Goal: Information Seeking & Learning: Learn about a topic

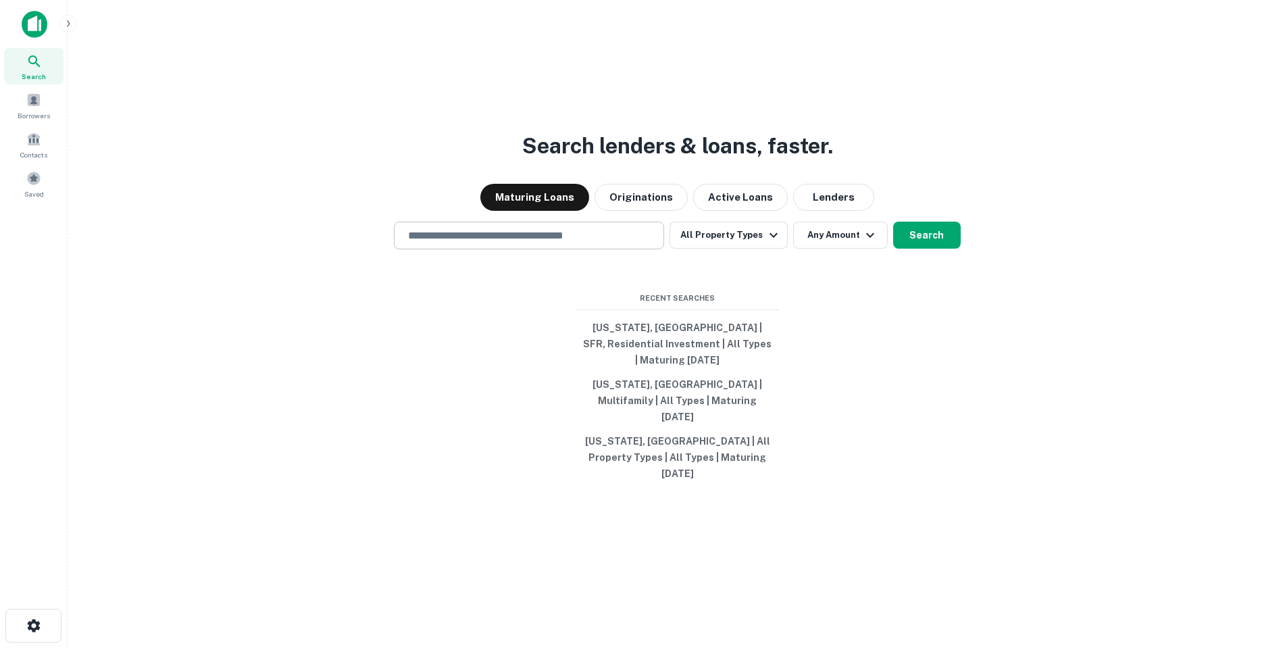
click at [478, 243] on input "text" at bounding box center [529, 236] width 258 height 16
click at [709, 249] on button "All Property Types" at bounding box center [728, 235] width 118 height 27
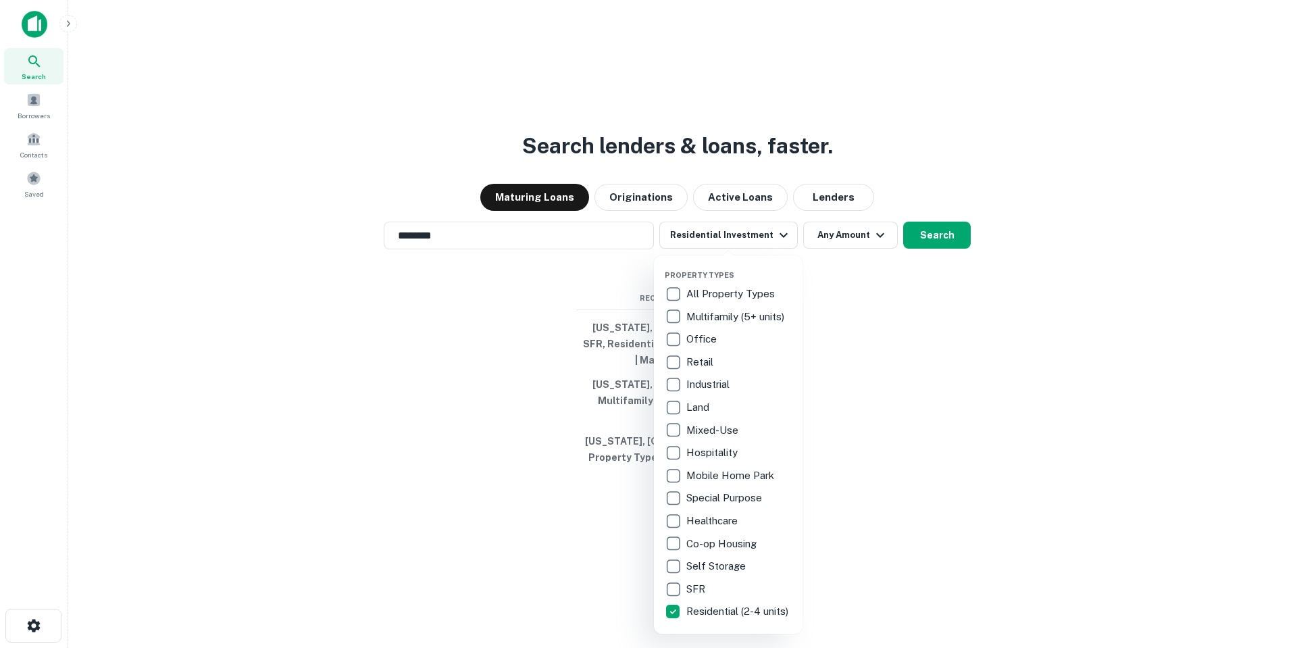
click at [888, 527] on div at bounding box center [648, 324] width 1297 height 648
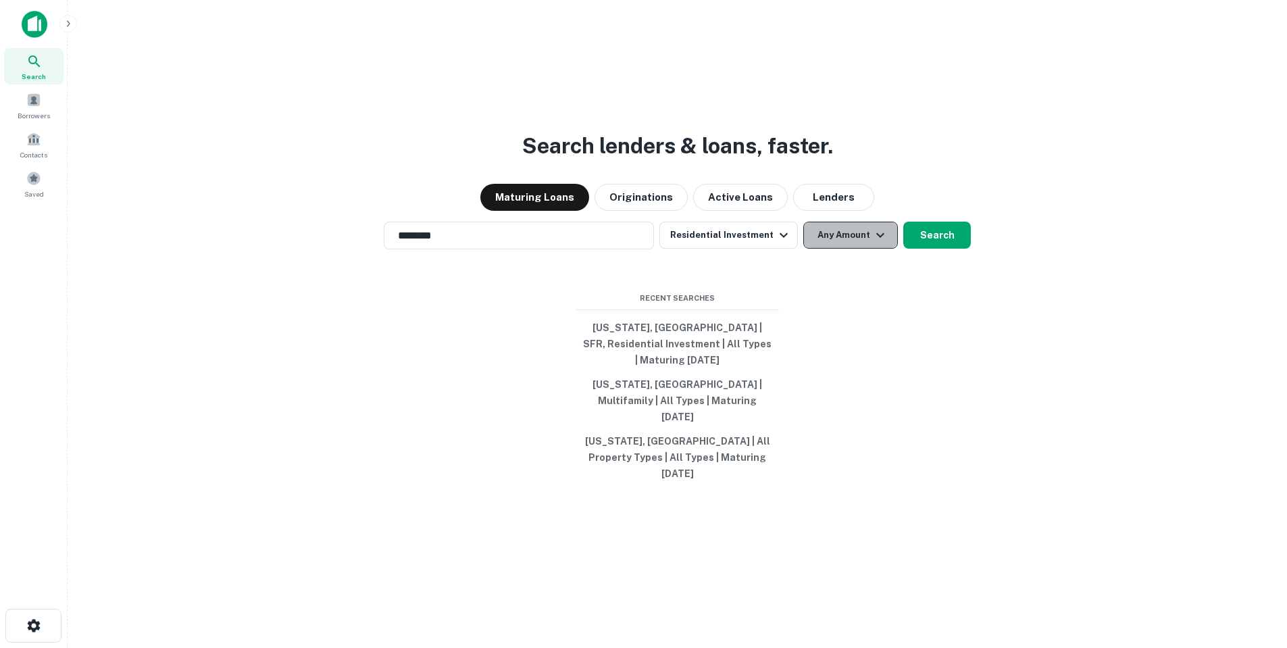
click at [846, 249] on button "Any Amount" at bounding box center [850, 235] width 95 height 27
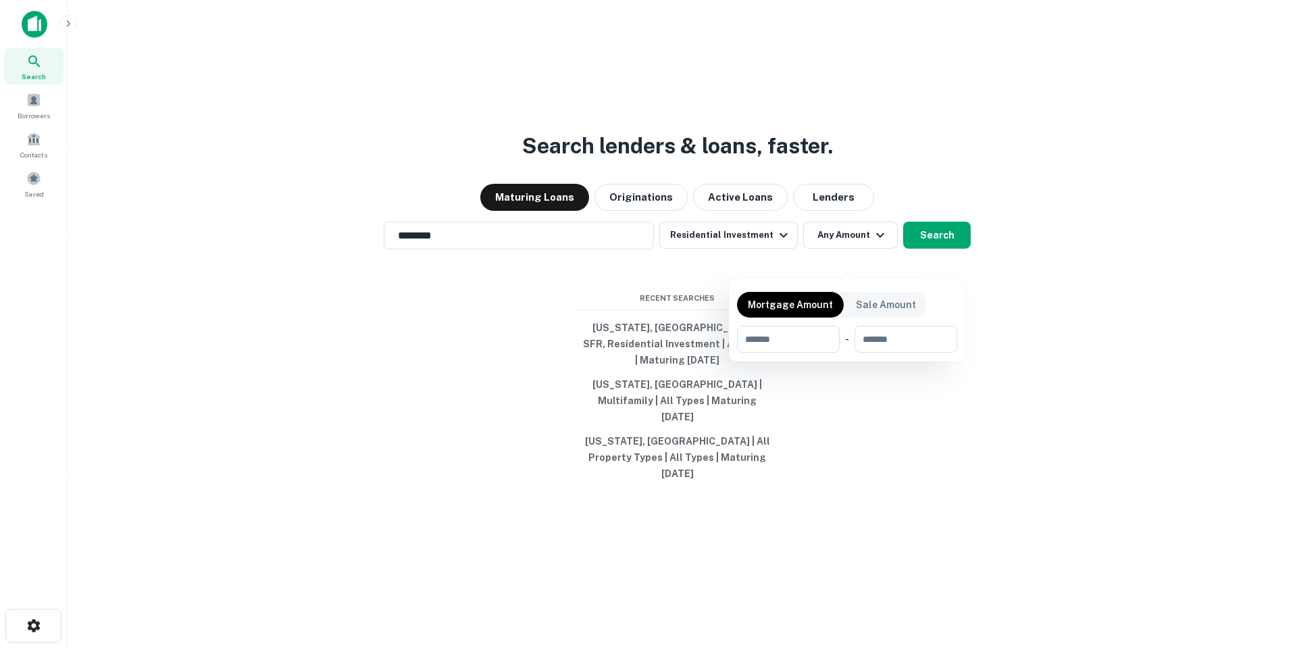
click at [934, 249] on div at bounding box center [648, 324] width 1297 height 648
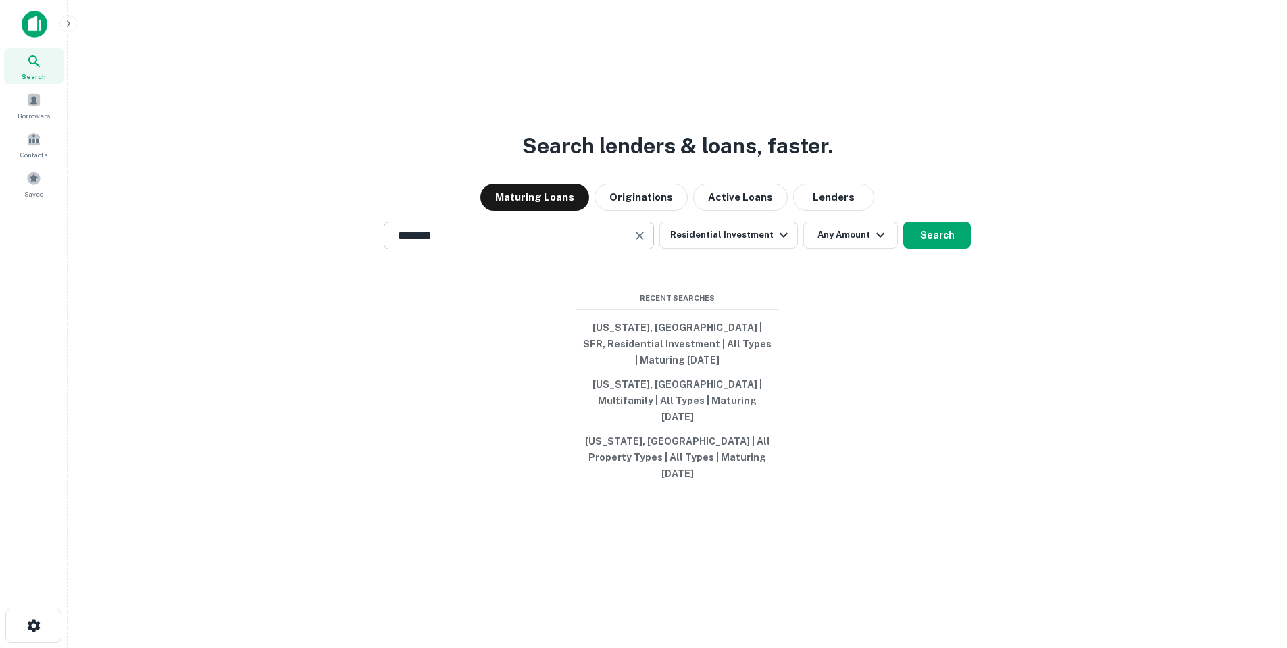
click at [566, 248] on div "******** ​" at bounding box center [519, 236] width 270 height 28
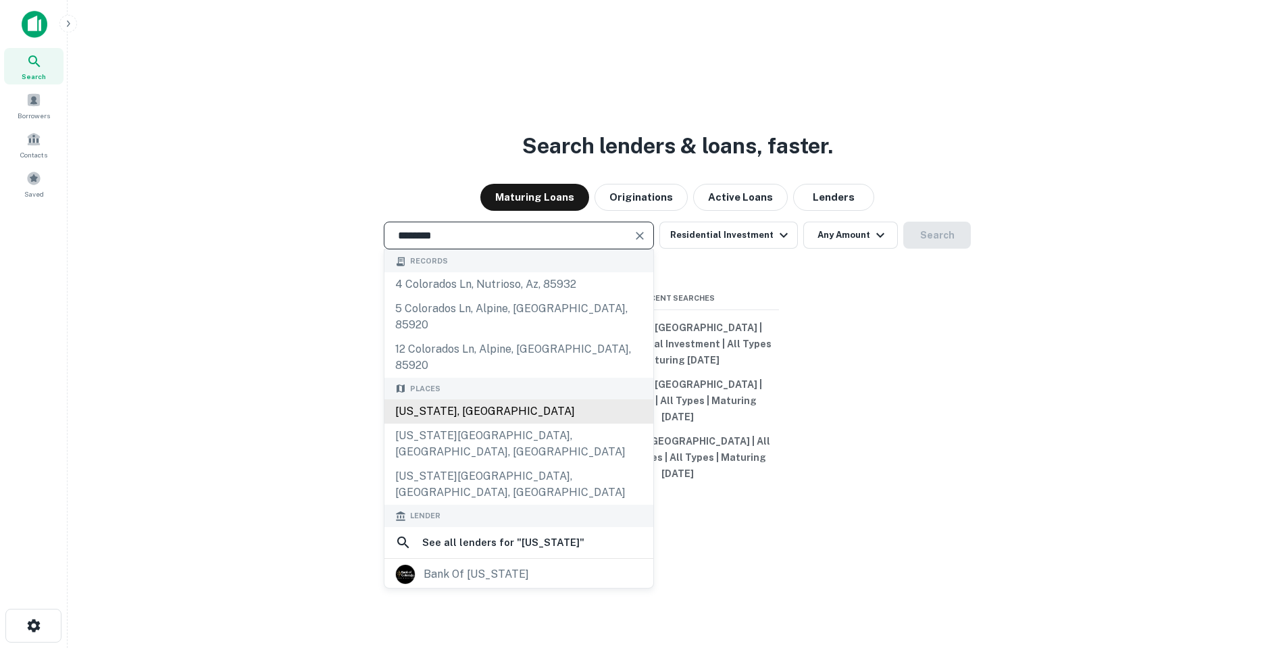
click at [506, 401] on div "[US_STATE], [GEOGRAPHIC_DATA]" at bounding box center [518, 411] width 269 height 24
type input "**********"
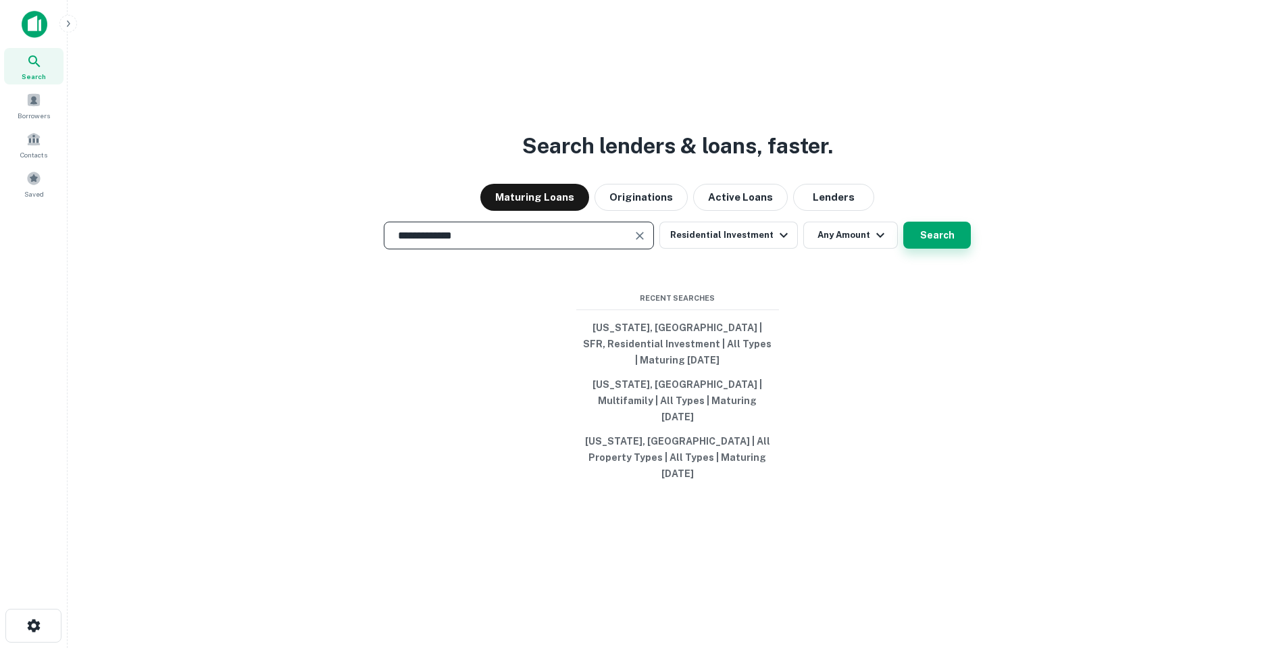
drag, startPoint x: 930, startPoint y: 263, endPoint x: 945, endPoint y: 255, distance: 17.2
click at [934, 249] on button "Search" at bounding box center [937, 235] width 68 height 27
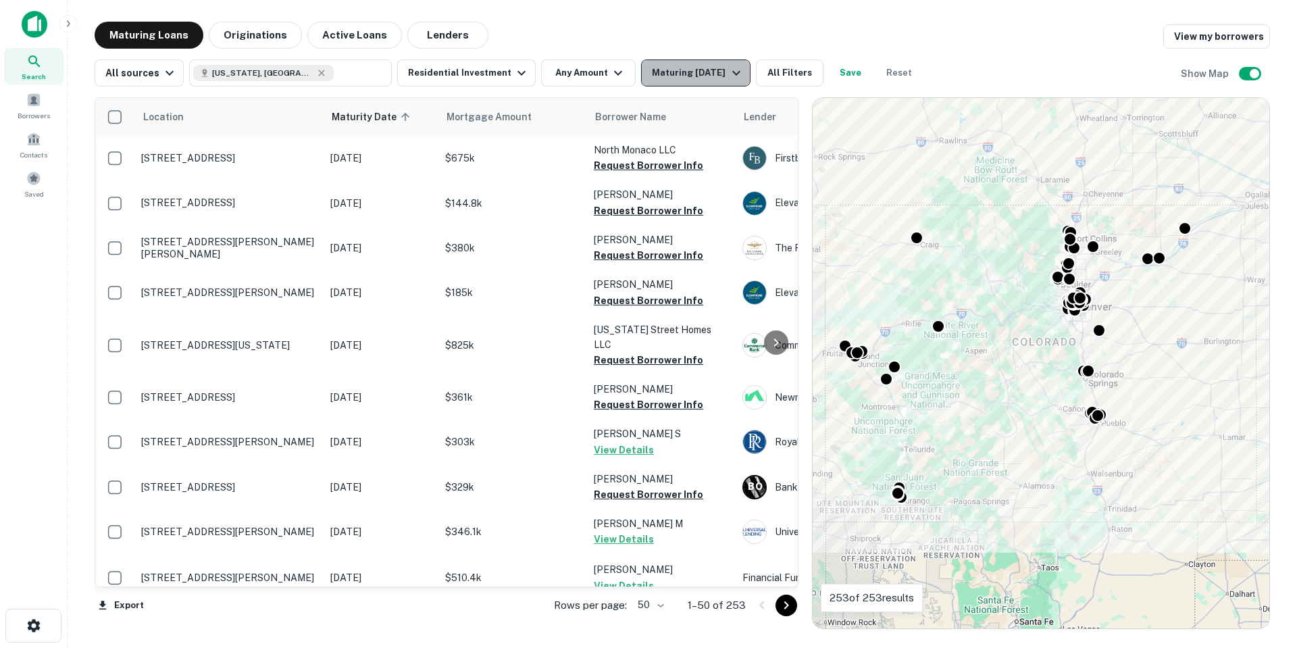
click at [705, 67] on div "Maturing [DATE]" at bounding box center [698, 73] width 92 height 16
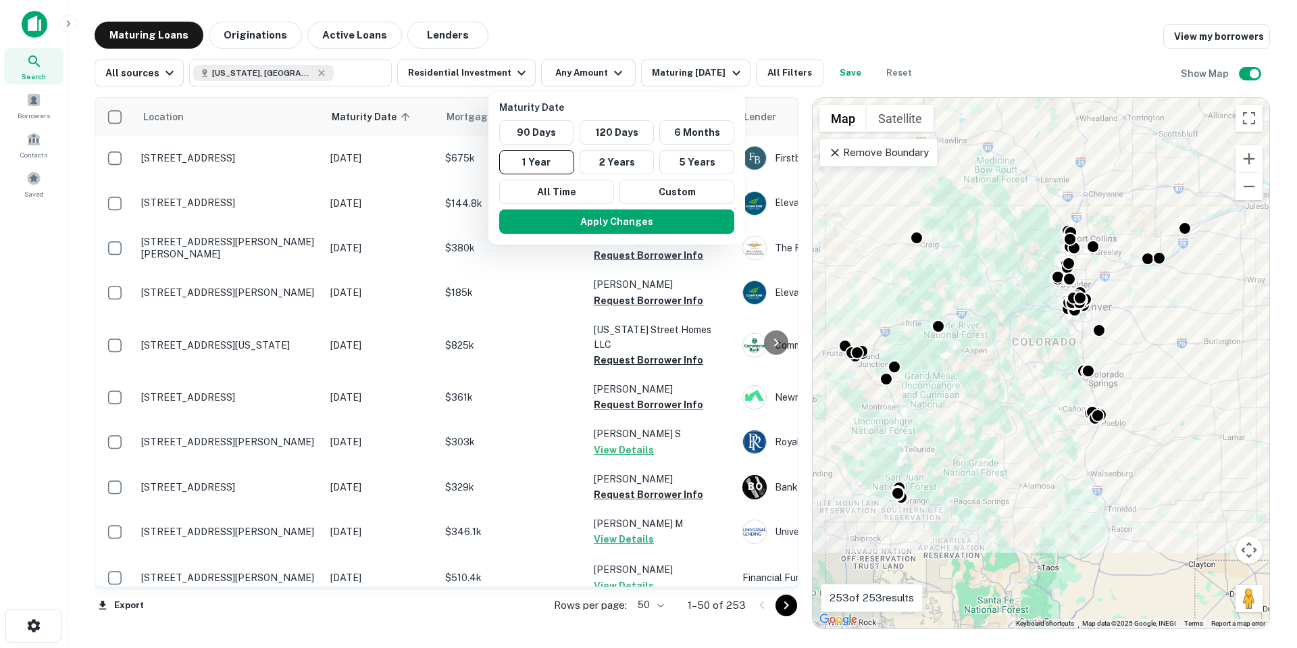
click at [804, 65] on div at bounding box center [648, 324] width 1297 height 648
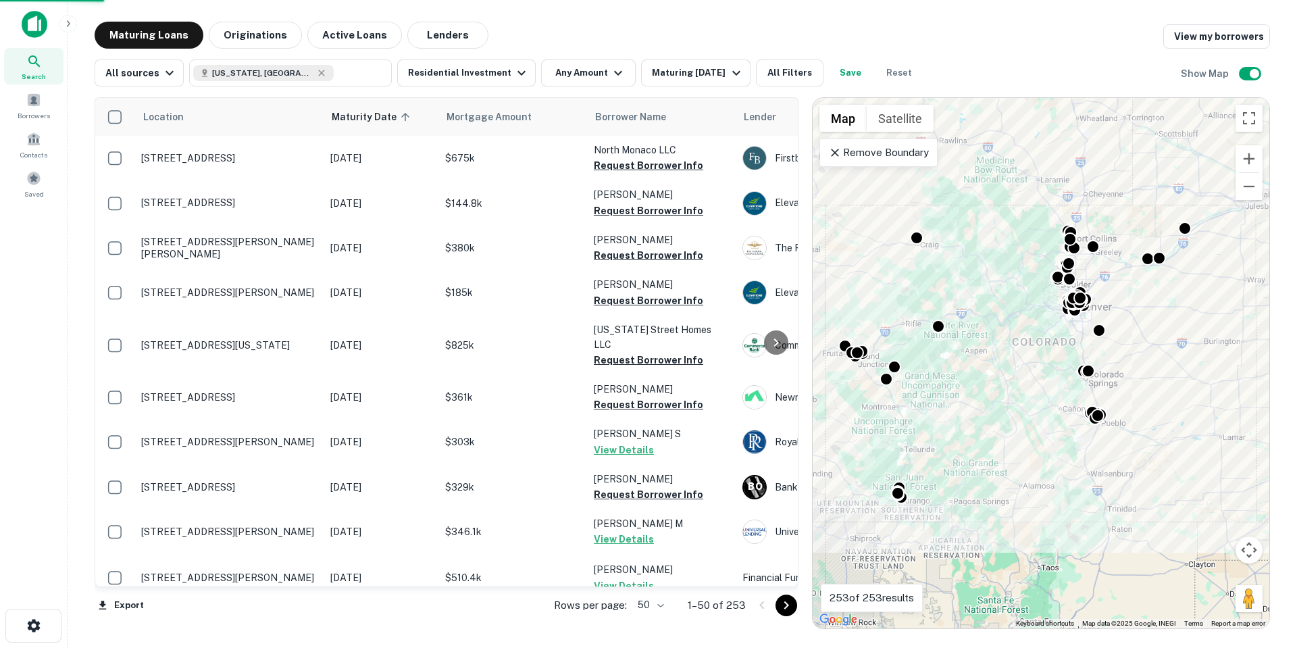
click at [795, 74] on div at bounding box center [648, 324] width 1297 height 648
click at [776, 84] on button "All Filters" at bounding box center [790, 72] width 68 height 27
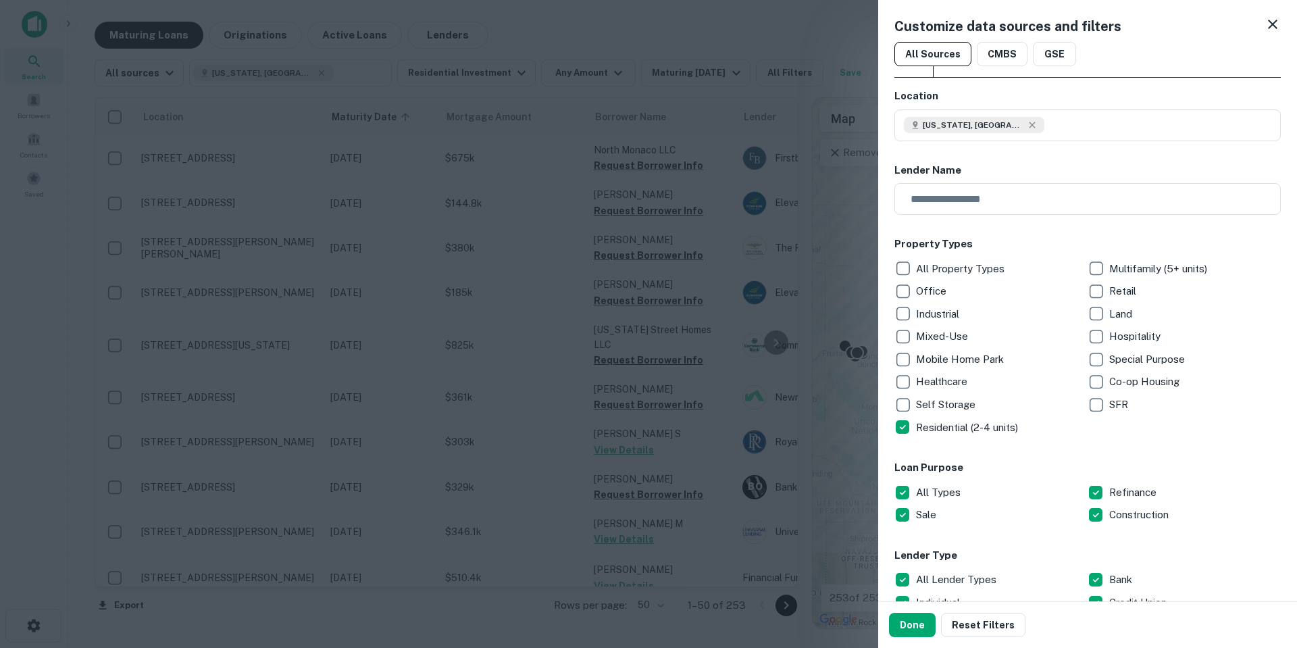
scroll to position [203, 0]
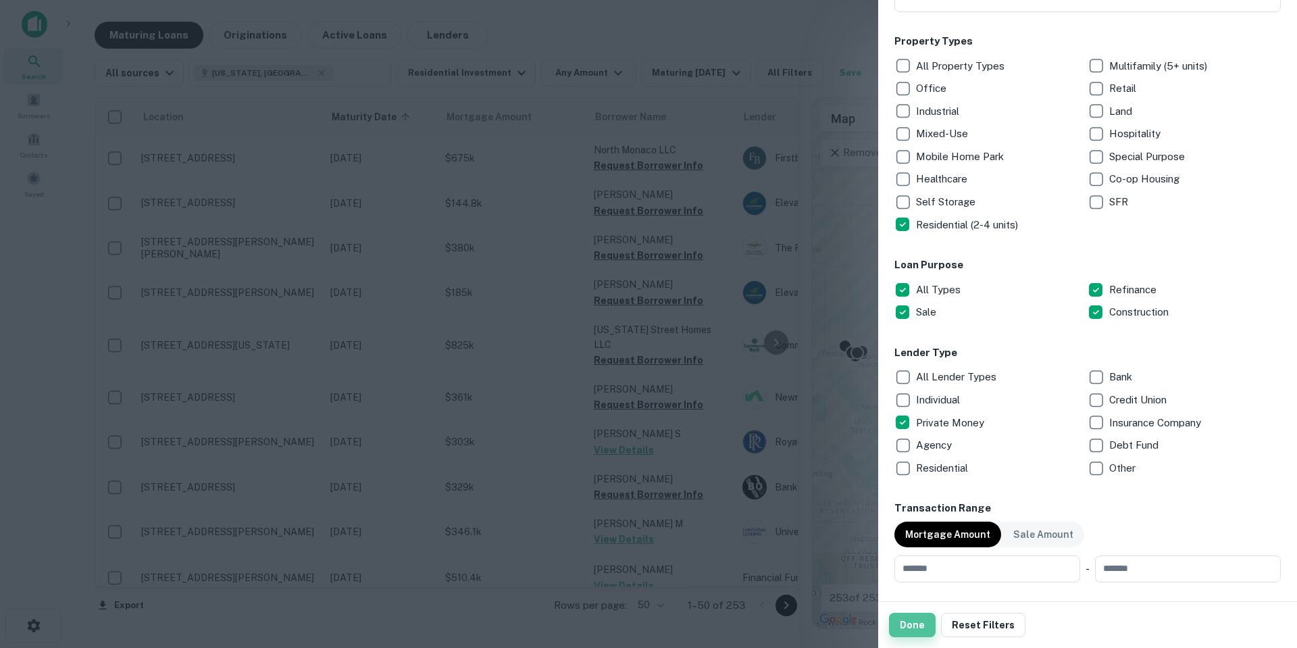
click at [909, 630] on button "Done" at bounding box center [912, 625] width 47 height 24
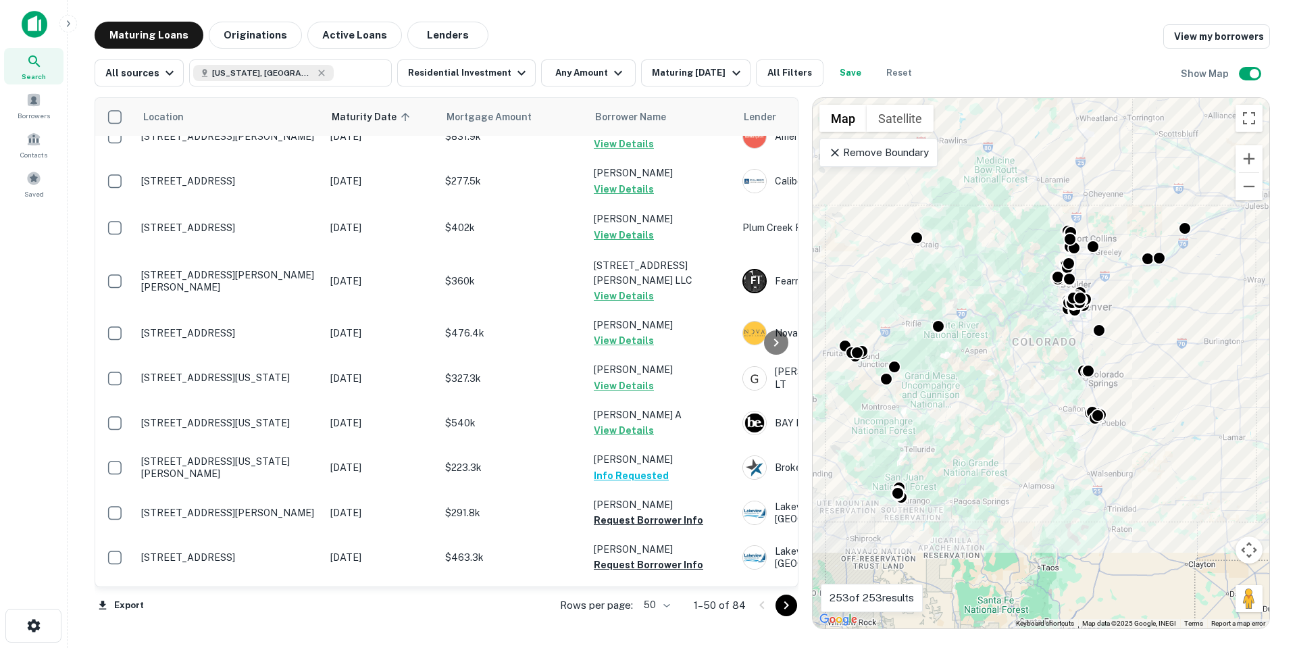
scroll to position [608, 0]
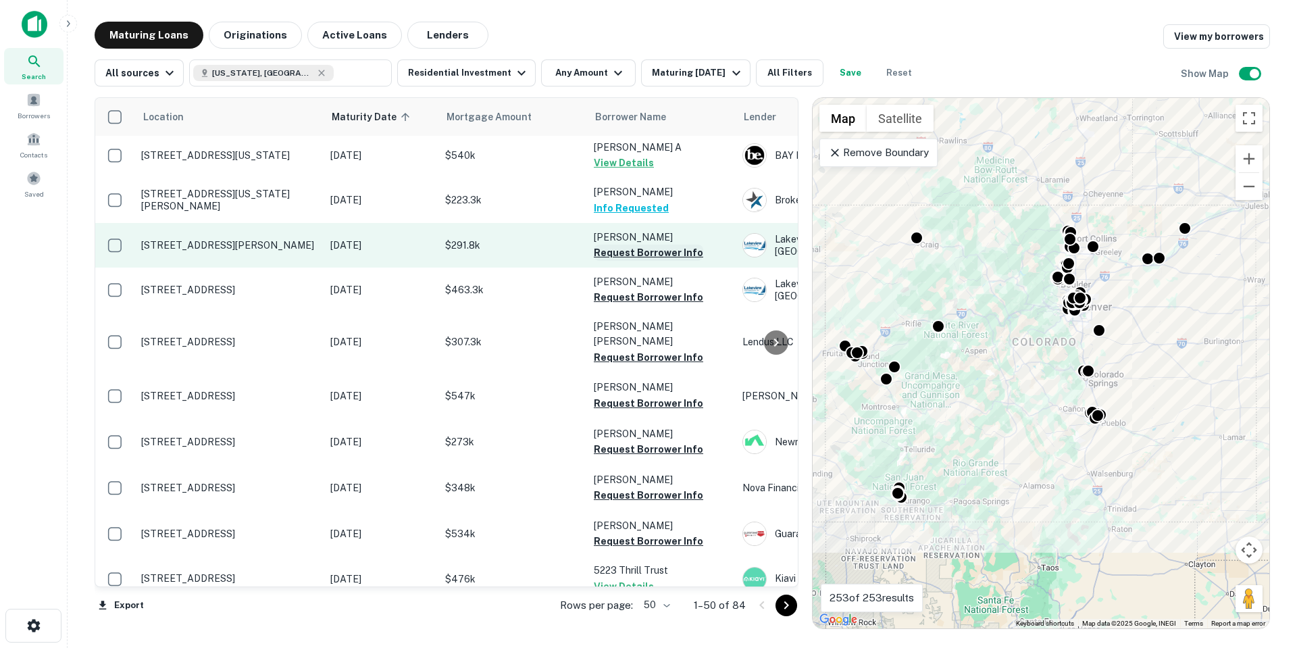
click at [645, 245] on button "Request Borrower Info" at bounding box center [648, 253] width 109 height 16
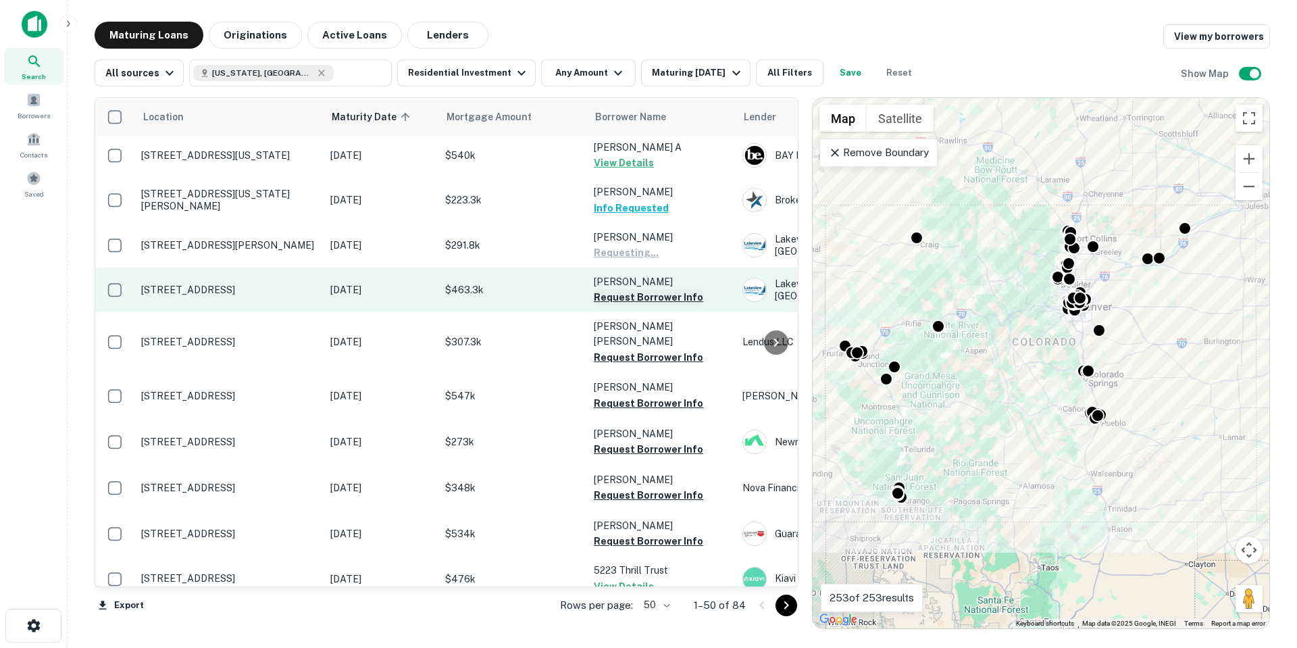
click at [645, 289] on button "Request Borrower Info" at bounding box center [648, 297] width 109 height 16
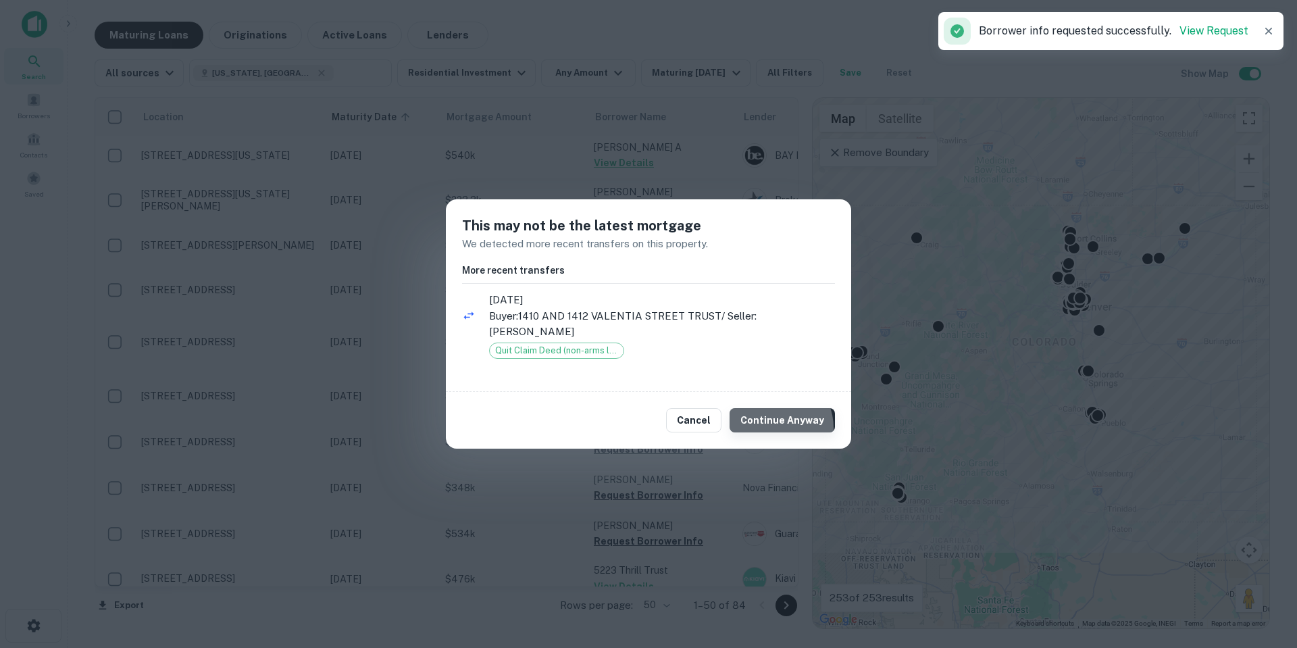
click at [777, 428] on button "Continue Anyway" at bounding box center [782, 420] width 105 height 24
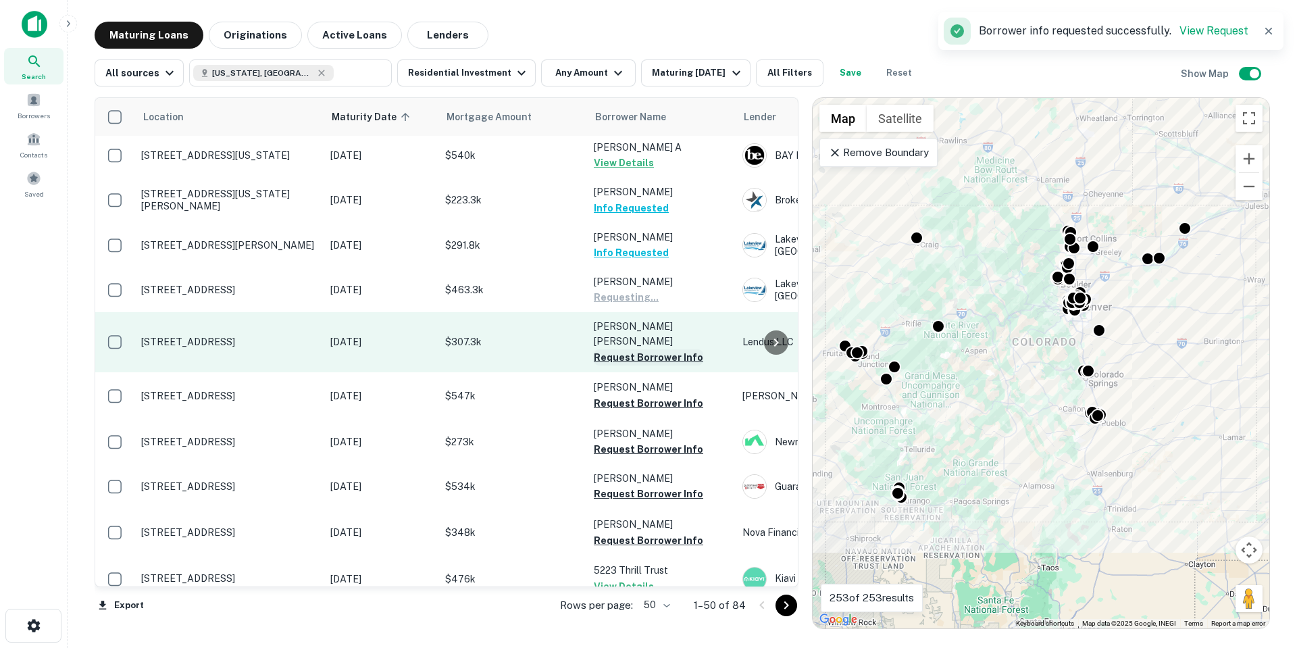
click at [674, 349] on button "Request Borrower Info" at bounding box center [648, 357] width 109 height 16
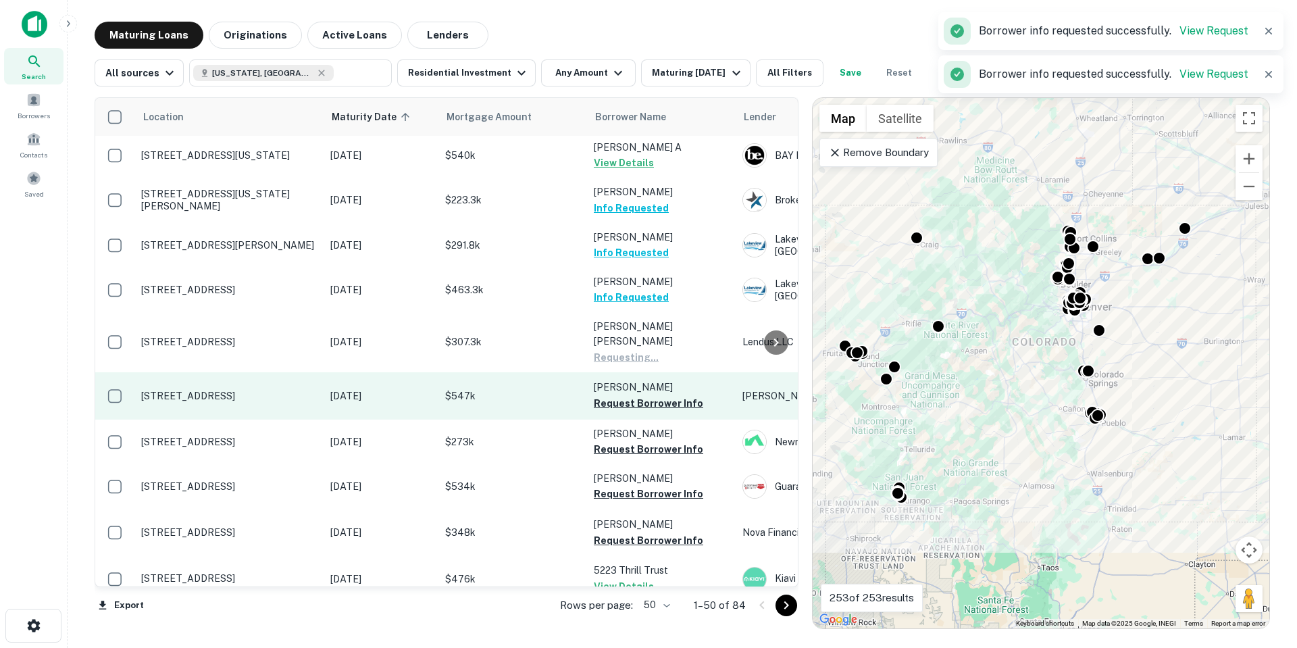
click at [673, 395] on button "Request Borrower Info" at bounding box center [648, 403] width 109 height 16
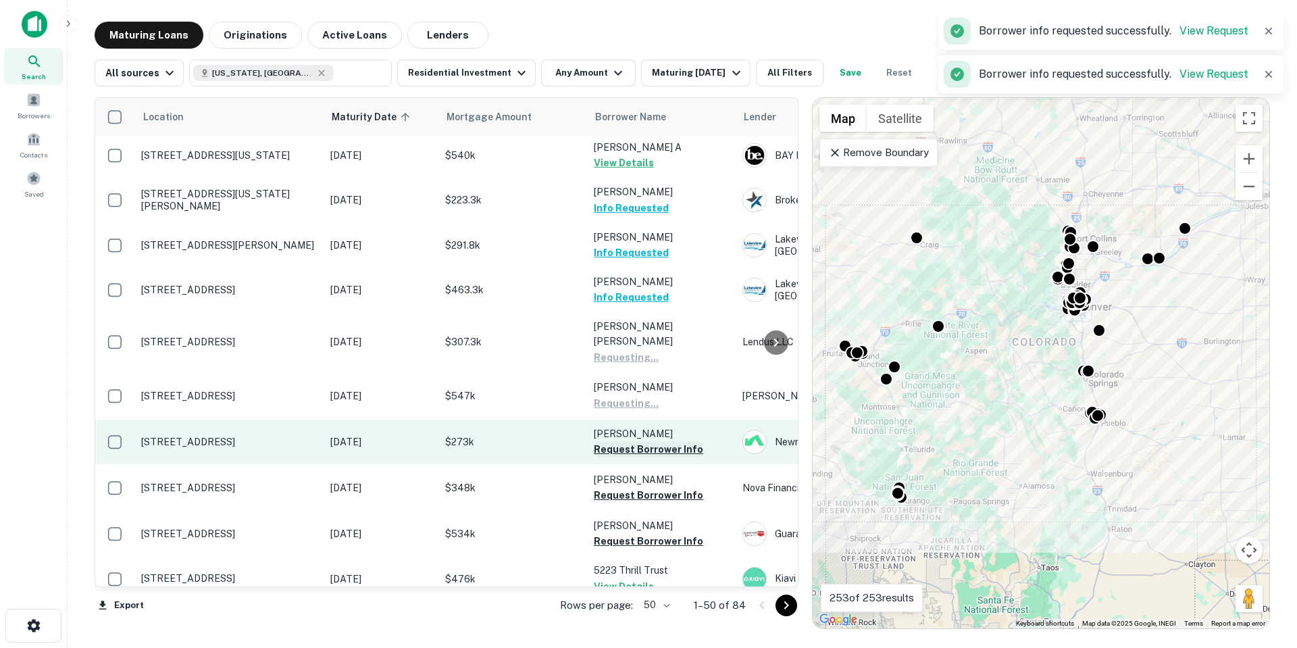
click at [667, 441] on button "Request Borrower Info" at bounding box center [648, 449] width 109 height 16
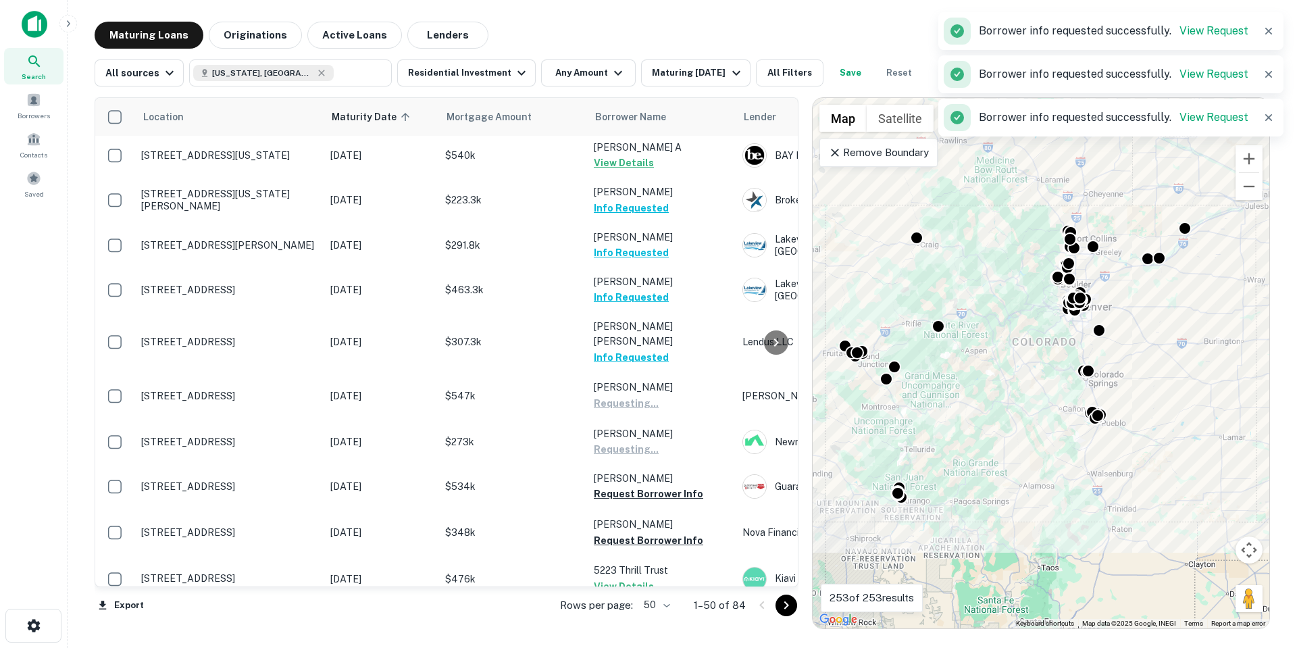
click at [657, 486] on button "Request Borrower Info" at bounding box center [648, 494] width 109 height 16
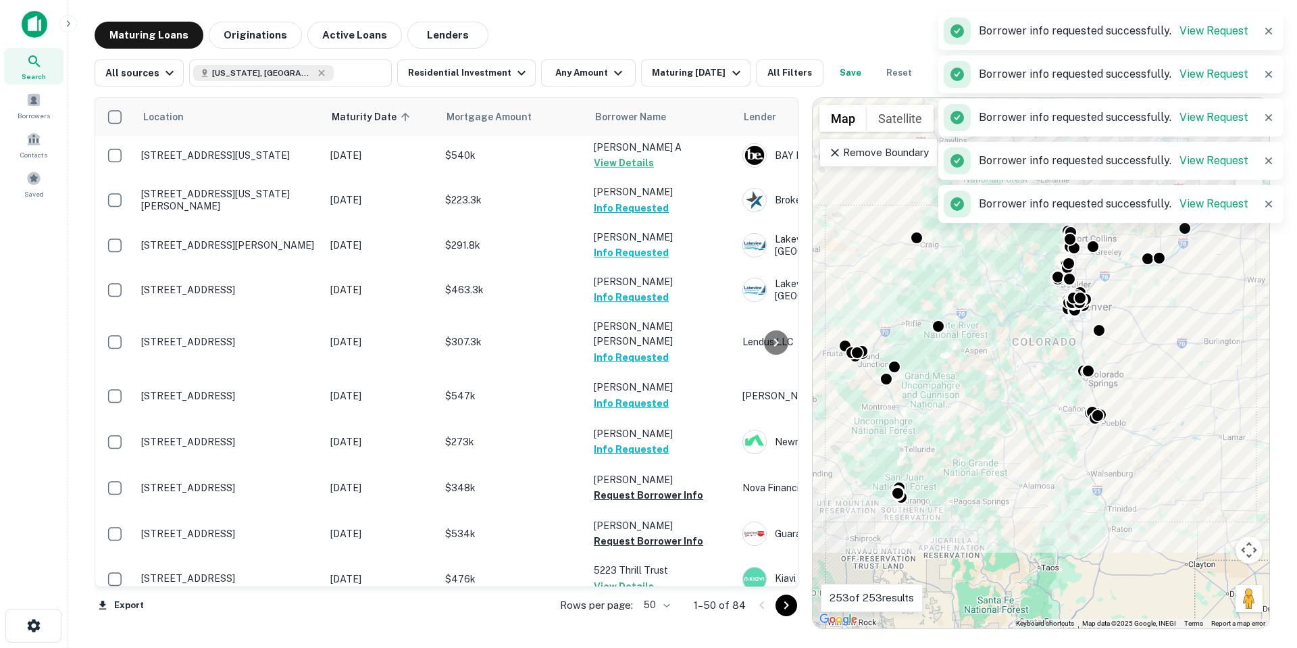
click at [783, 438] on div at bounding box center [776, 342] width 27 height 488
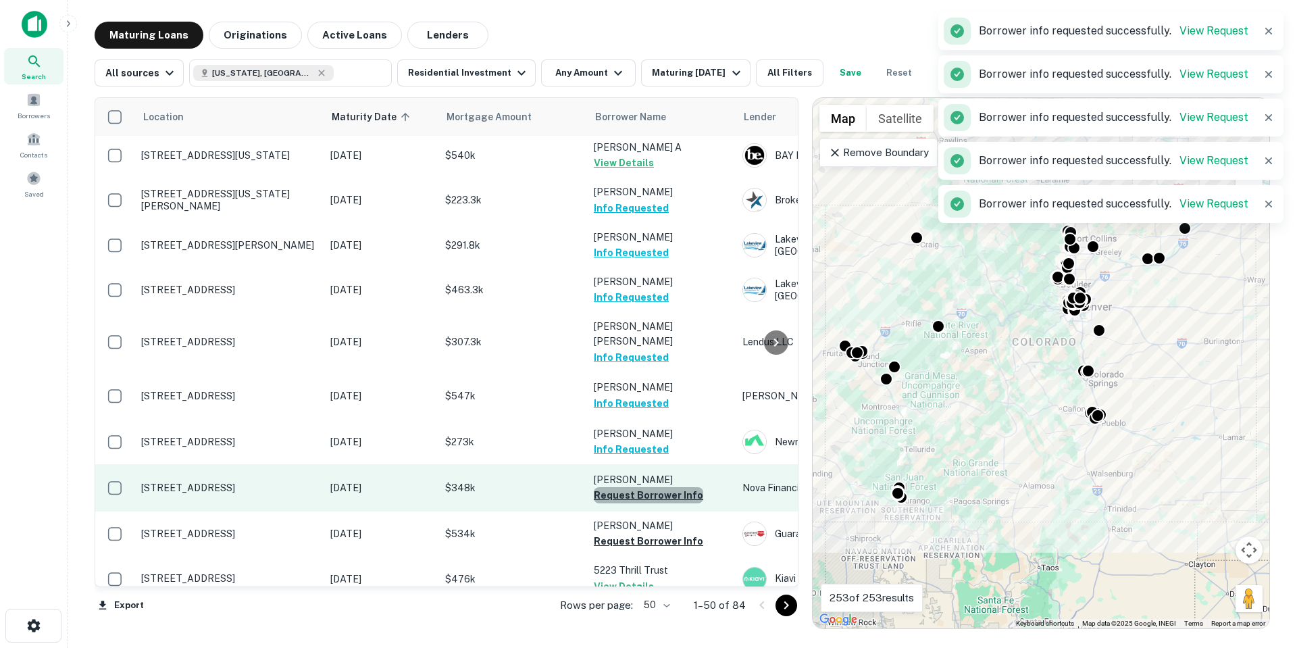
click at [671, 487] on button "Request Borrower Info" at bounding box center [648, 495] width 109 height 16
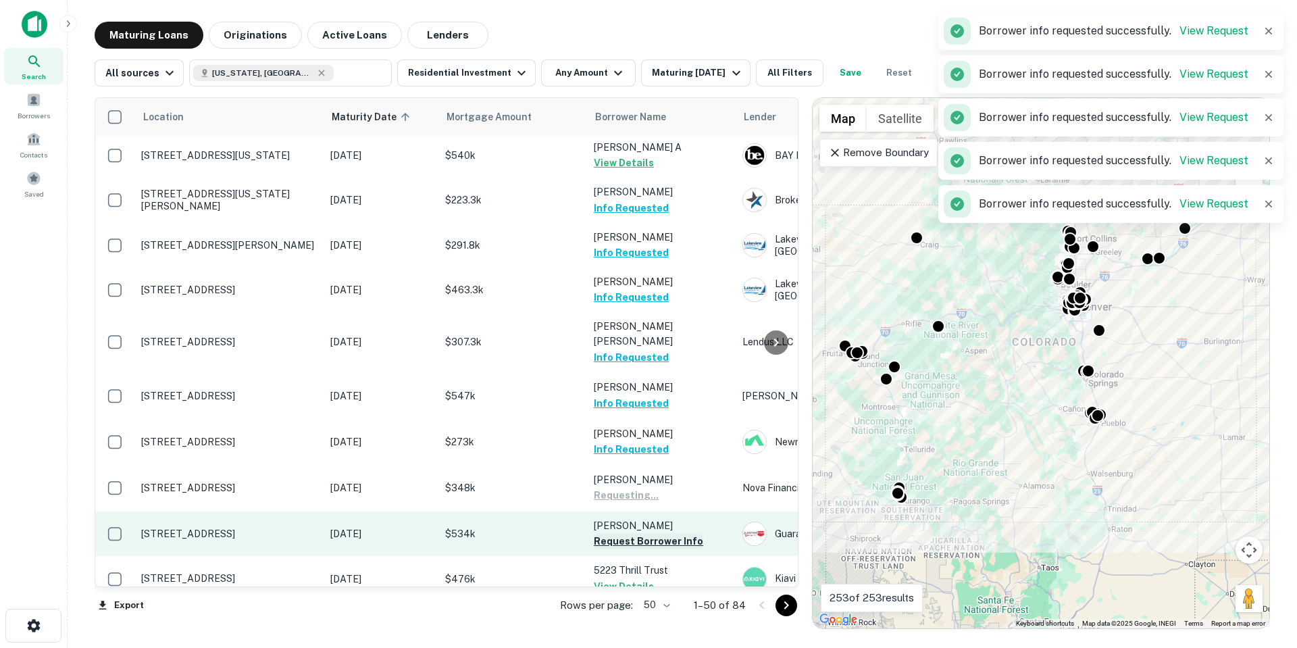
click at [686, 533] on button "Request Borrower Info" at bounding box center [648, 541] width 109 height 16
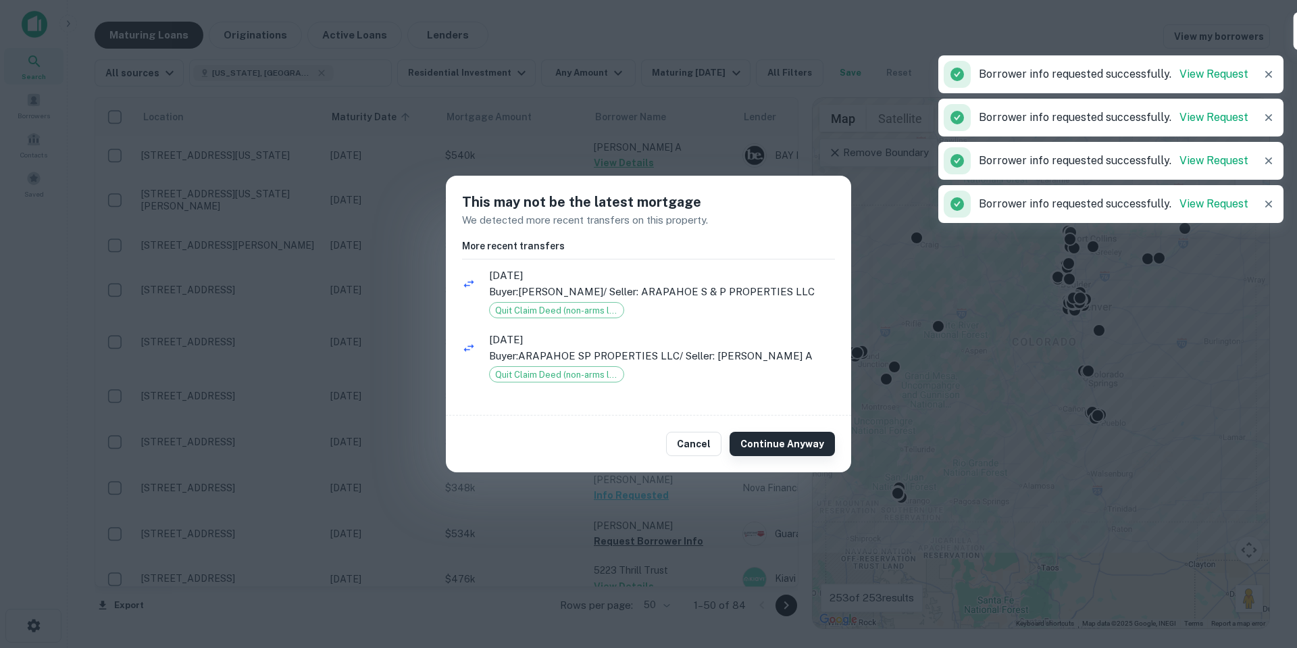
click at [780, 453] on button "Continue Anyway" at bounding box center [782, 444] width 105 height 24
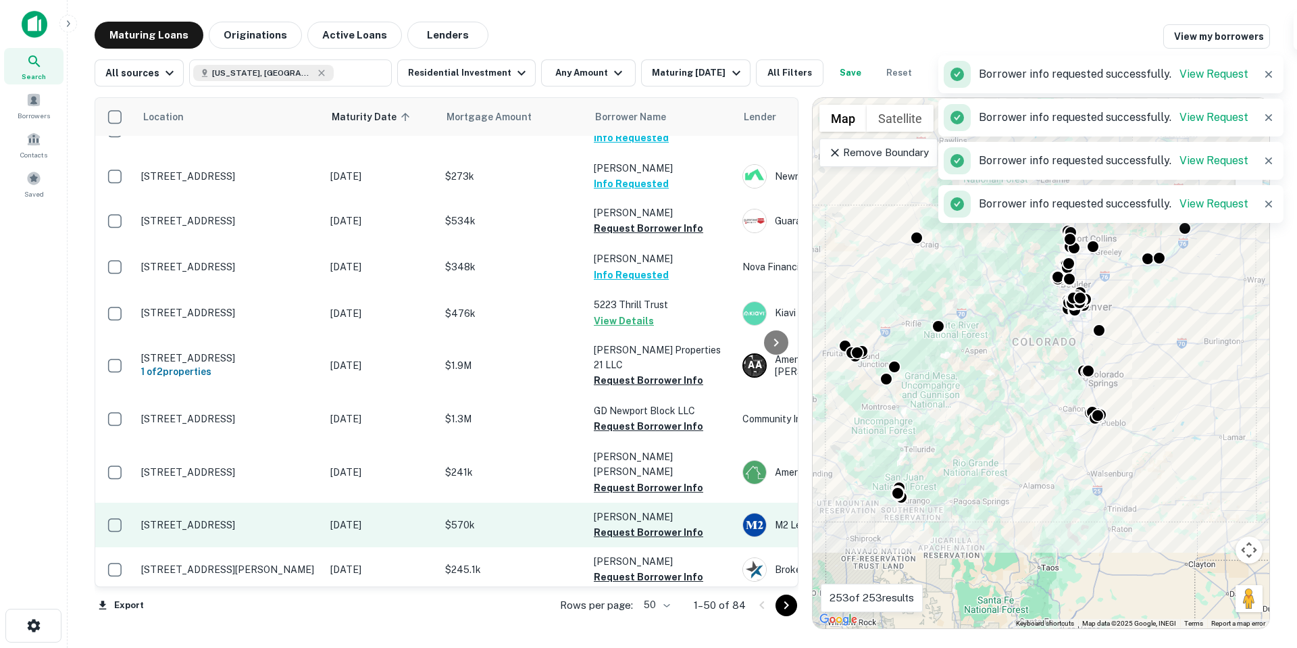
scroll to position [878, 0]
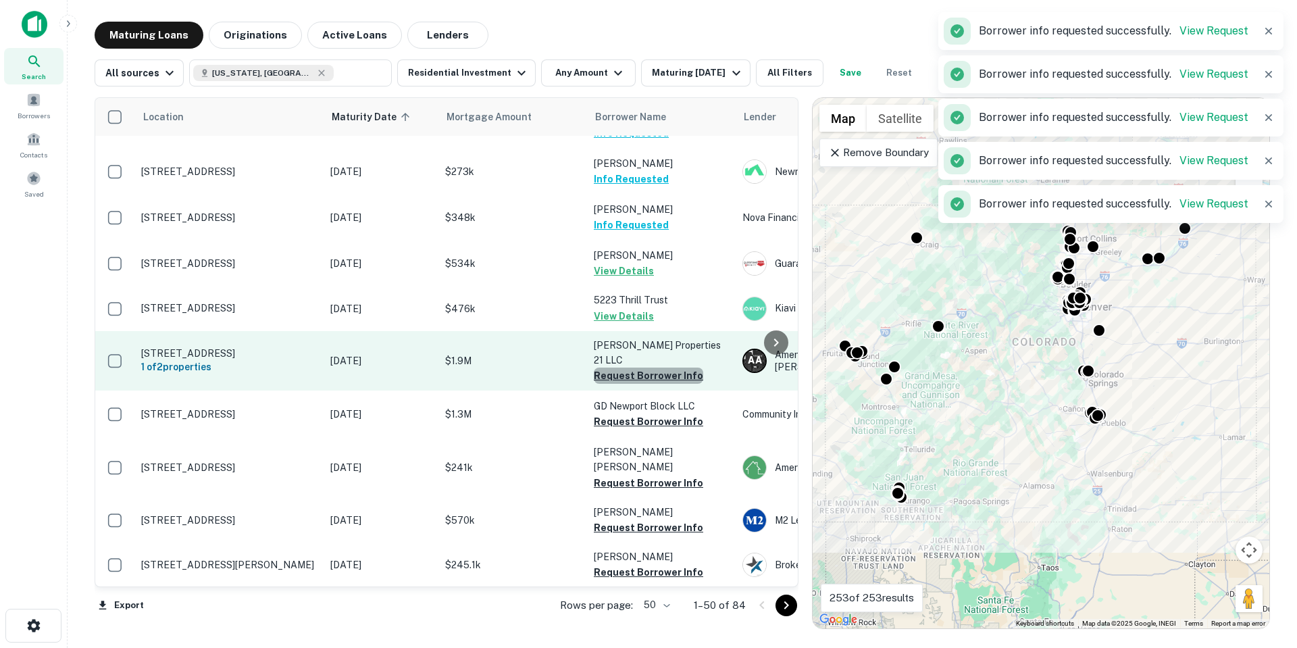
click at [682, 367] on button "Request Borrower Info" at bounding box center [648, 375] width 109 height 16
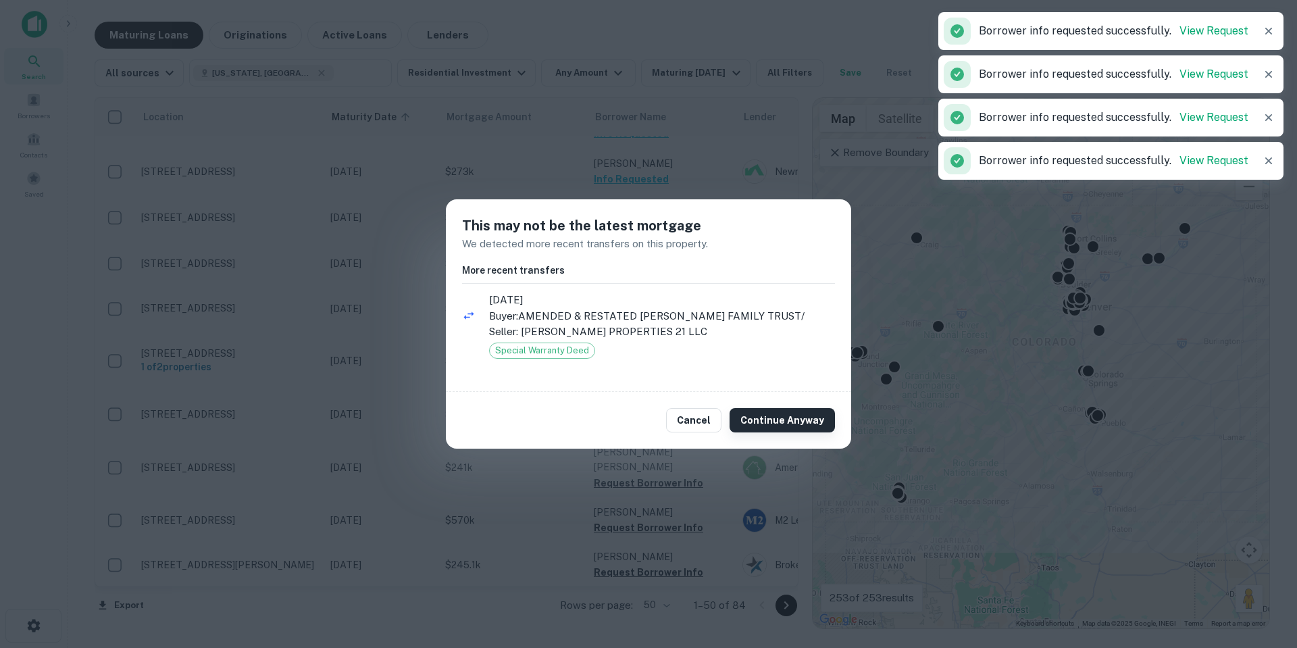
drag, startPoint x: 758, startPoint y: 410, endPoint x: 751, endPoint y: 407, distance: 8.2
click at [759, 410] on button "Continue Anyway" at bounding box center [782, 420] width 105 height 24
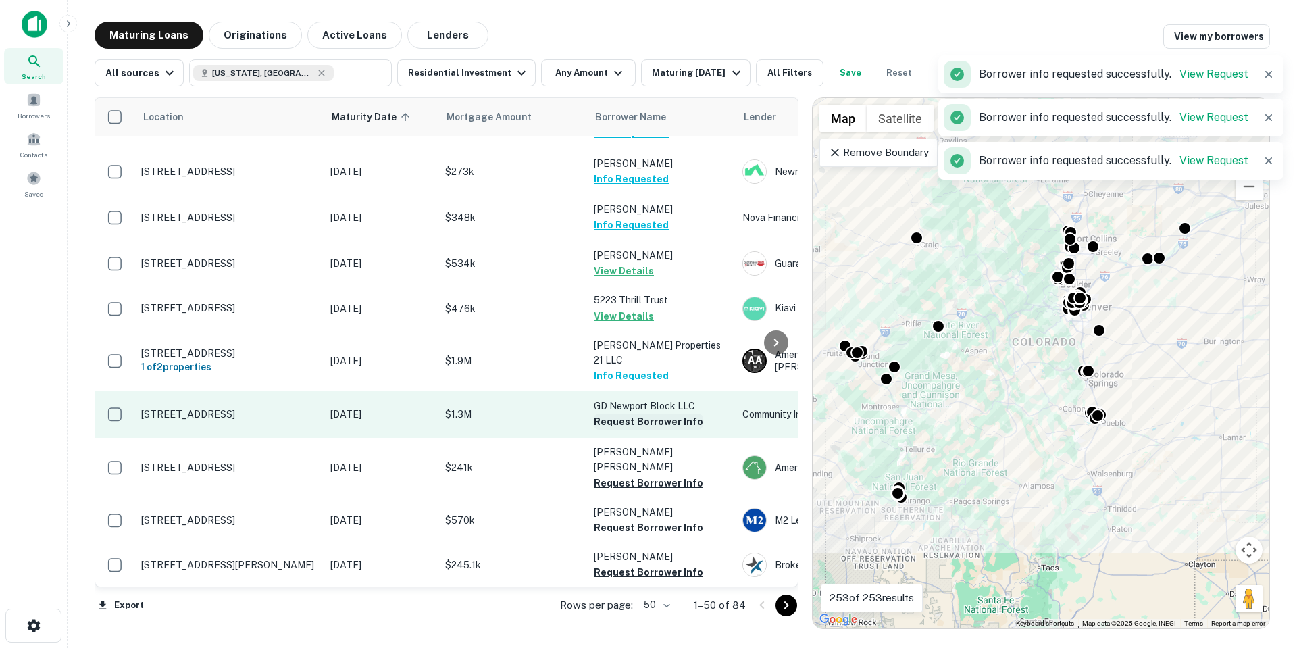
click at [683, 413] on button "Request Borrower Info" at bounding box center [648, 421] width 109 height 16
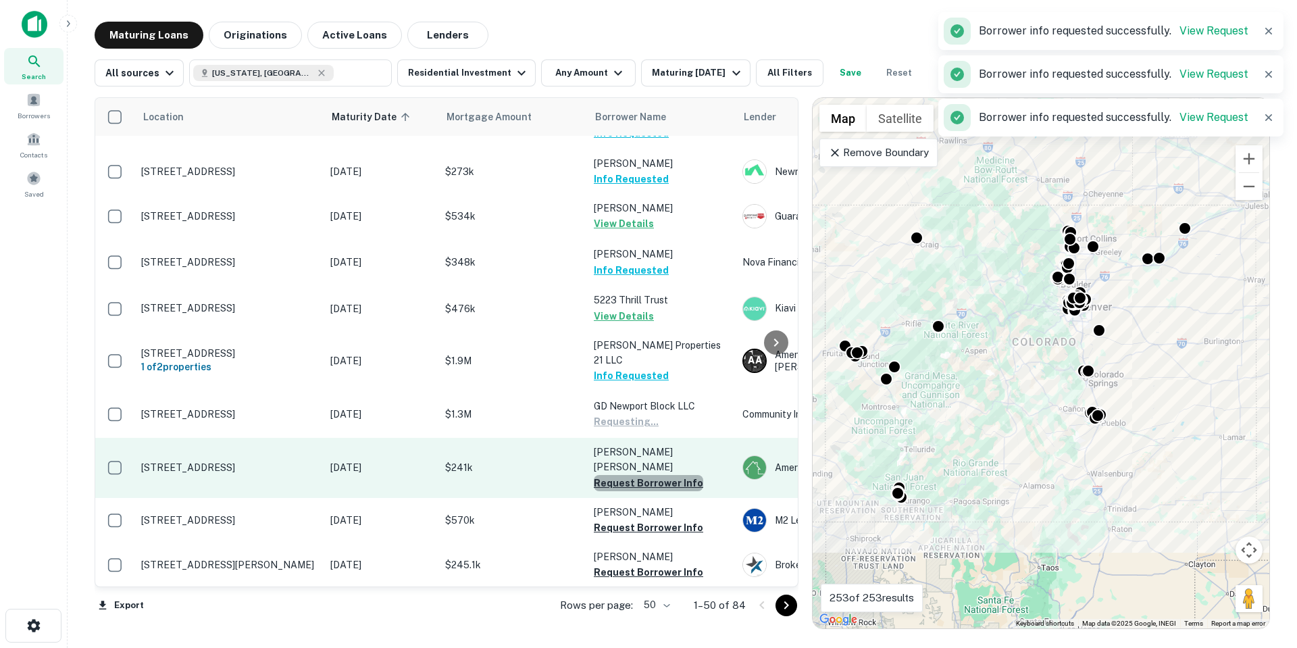
click at [689, 475] on button "Request Borrower Info" at bounding box center [648, 483] width 109 height 16
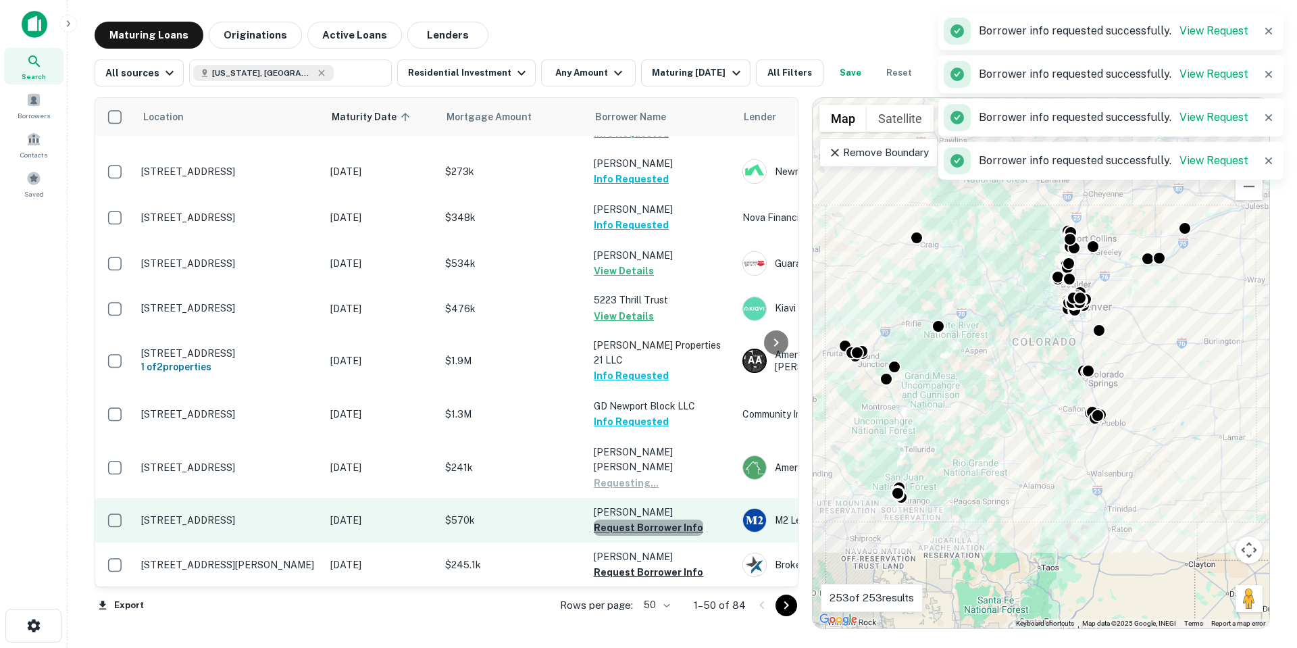
click at [659, 519] on button "Request Borrower Info" at bounding box center [648, 527] width 109 height 16
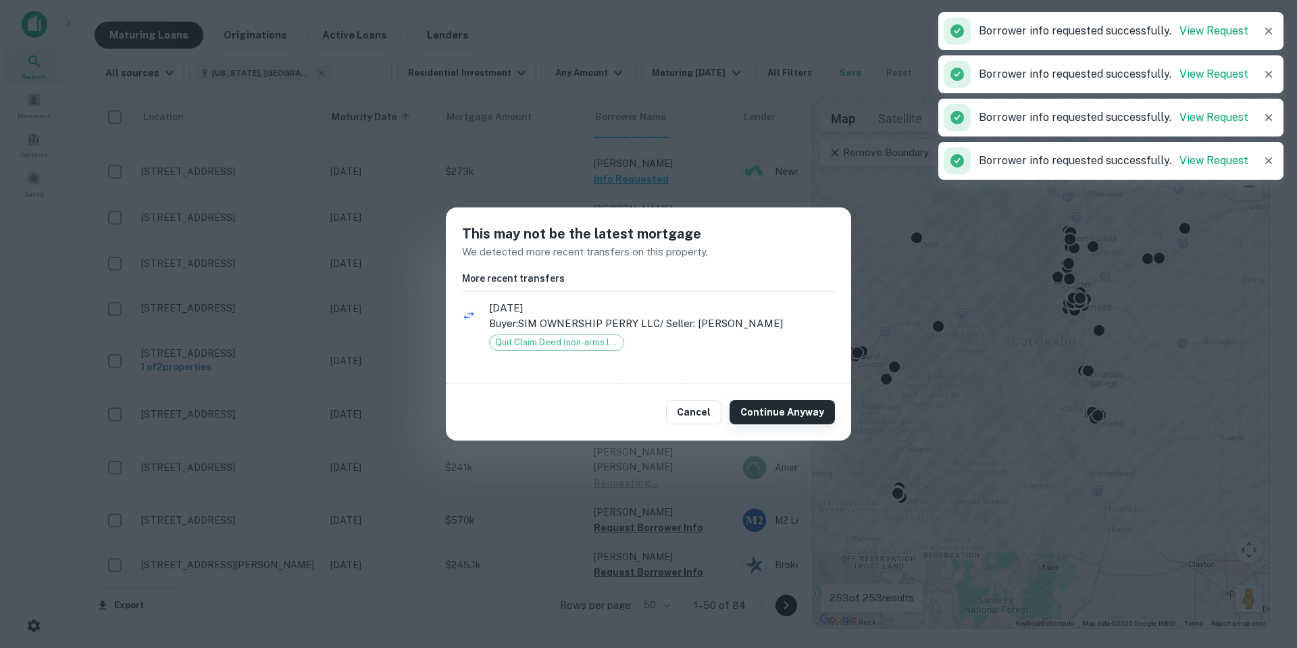
click at [779, 424] on div "Cancel Continue Anyway" at bounding box center [648, 412] width 405 height 57
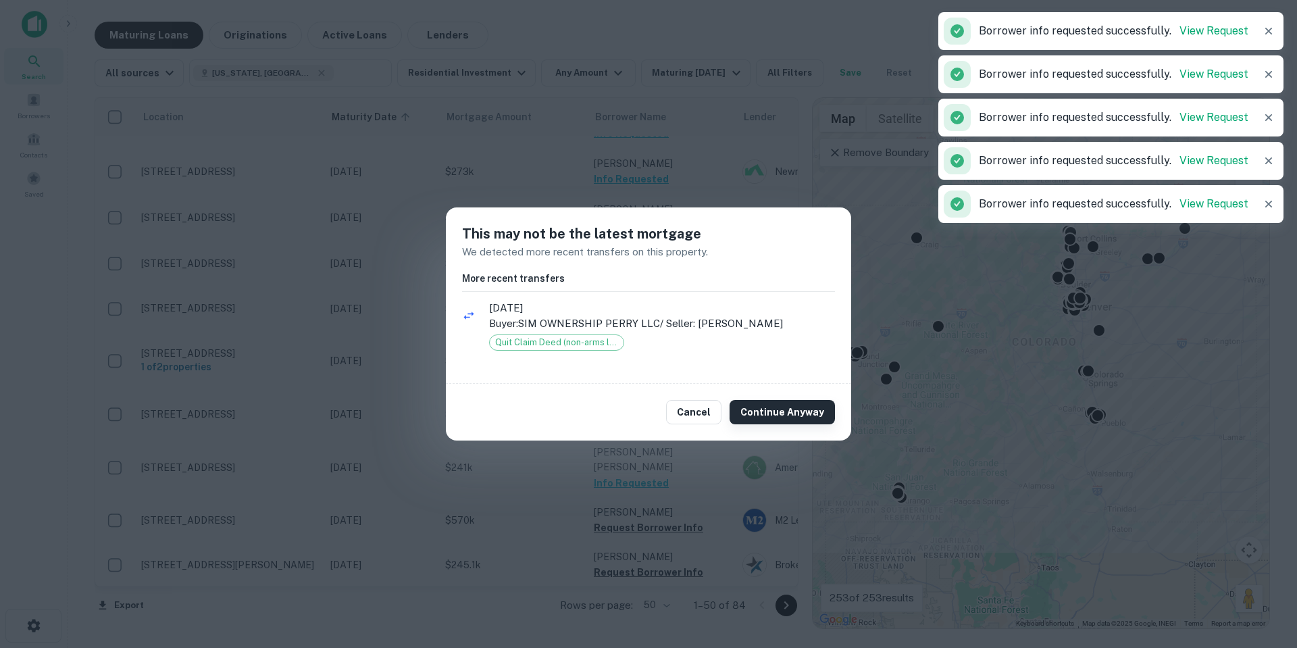
click at [779, 424] on button "Continue Anyway" at bounding box center [782, 412] width 105 height 24
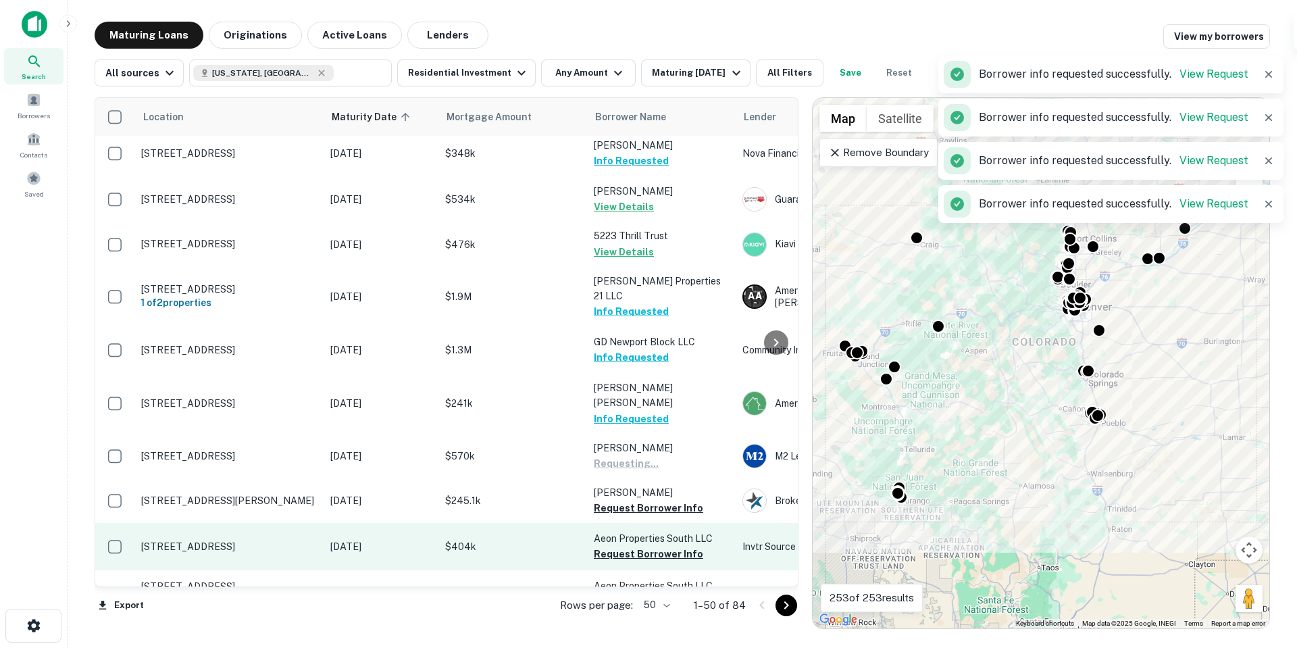
scroll to position [1013, 0]
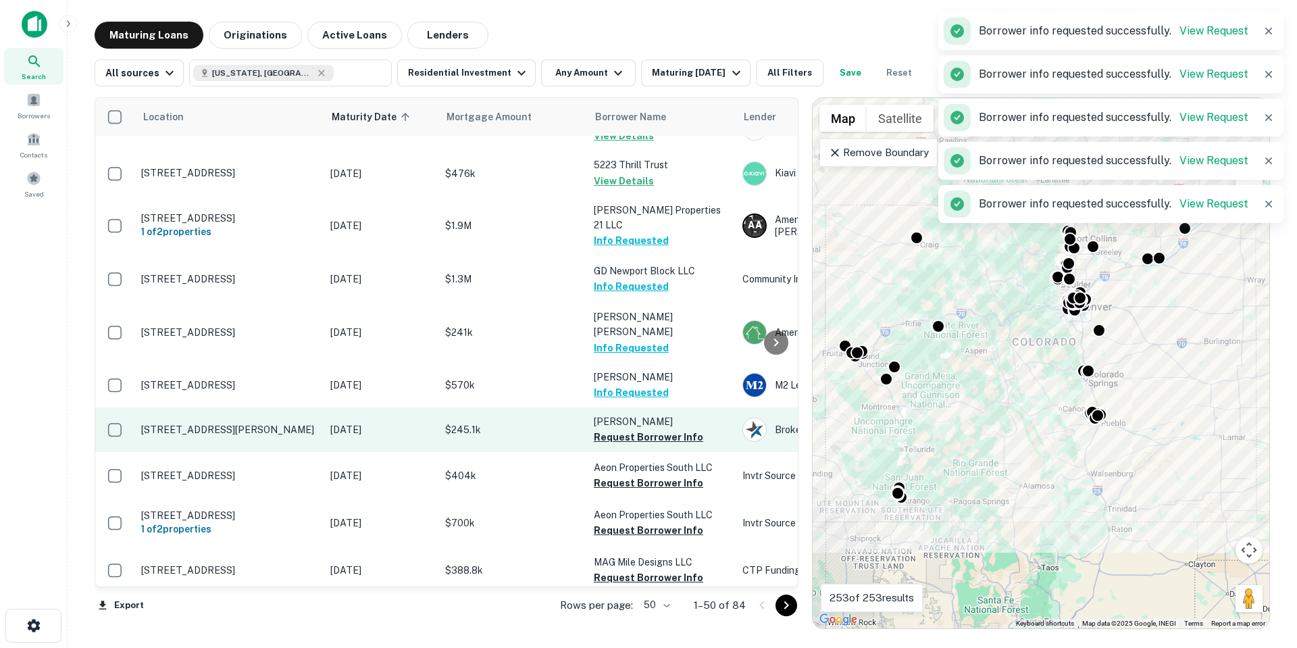
click at [697, 407] on td "[PERSON_NAME] N Request Borrower Info" at bounding box center [661, 429] width 149 height 45
click at [666, 429] on button "Request Borrower Info" at bounding box center [648, 437] width 109 height 16
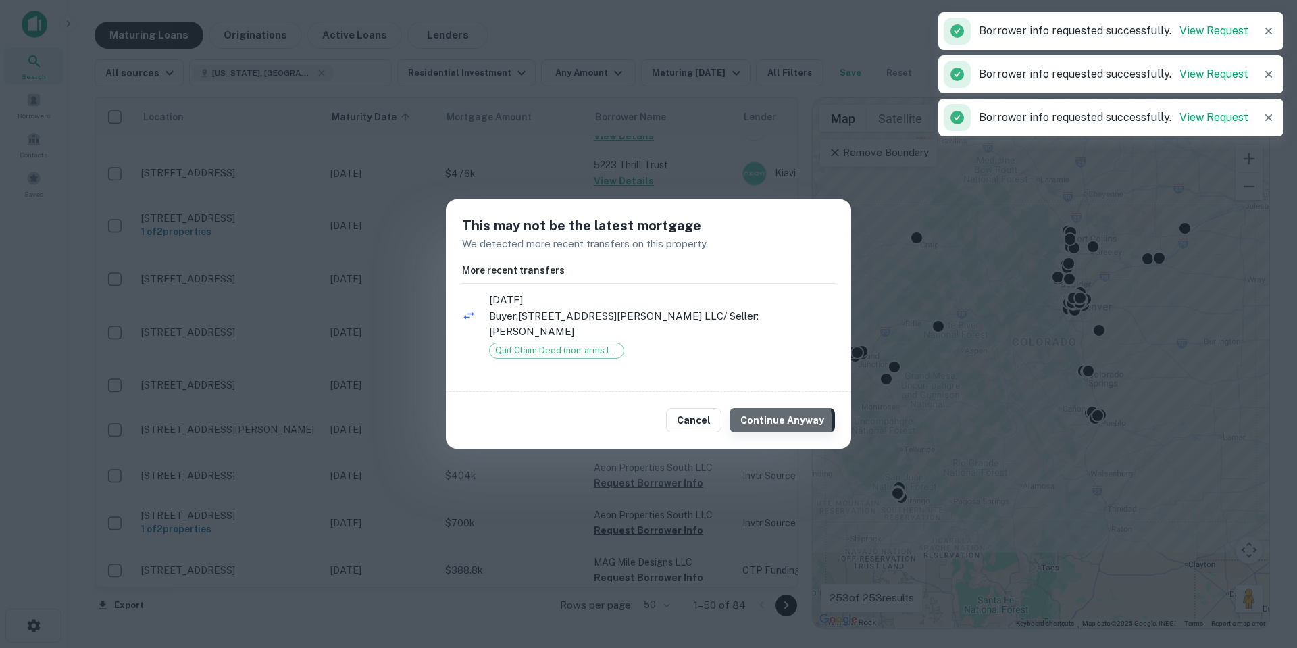
click at [757, 416] on button "Continue Anyway" at bounding box center [782, 420] width 105 height 24
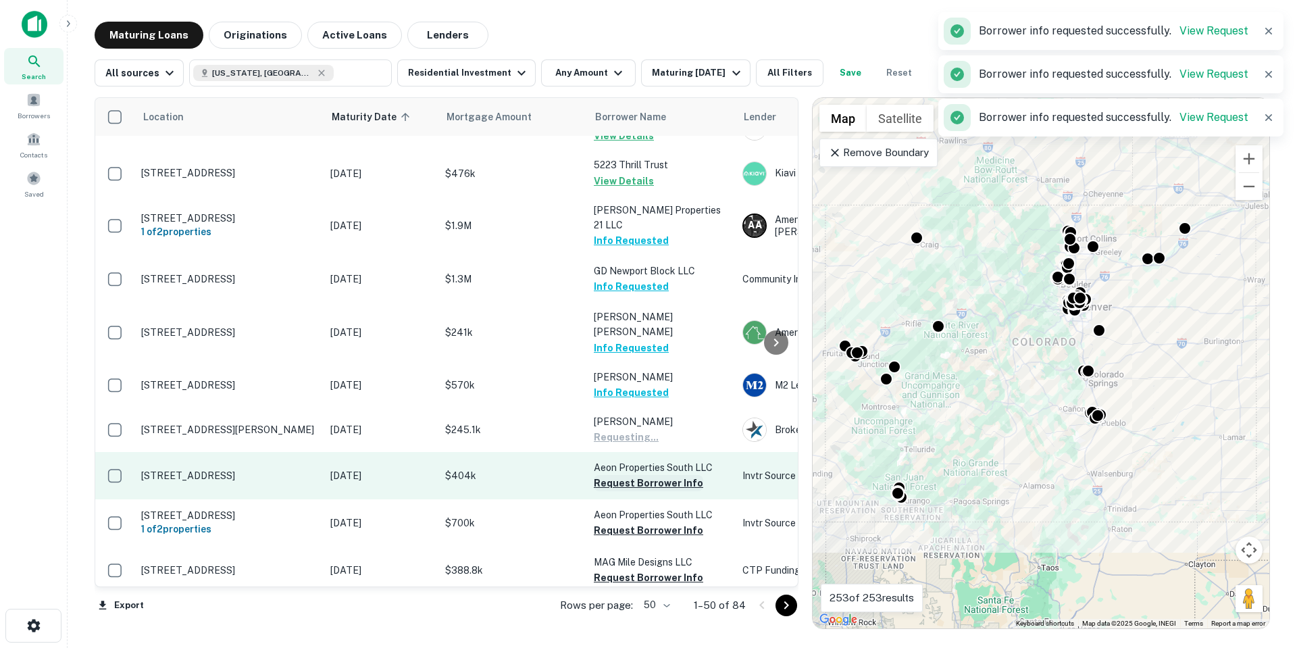
click at [684, 475] on button "Request Borrower Info" at bounding box center [648, 483] width 109 height 16
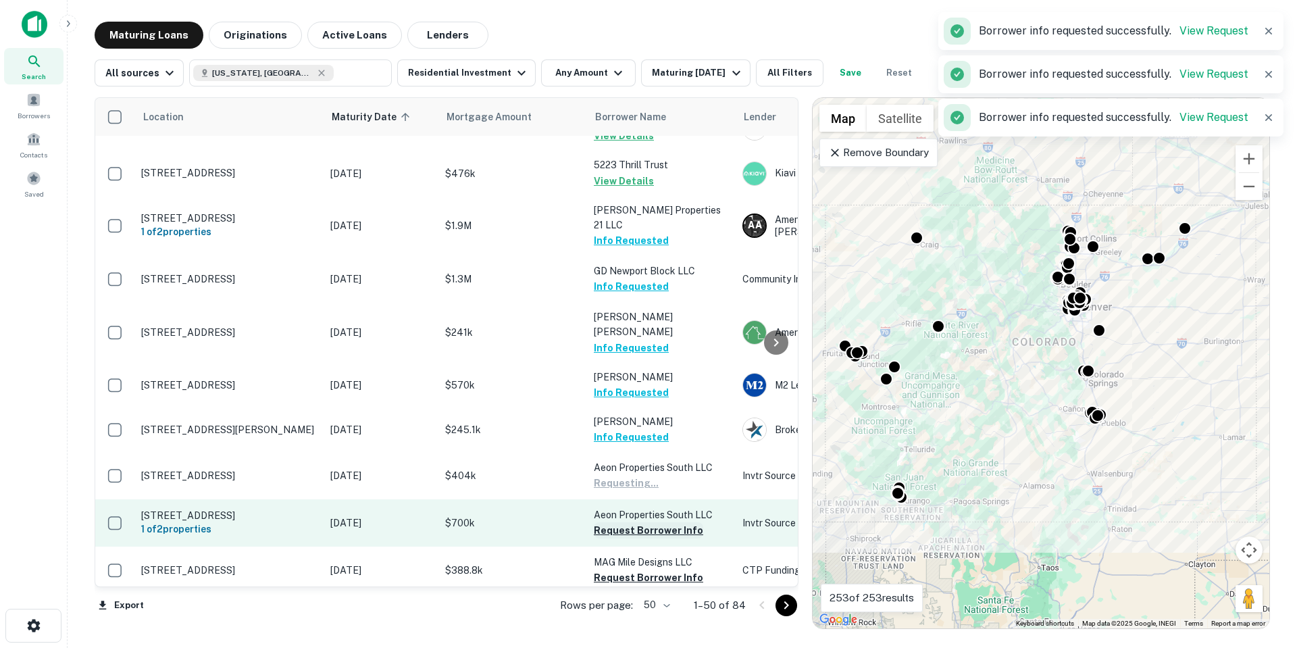
click at [664, 522] on button "Request Borrower Info" at bounding box center [648, 530] width 109 height 16
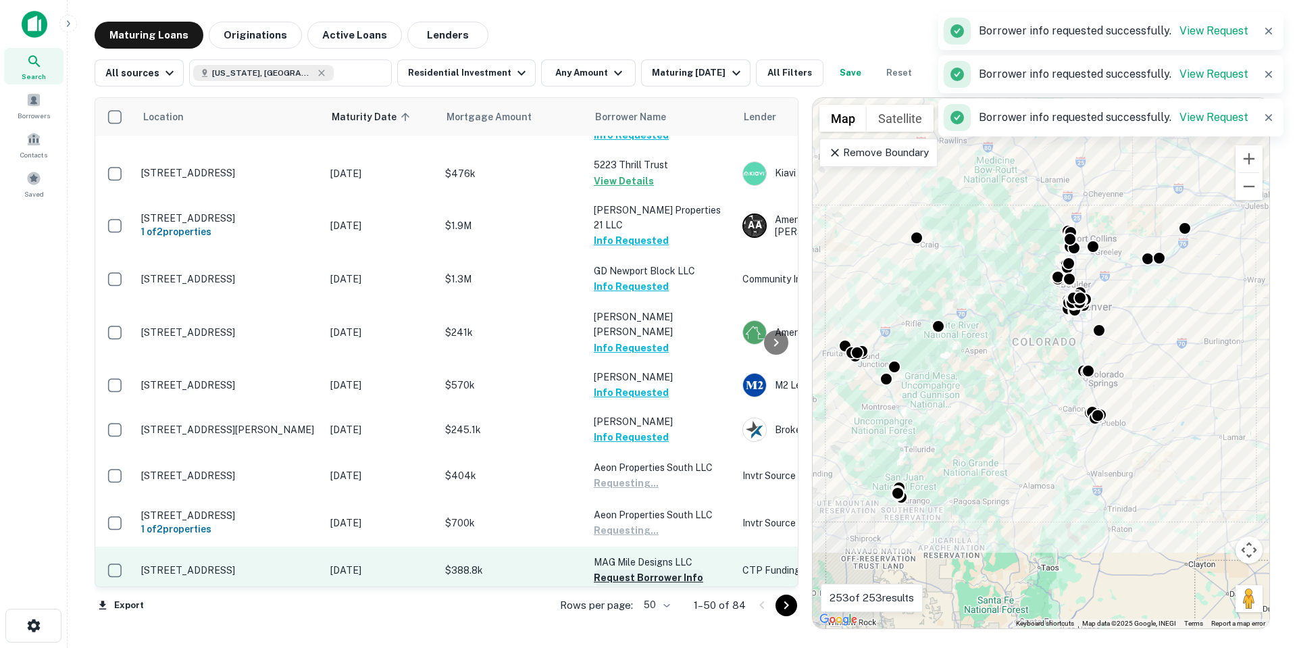
click at [654, 569] on button "Request Borrower Info" at bounding box center [648, 577] width 109 height 16
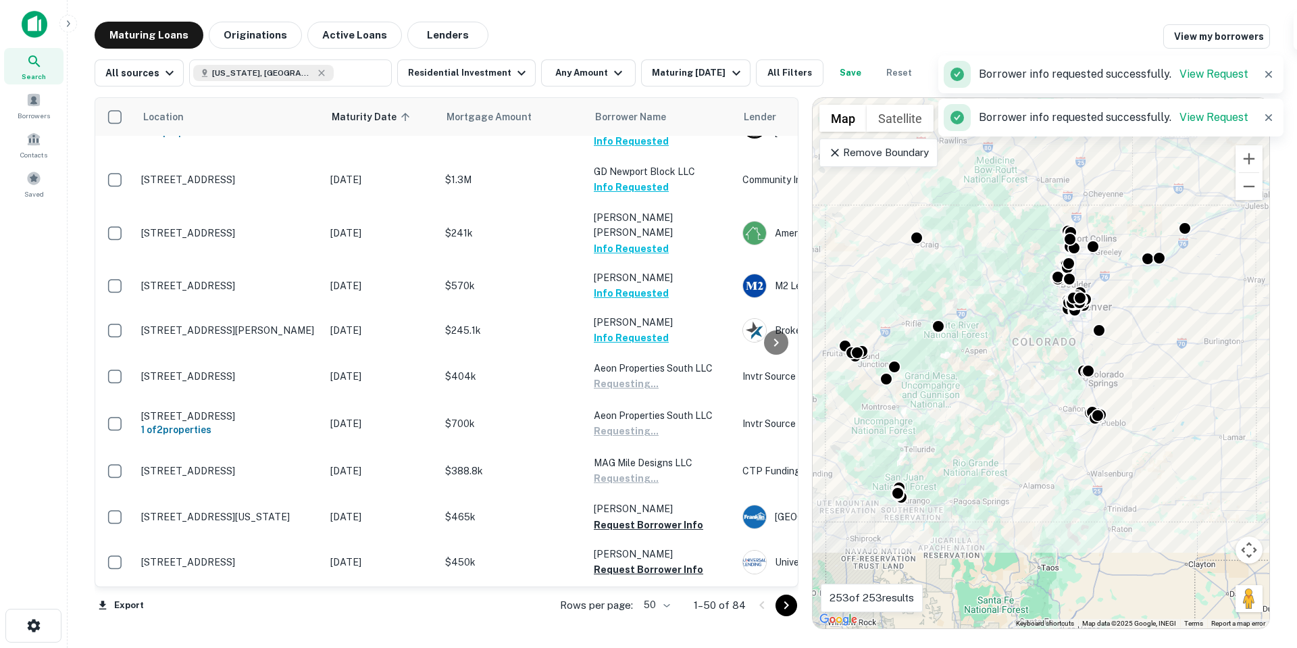
scroll to position [1216, 0]
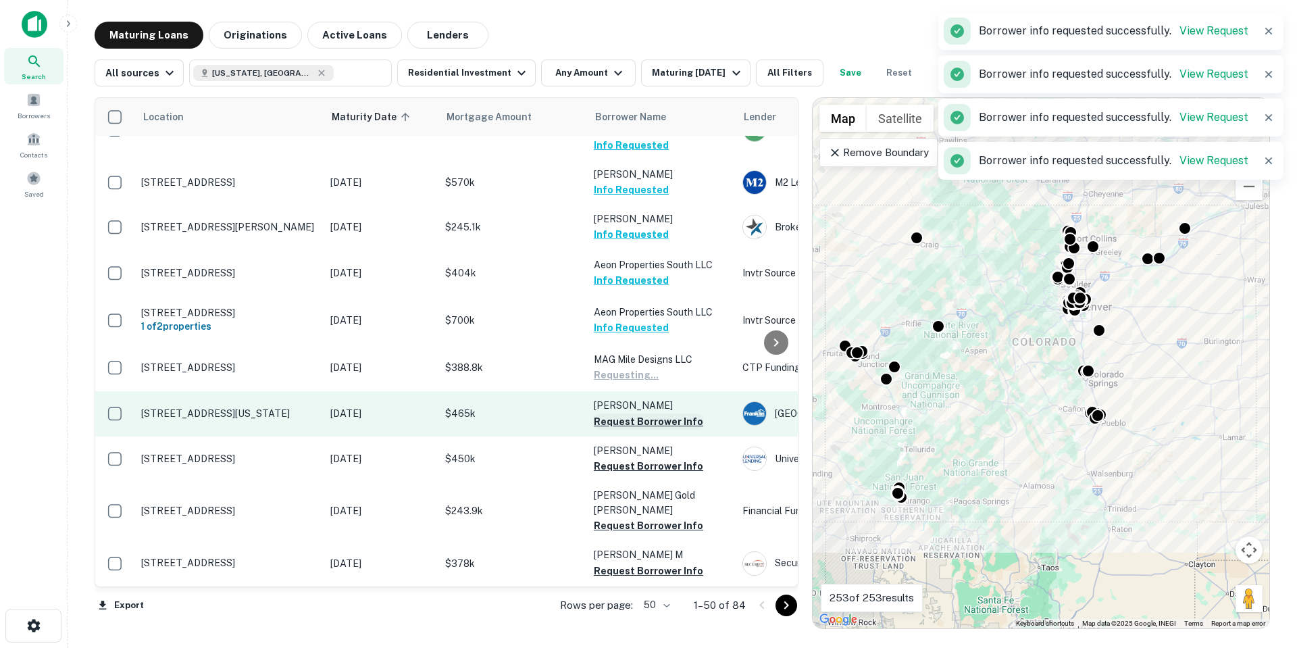
click at [675, 413] on button "Request Borrower Info" at bounding box center [648, 421] width 109 height 16
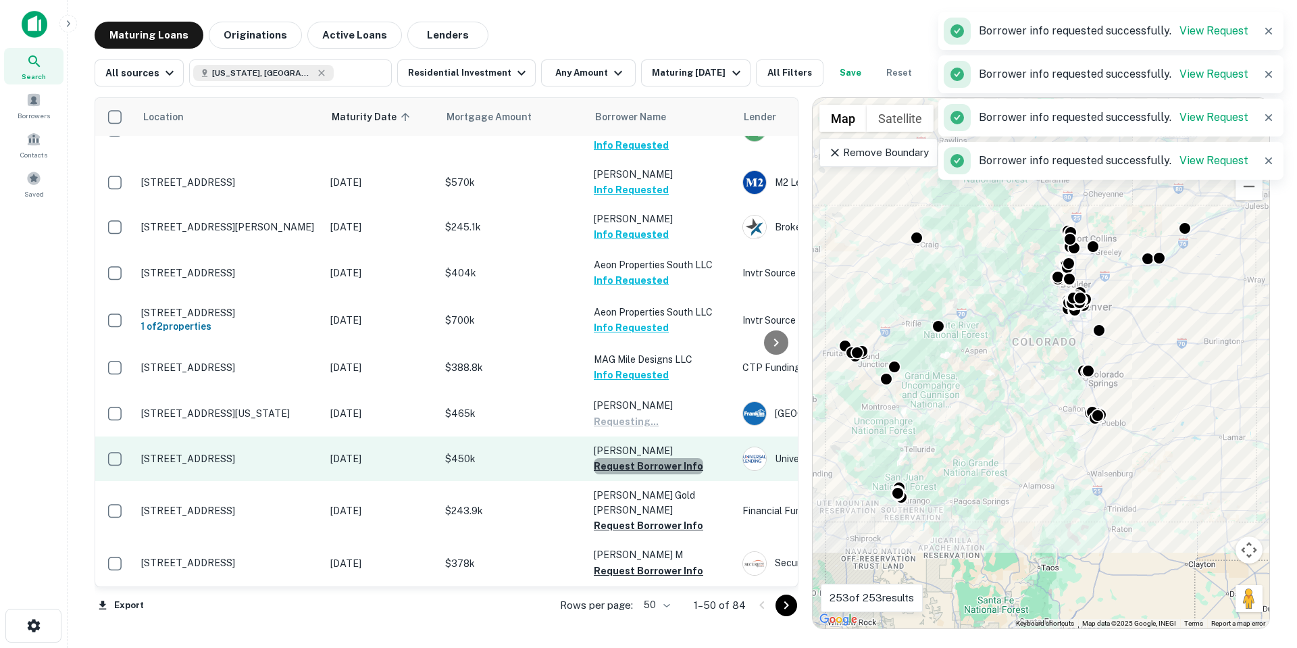
click at [677, 458] on button "Request Borrower Info" at bounding box center [648, 466] width 109 height 16
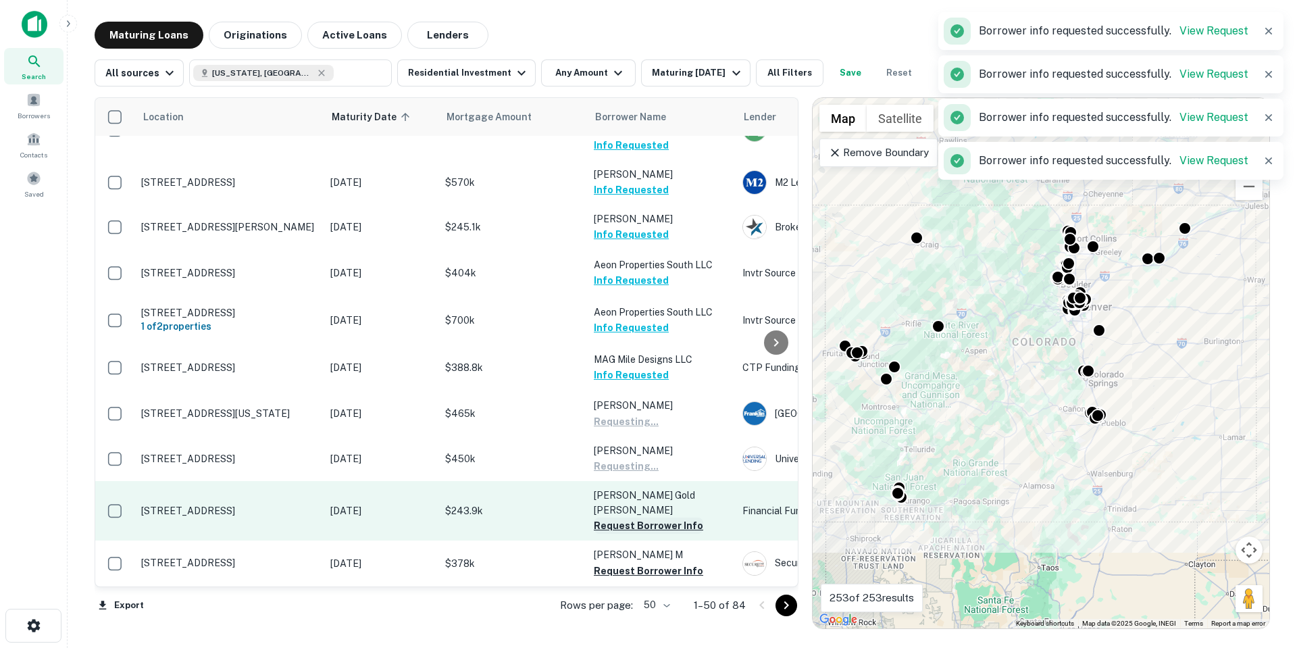
click at [674, 517] on button "Request Borrower Info" at bounding box center [648, 525] width 109 height 16
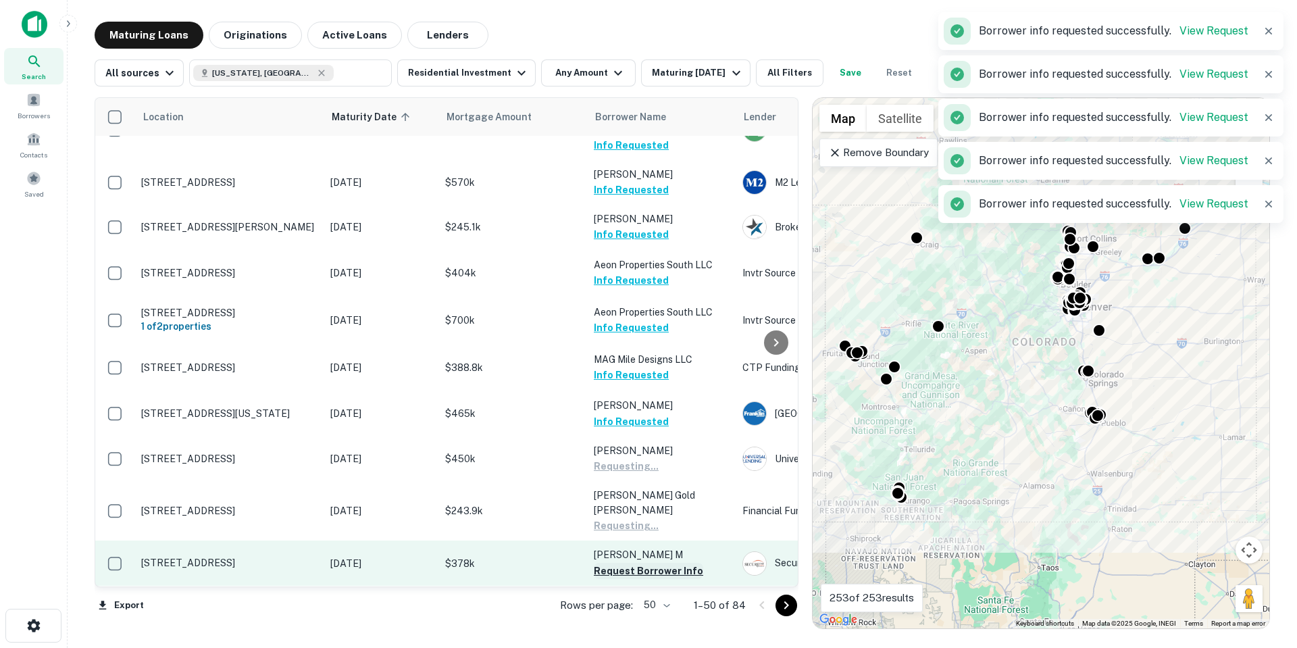
click at [669, 563] on button "Request Borrower Info" at bounding box center [648, 571] width 109 height 16
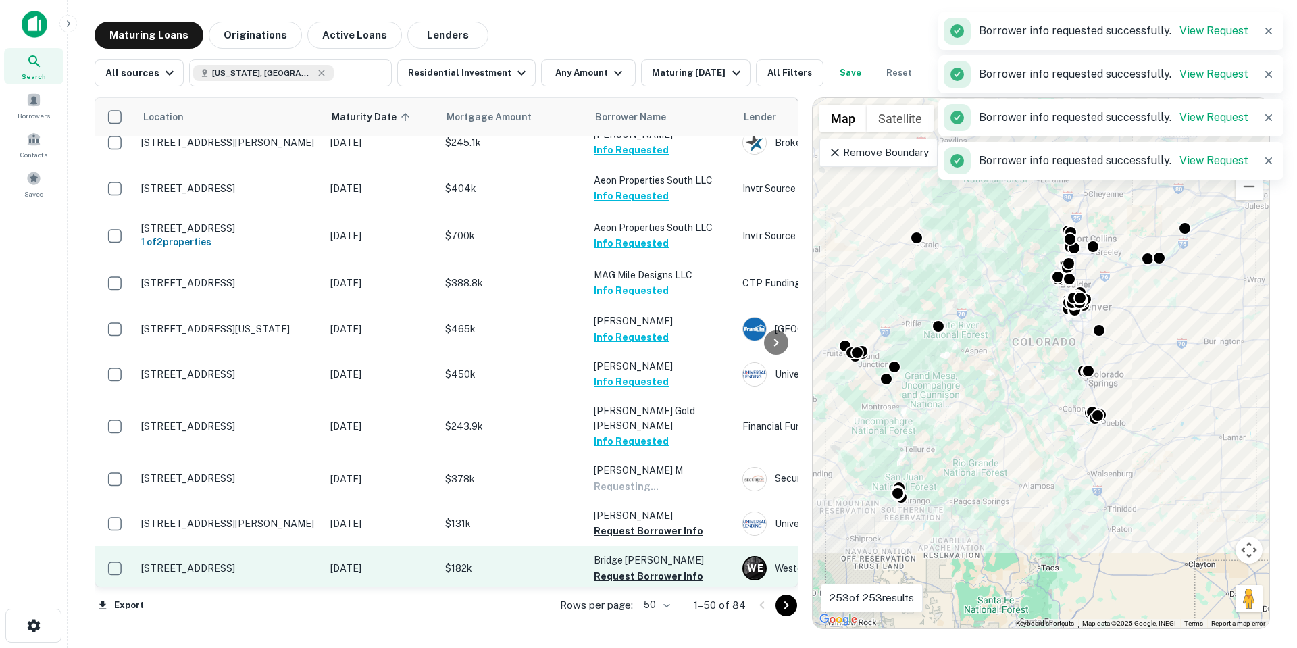
scroll to position [1351, 0]
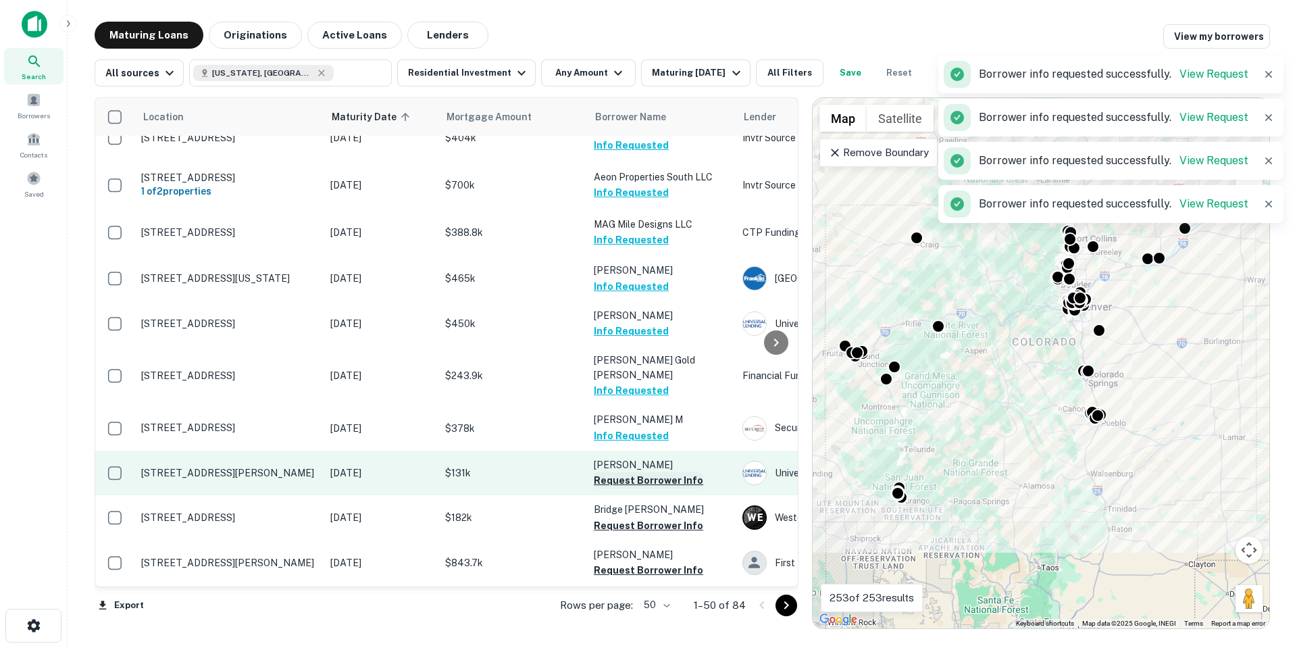
click at [665, 472] on button "Request Borrower Info" at bounding box center [648, 480] width 109 height 16
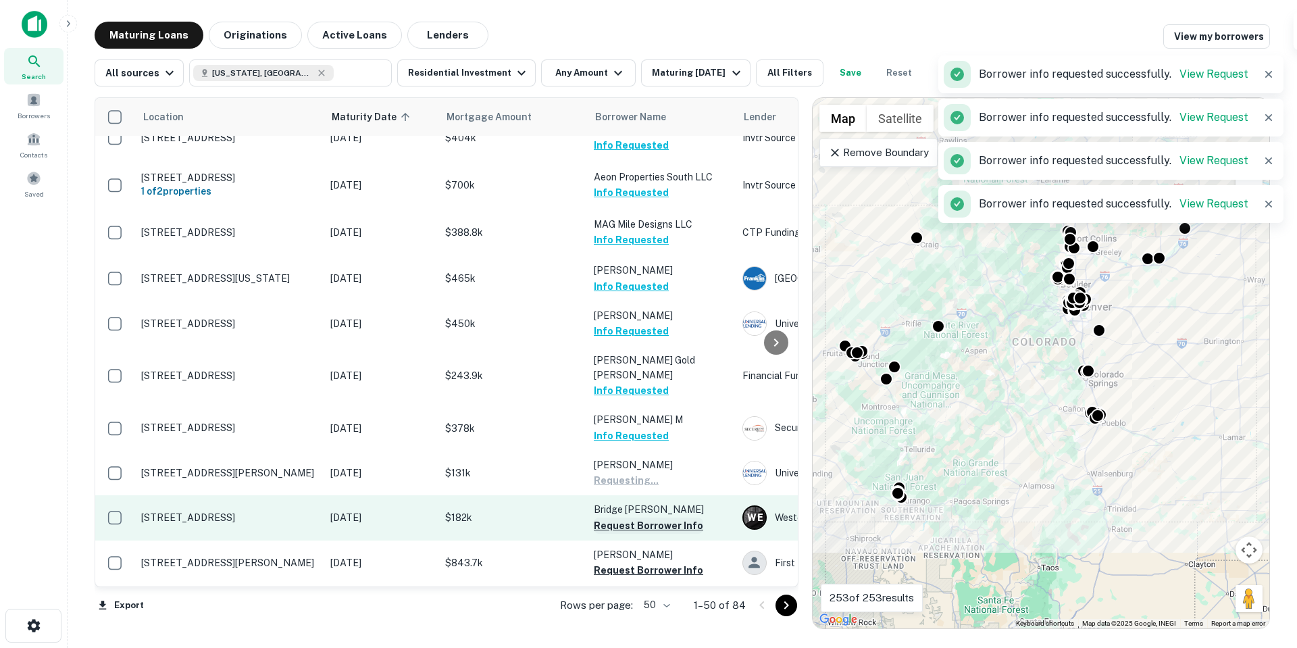
click at [665, 517] on button "Request Borrower Info" at bounding box center [648, 525] width 109 height 16
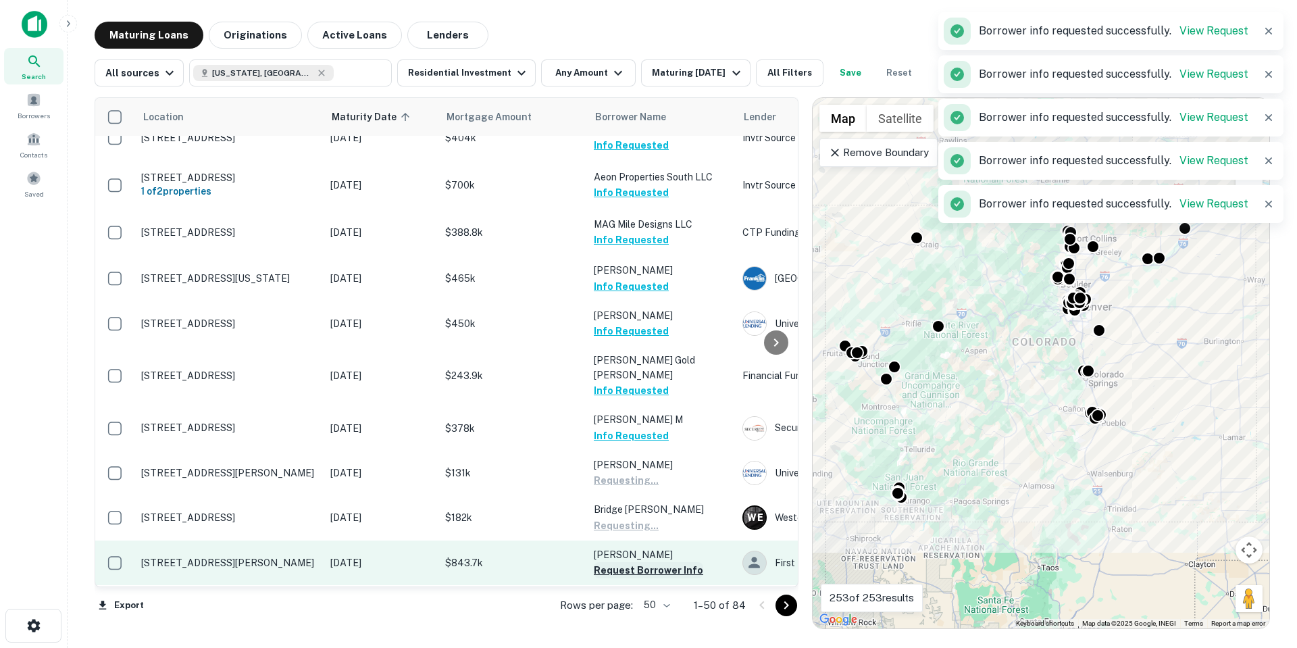
click at [663, 562] on button "Request Borrower Info" at bounding box center [648, 570] width 109 height 16
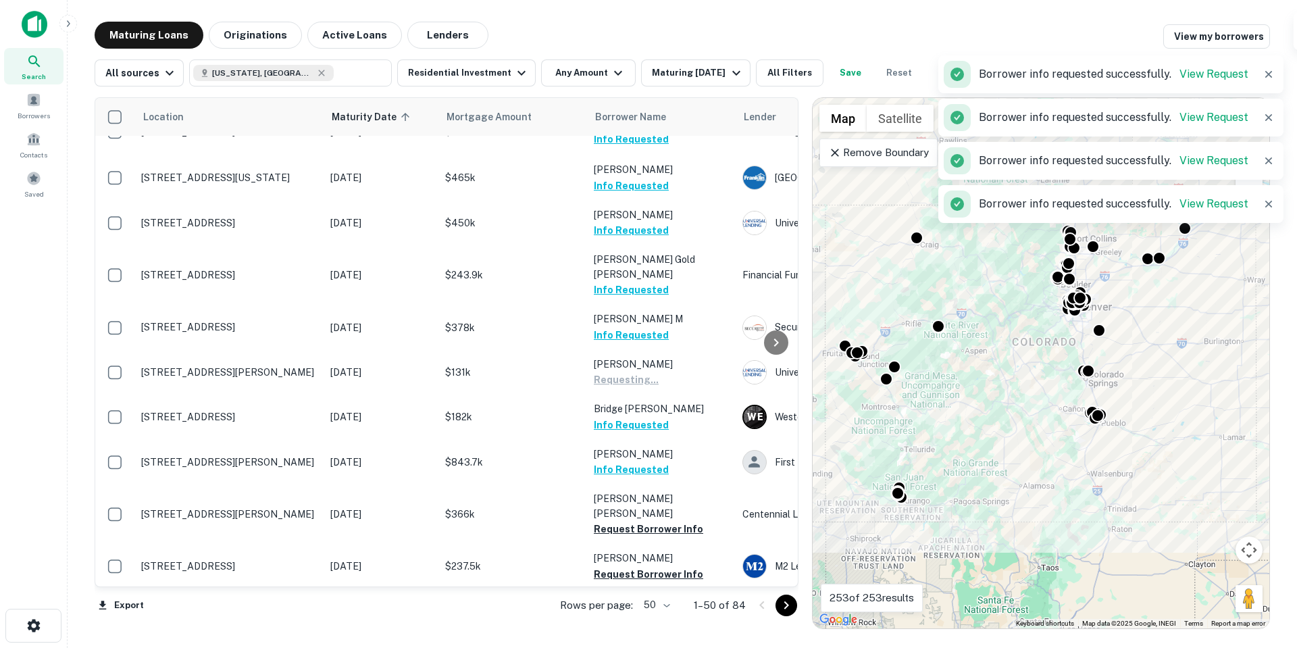
scroll to position [1554, 0]
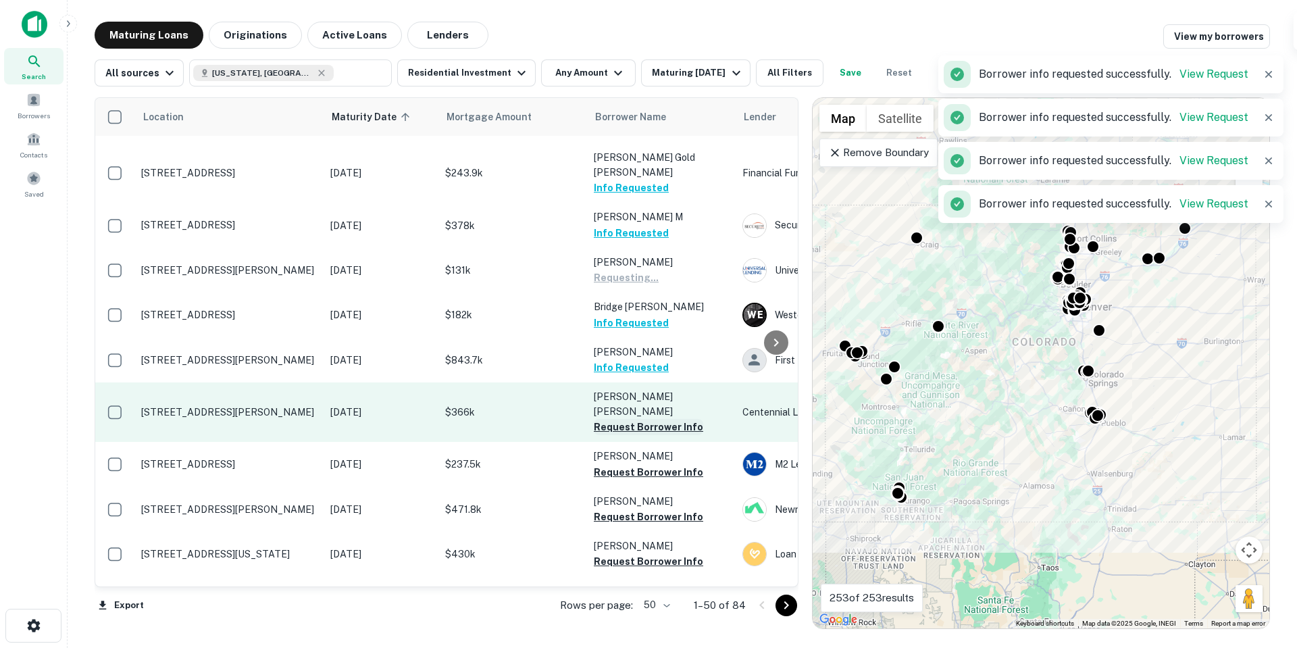
click at [677, 419] on button "Request Borrower Info" at bounding box center [648, 427] width 109 height 16
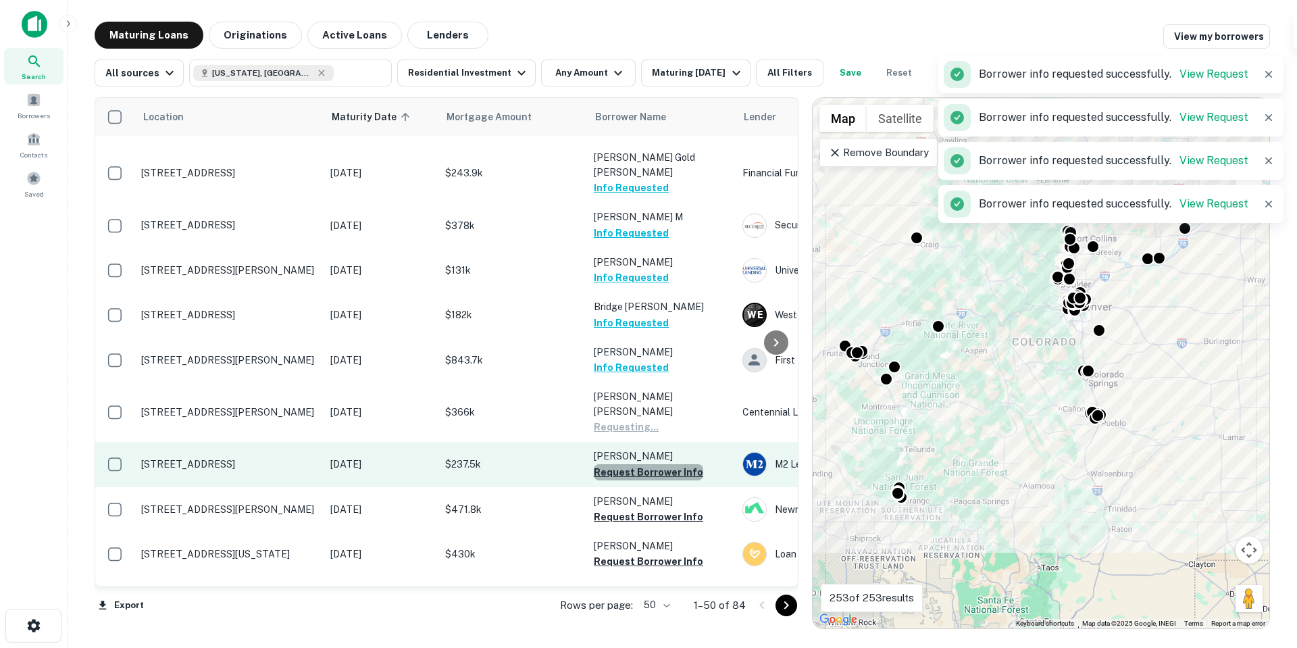
click at [667, 464] on button "Request Borrower Info" at bounding box center [648, 472] width 109 height 16
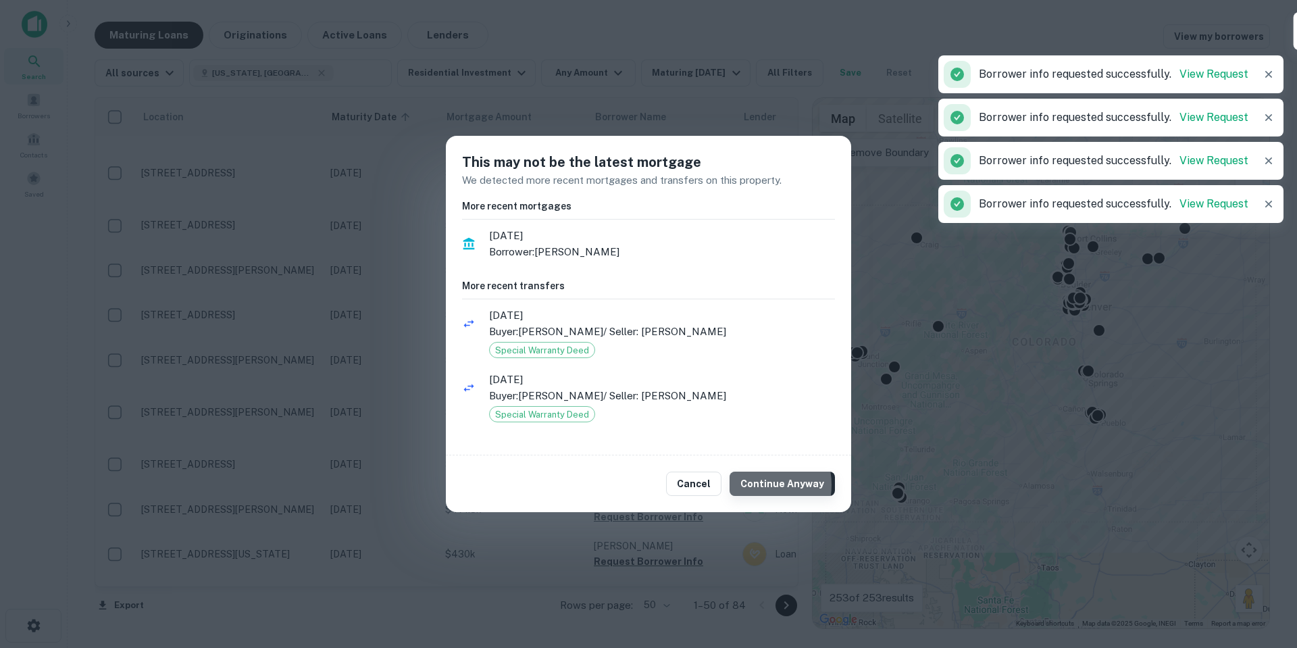
click at [757, 484] on button "Continue Anyway" at bounding box center [782, 484] width 105 height 24
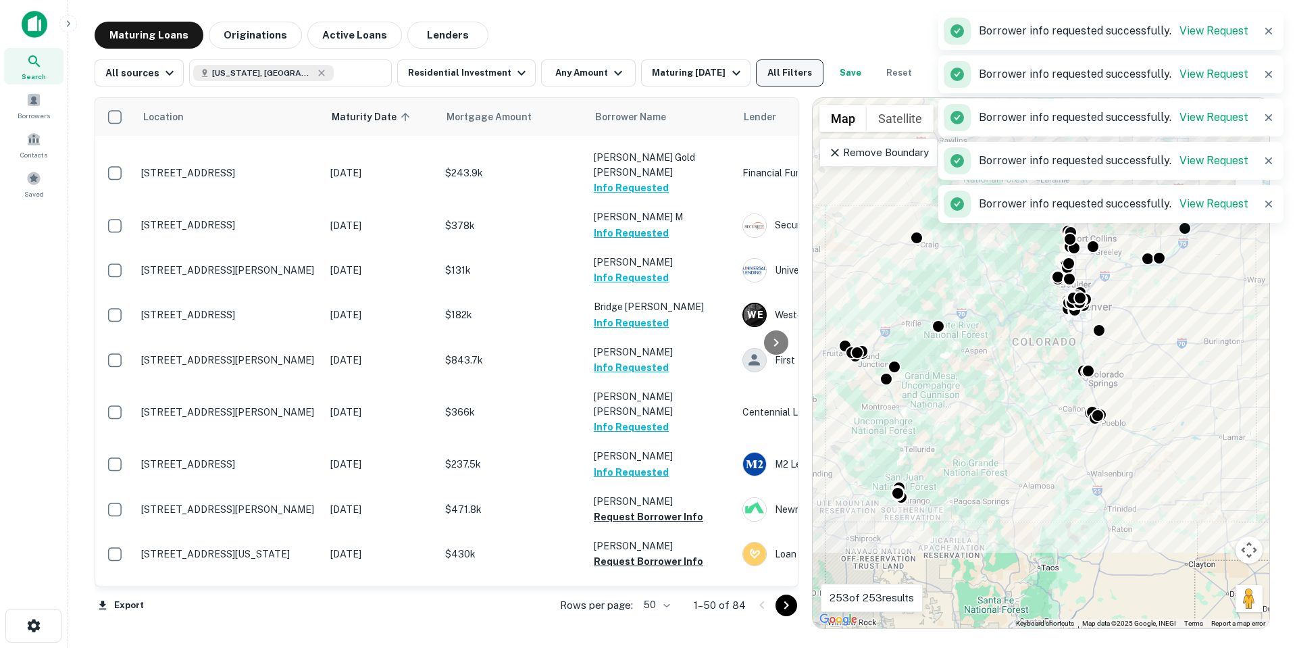
click at [789, 67] on button "All Filters" at bounding box center [790, 72] width 68 height 27
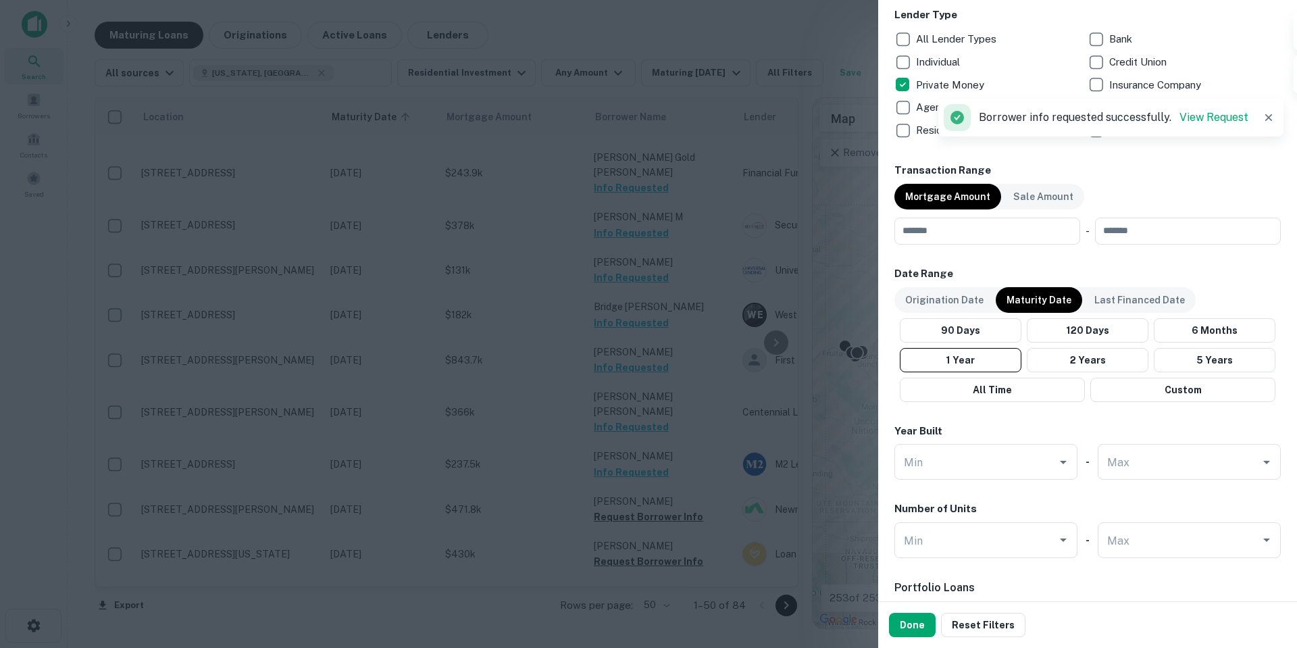
scroll to position [730, 0]
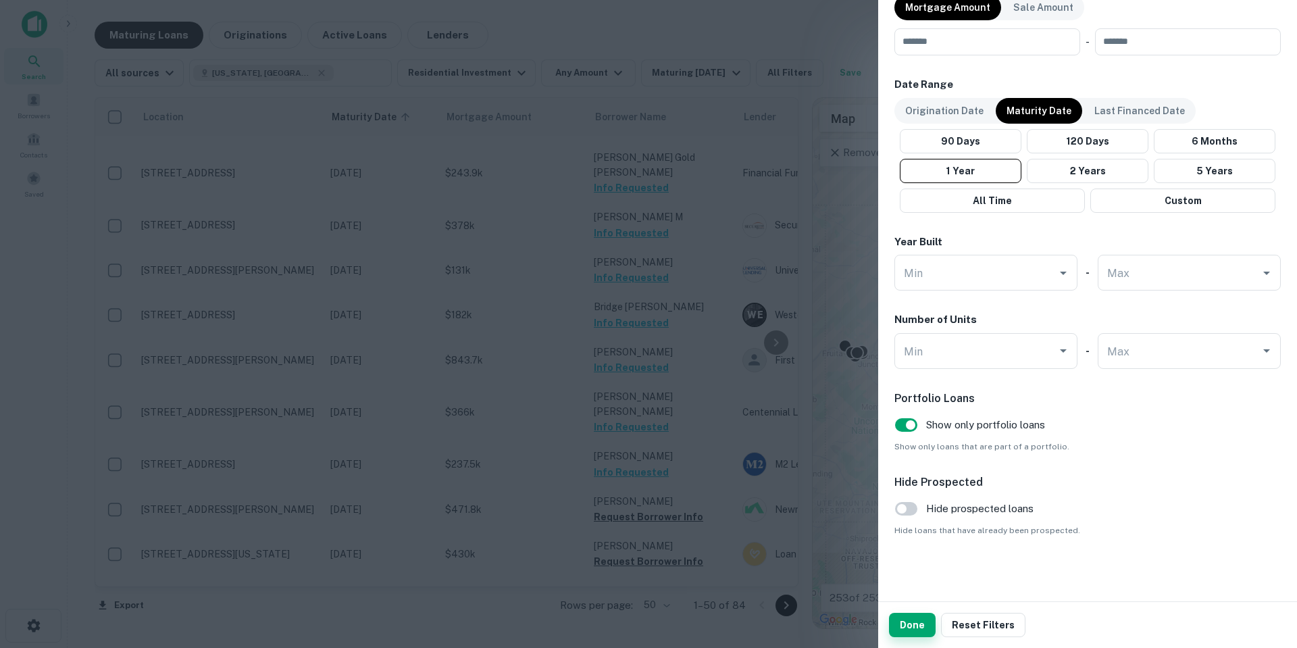
click at [915, 619] on button "Done" at bounding box center [912, 625] width 47 height 24
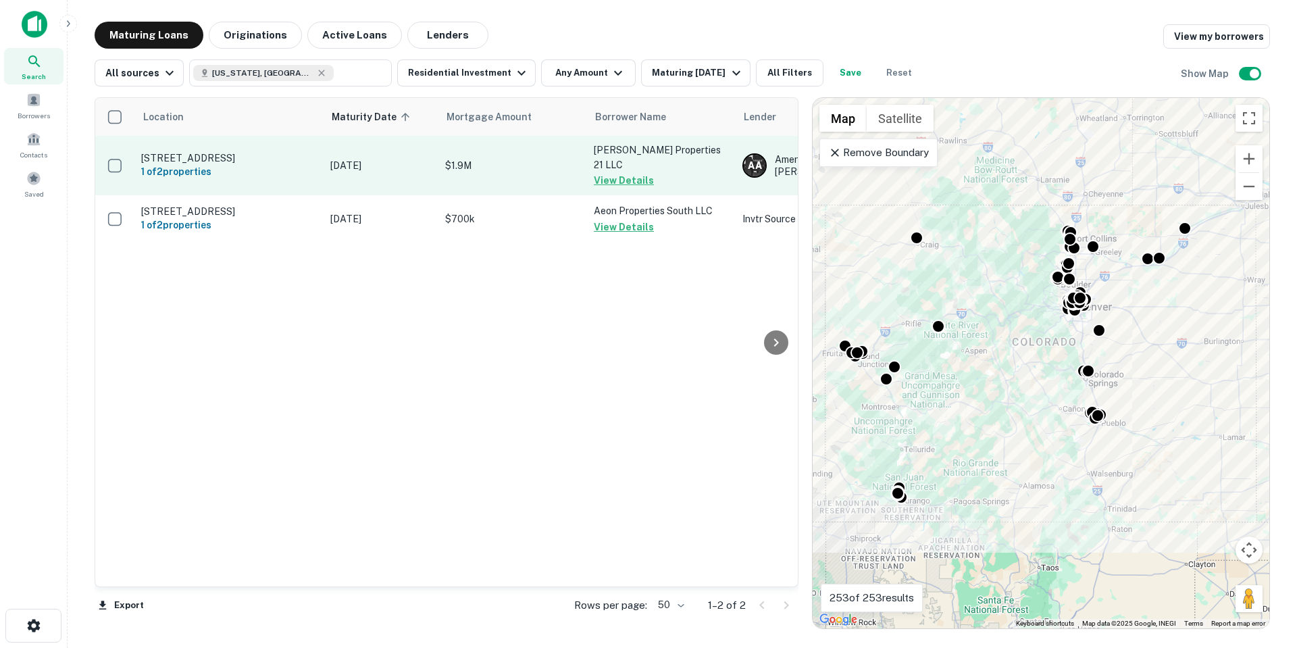
click at [624, 172] on button "View Details" at bounding box center [624, 180] width 60 height 16
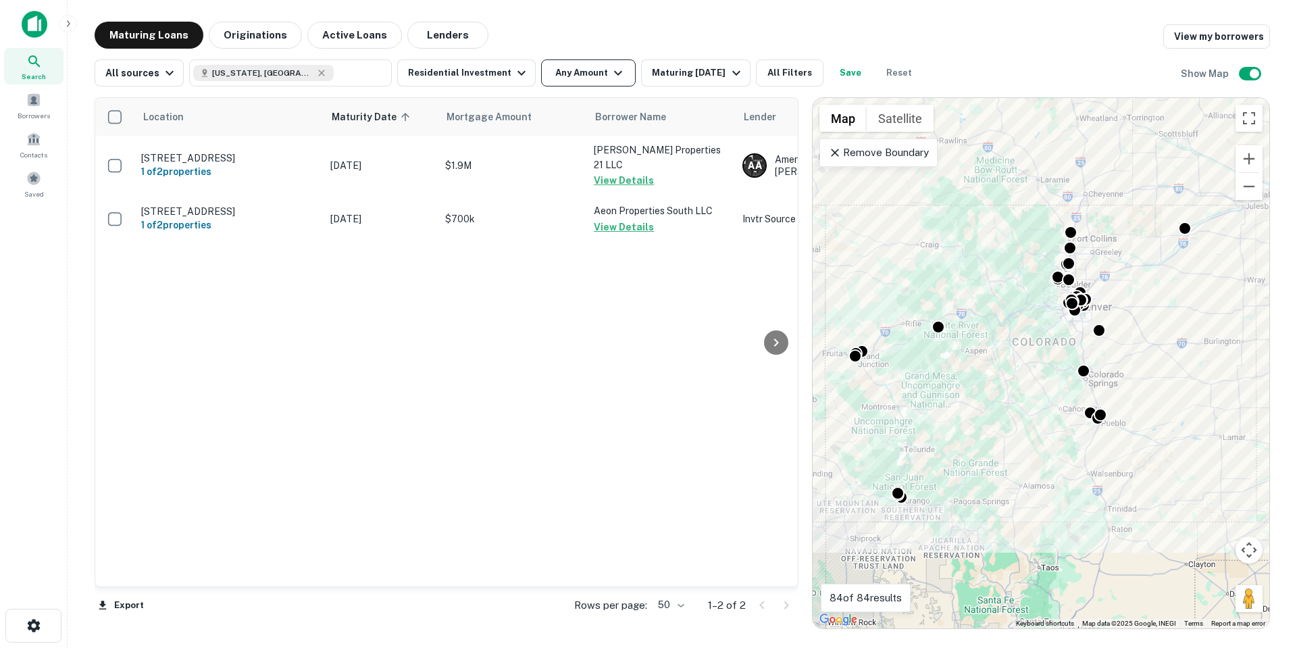
click at [545, 62] on button "Any Amount" at bounding box center [588, 72] width 95 height 27
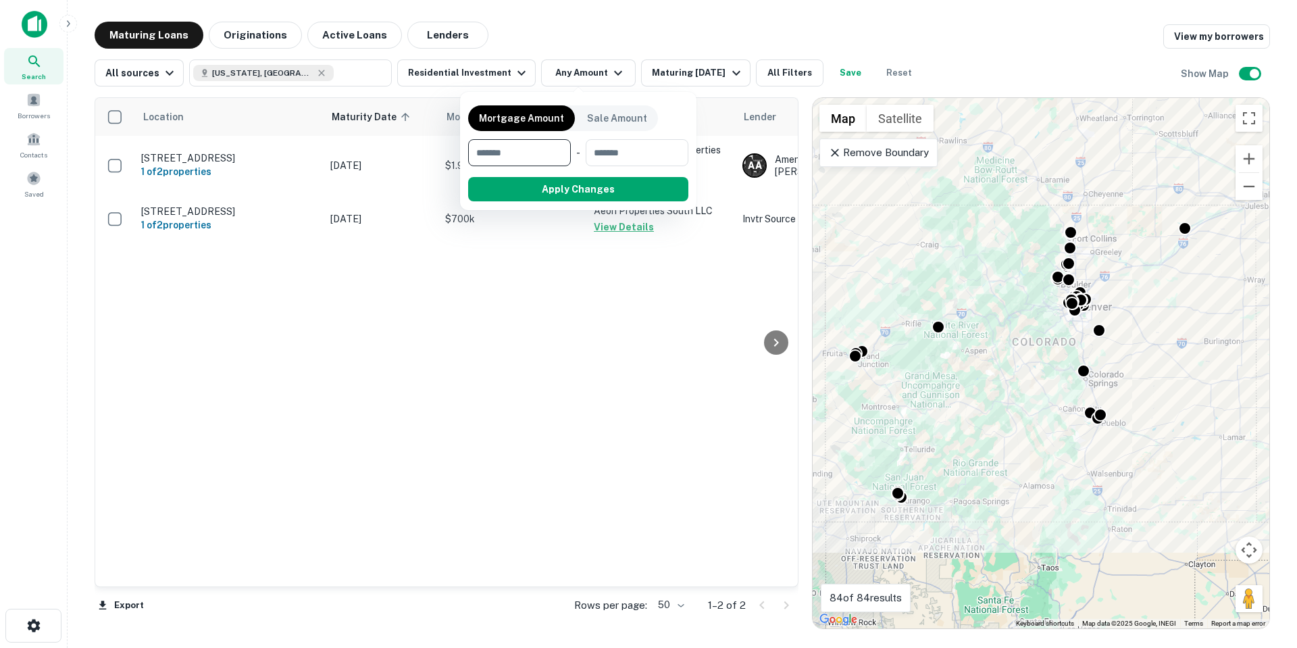
click at [511, 69] on div at bounding box center [648, 324] width 1297 height 648
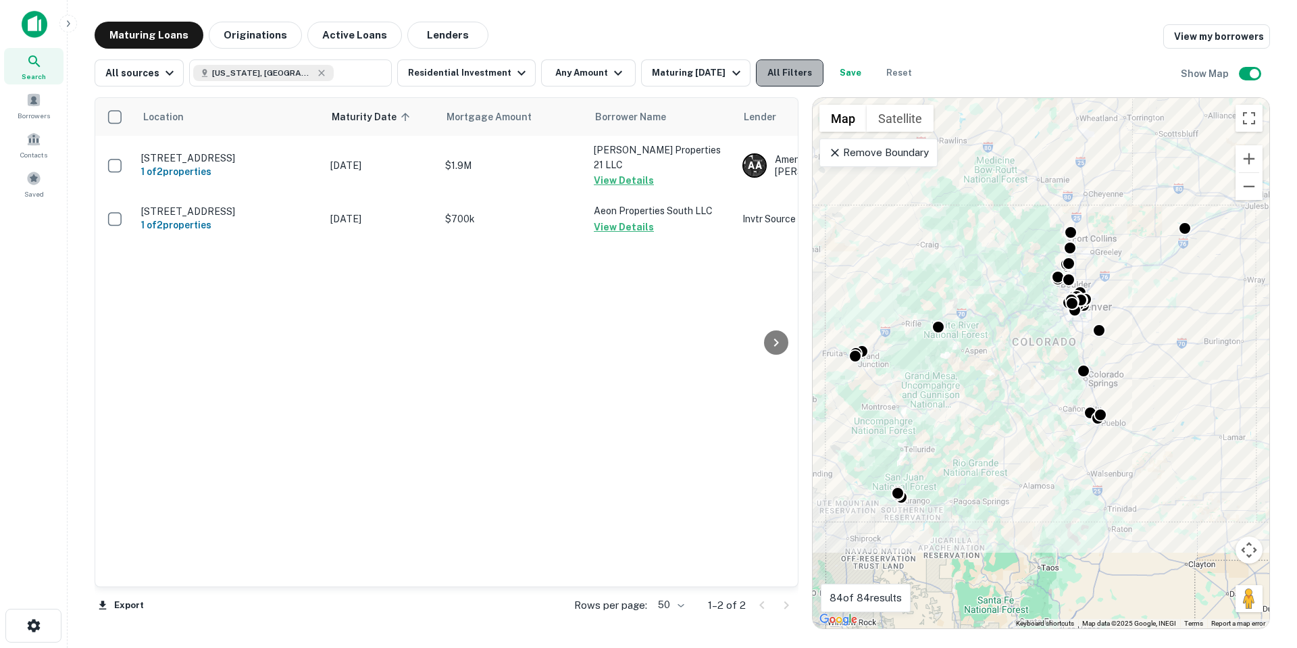
click at [761, 76] on button "All Filters" at bounding box center [790, 72] width 68 height 27
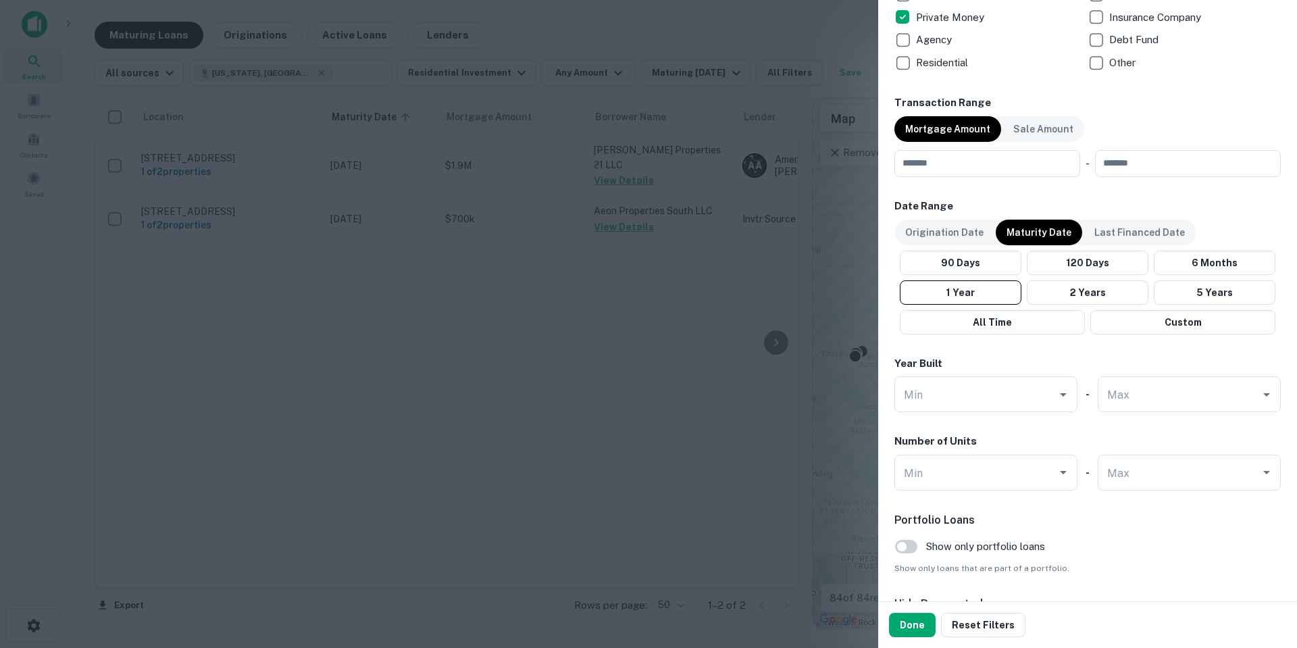
scroll to position [730, 0]
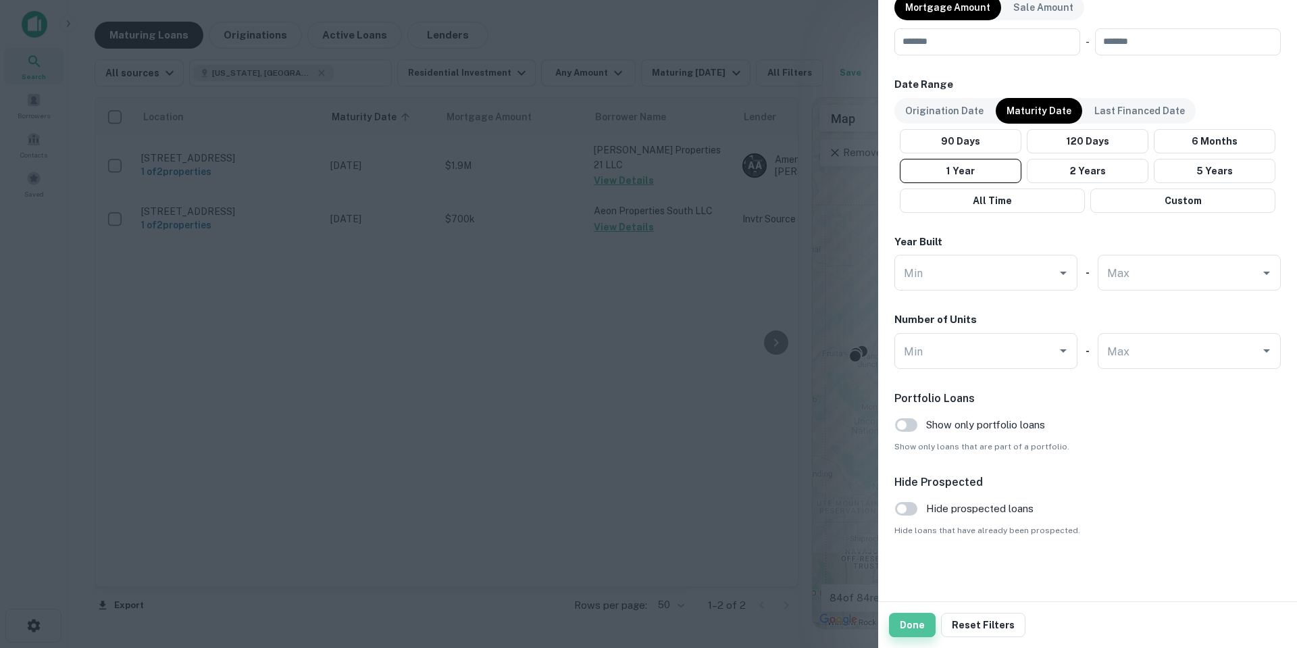
click at [916, 617] on button "Done" at bounding box center [912, 625] width 47 height 24
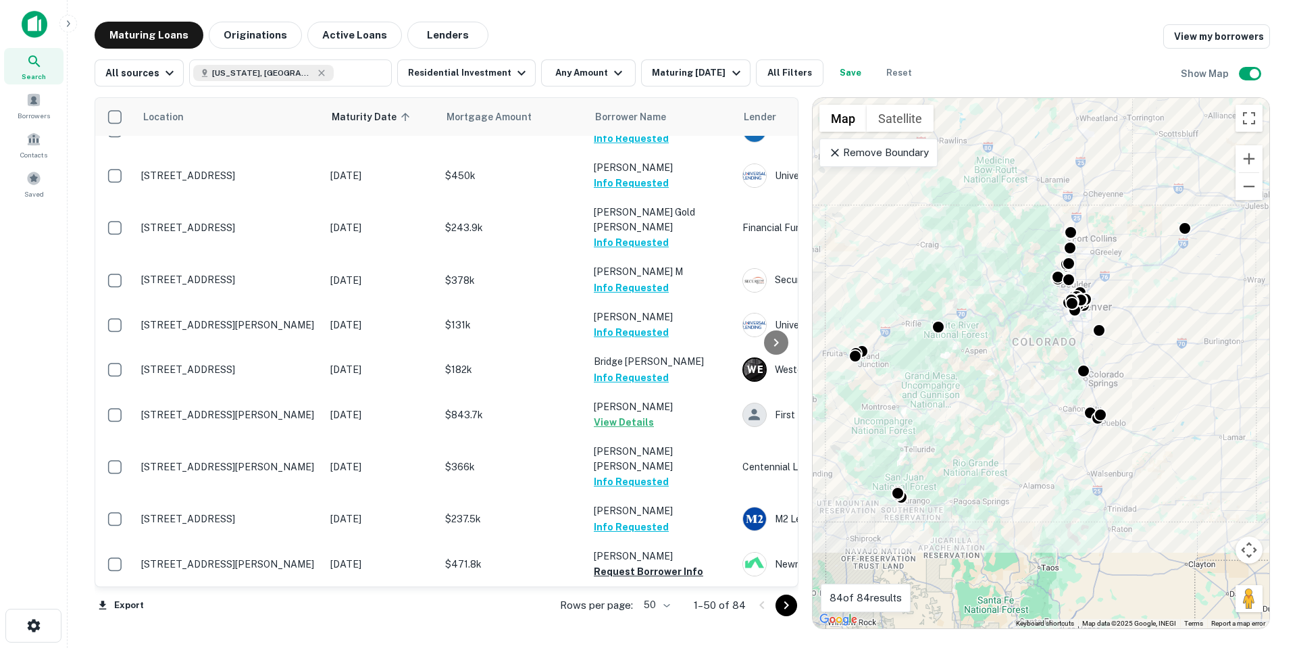
scroll to position [1689, 0]
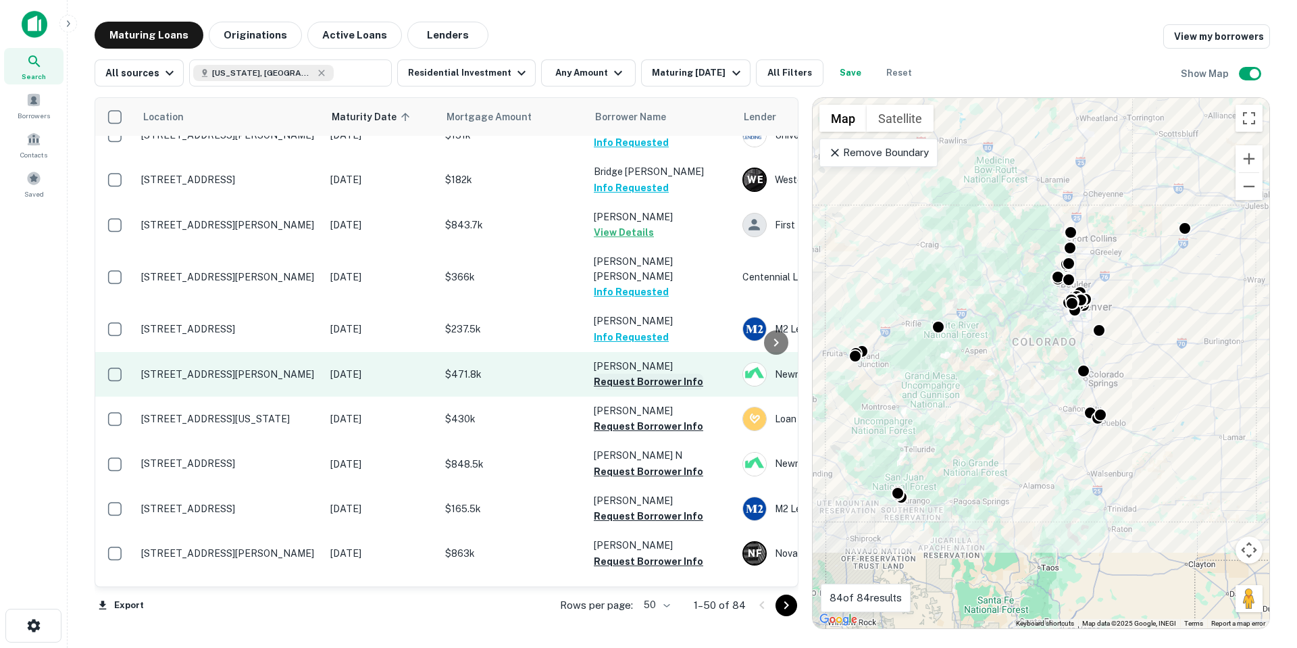
click at [684, 374] on button "Request Borrower Info" at bounding box center [648, 382] width 109 height 16
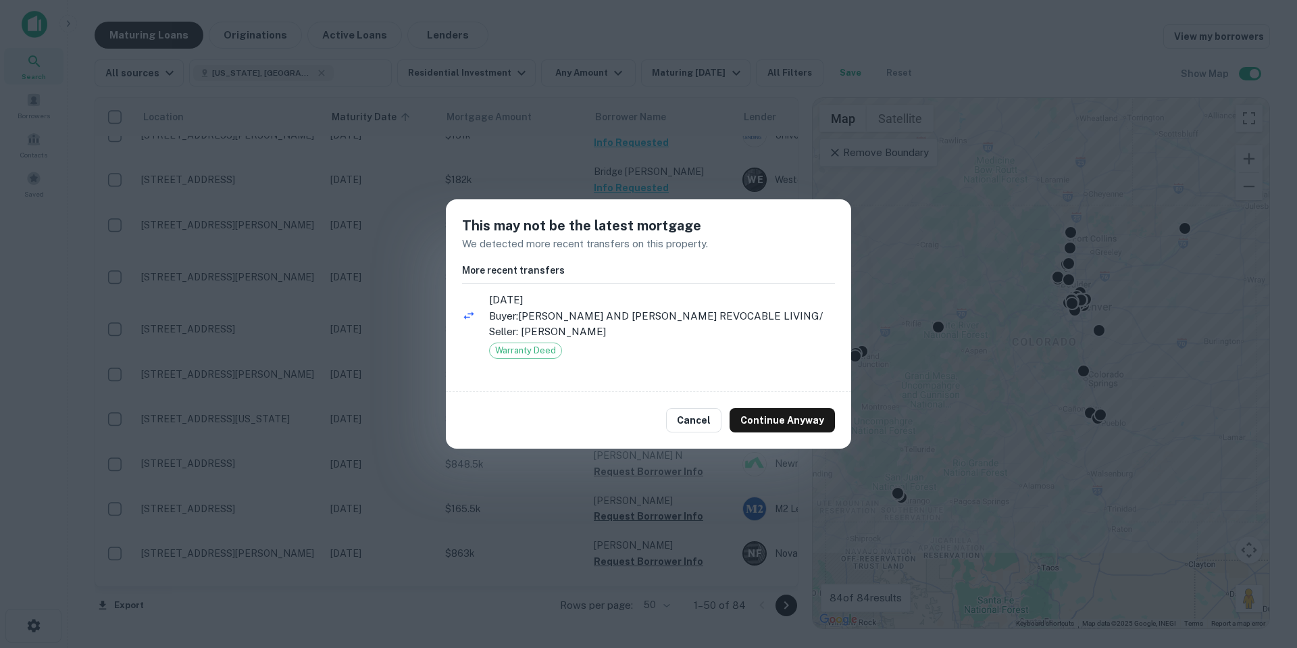
drag, startPoint x: 762, startPoint y: 418, endPoint x: 749, endPoint y: 403, distance: 20.1
click at [762, 419] on button "Continue Anyway" at bounding box center [782, 420] width 105 height 24
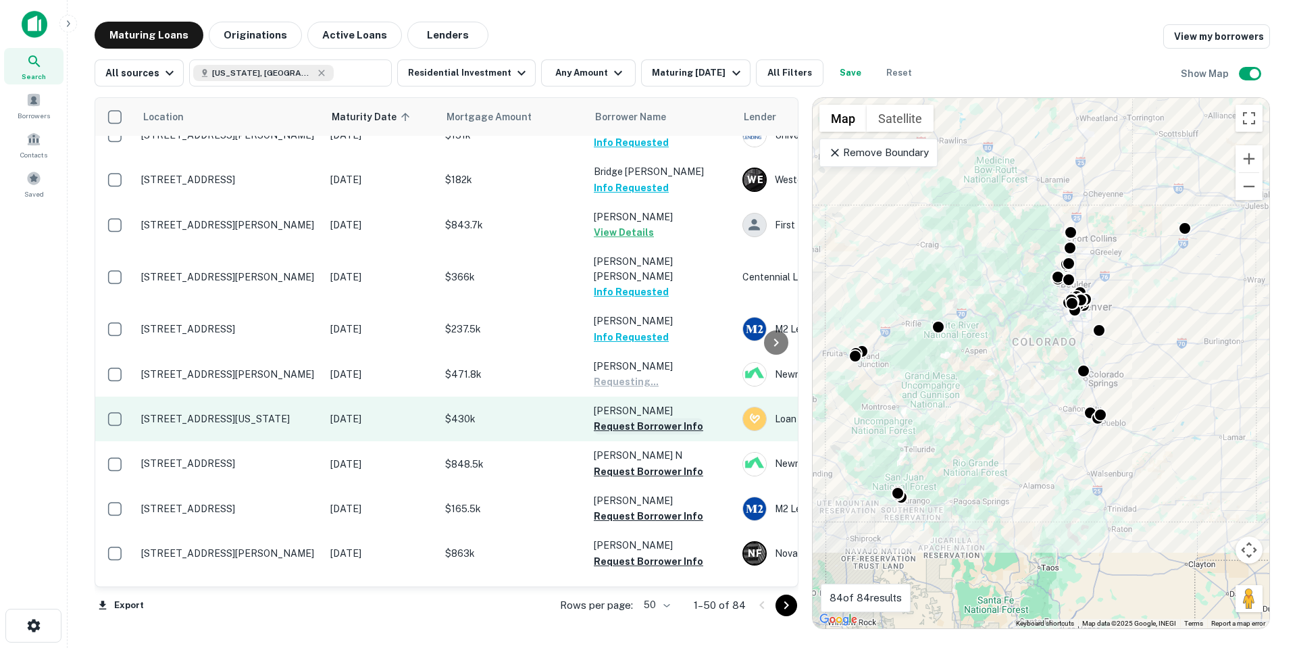
click at [680, 418] on button "Request Borrower Info" at bounding box center [648, 426] width 109 height 16
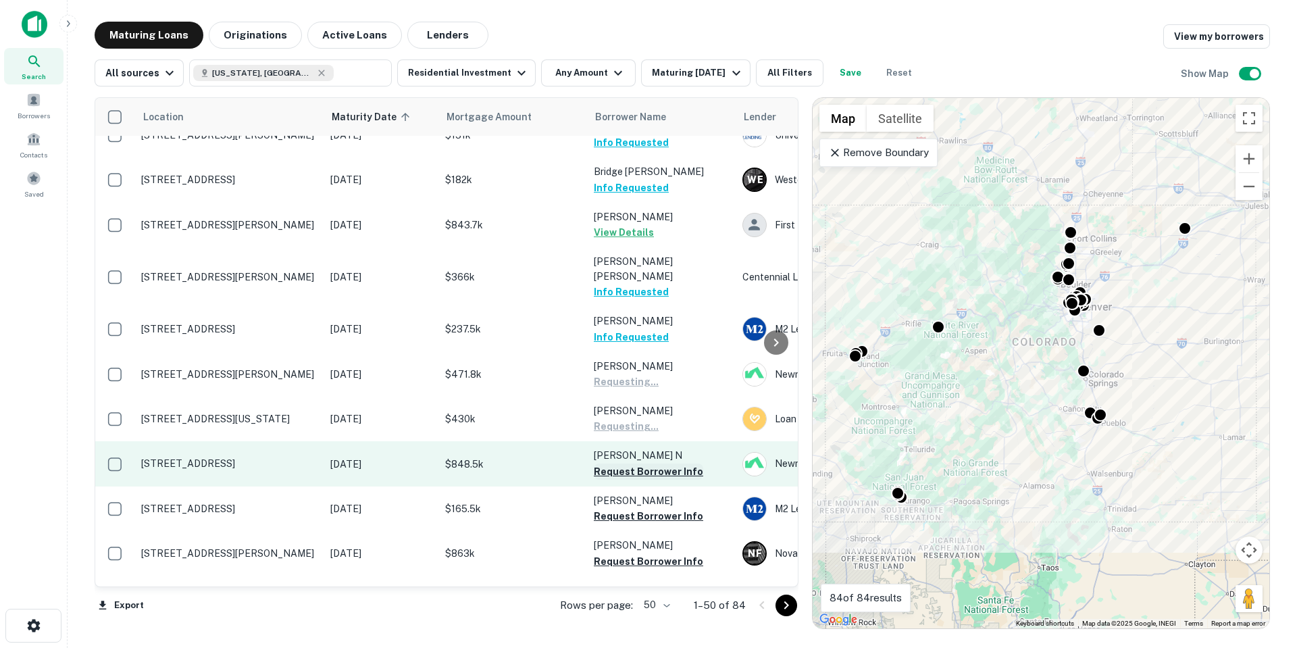
click at [680, 463] on button "Request Borrower Info" at bounding box center [648, 471] width 109 height 16
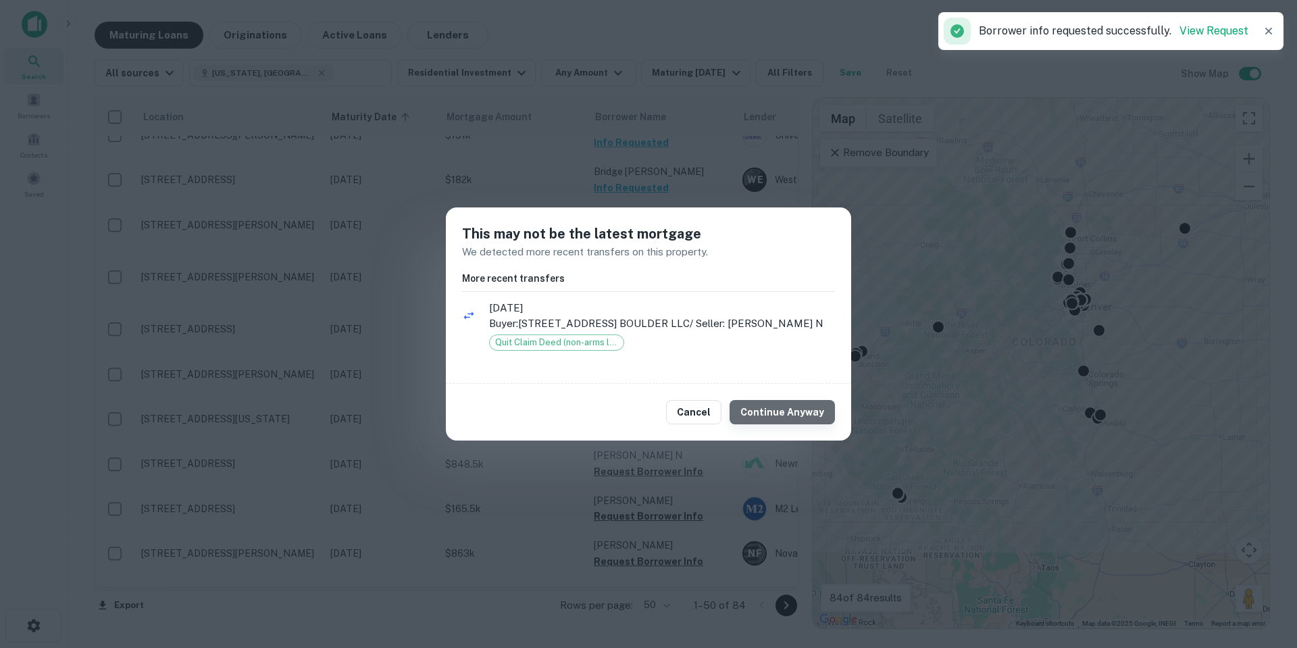
click at [797, 424] on button "Continue Anyway" at bounding box center [782, 412] width 105 height 24
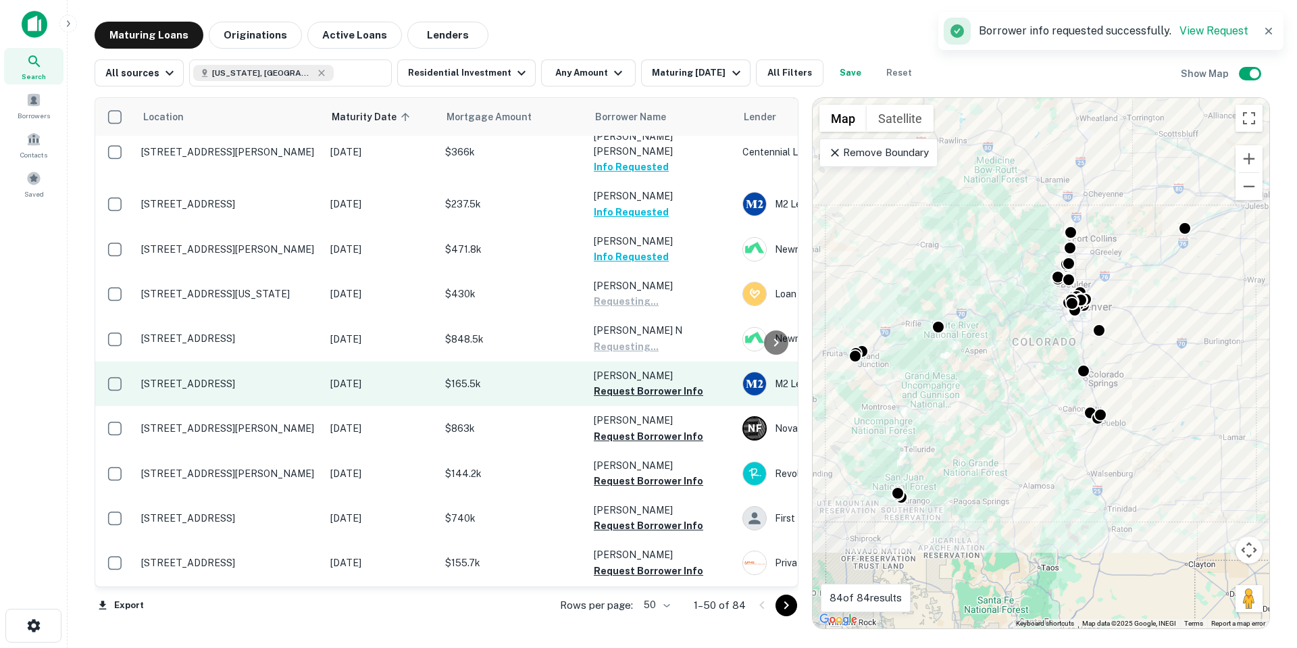
scroll to position [1824, 0]
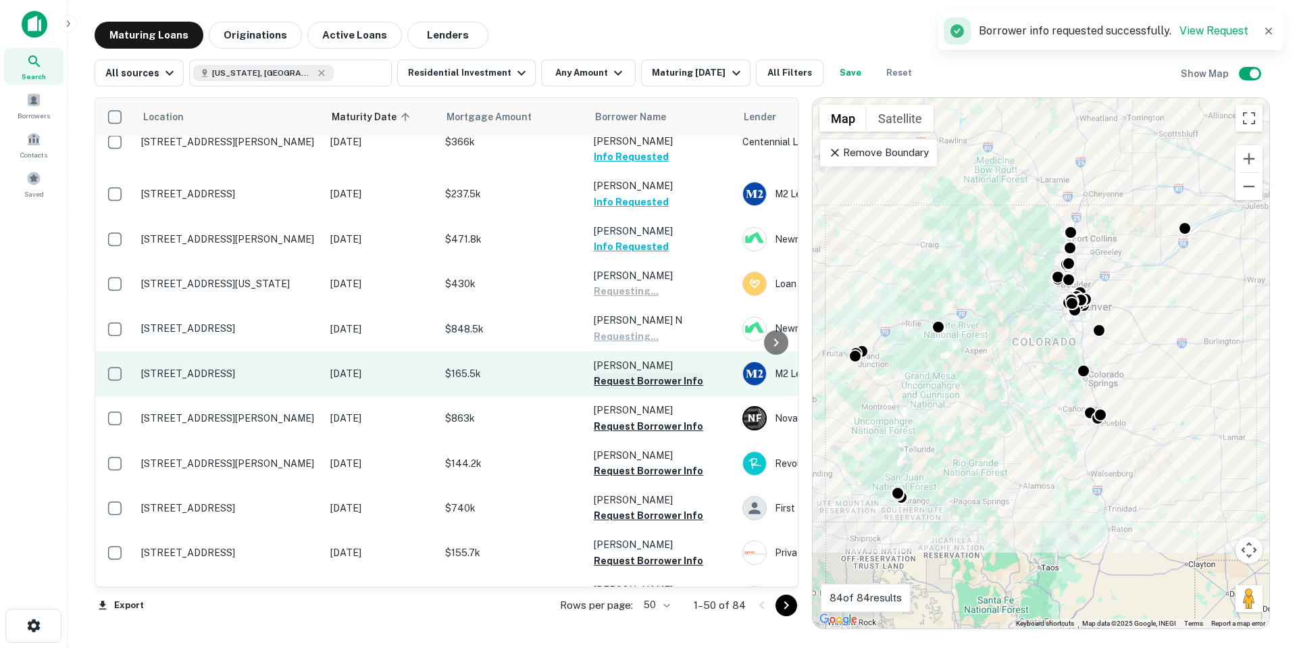
click at [655, 373] on button "Request Borrower Info" at bounding box center [648, 381] width 109 height 16
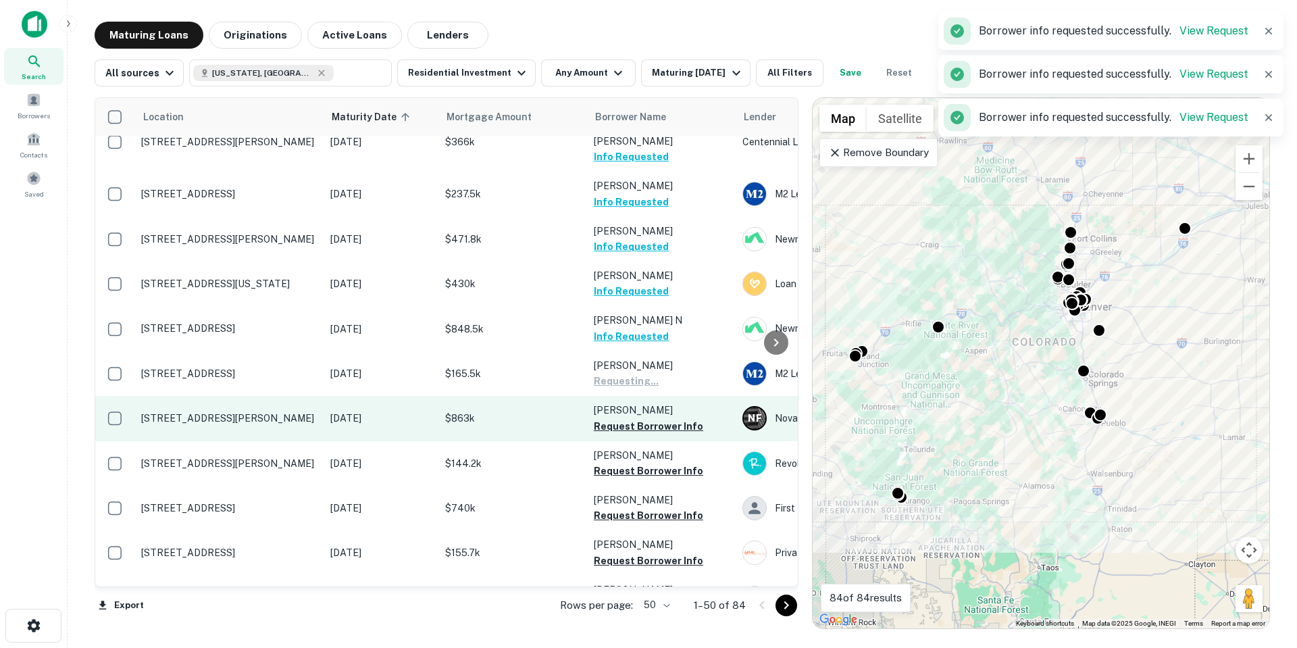
click at [676, 403] on p "[PERSON_NAME]" at bounding box center [661, 410] width 135 height 15
click at [677, 418] on button "Request Borrower Info" at bounding box center [648, 426] width 109 height 16
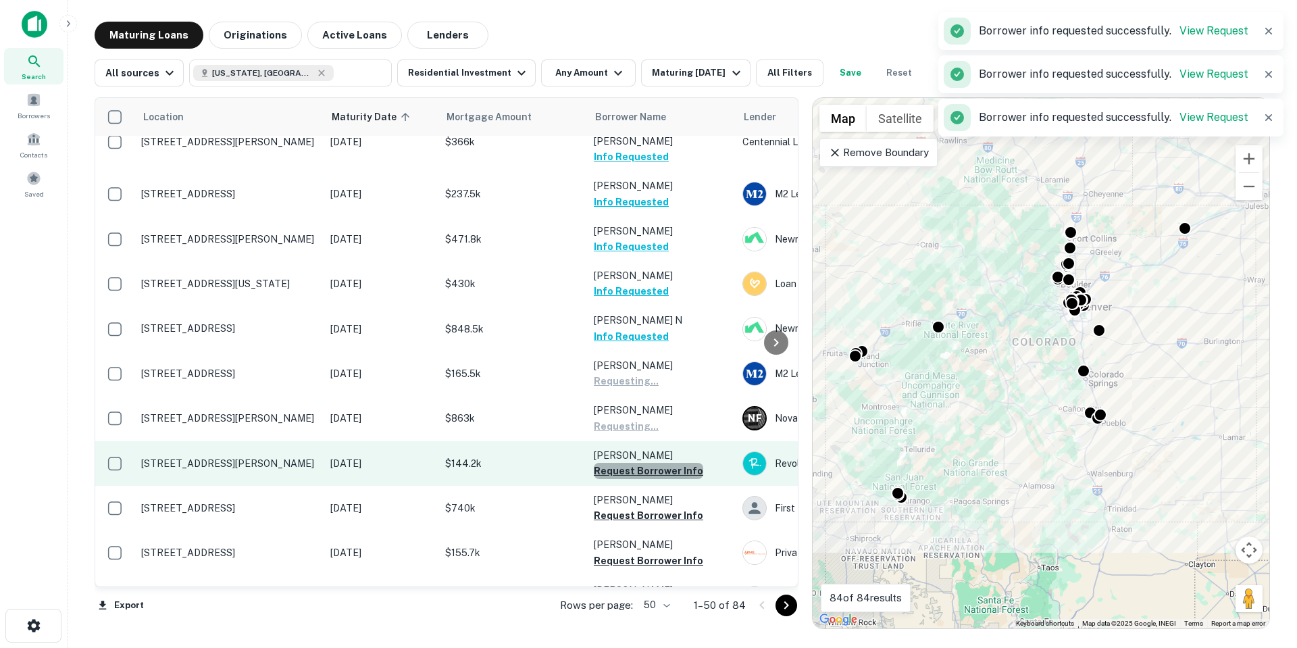
click at [671, 463] on button "Request Borrower Info" at bounding box center [648, 471] width 109 height 16
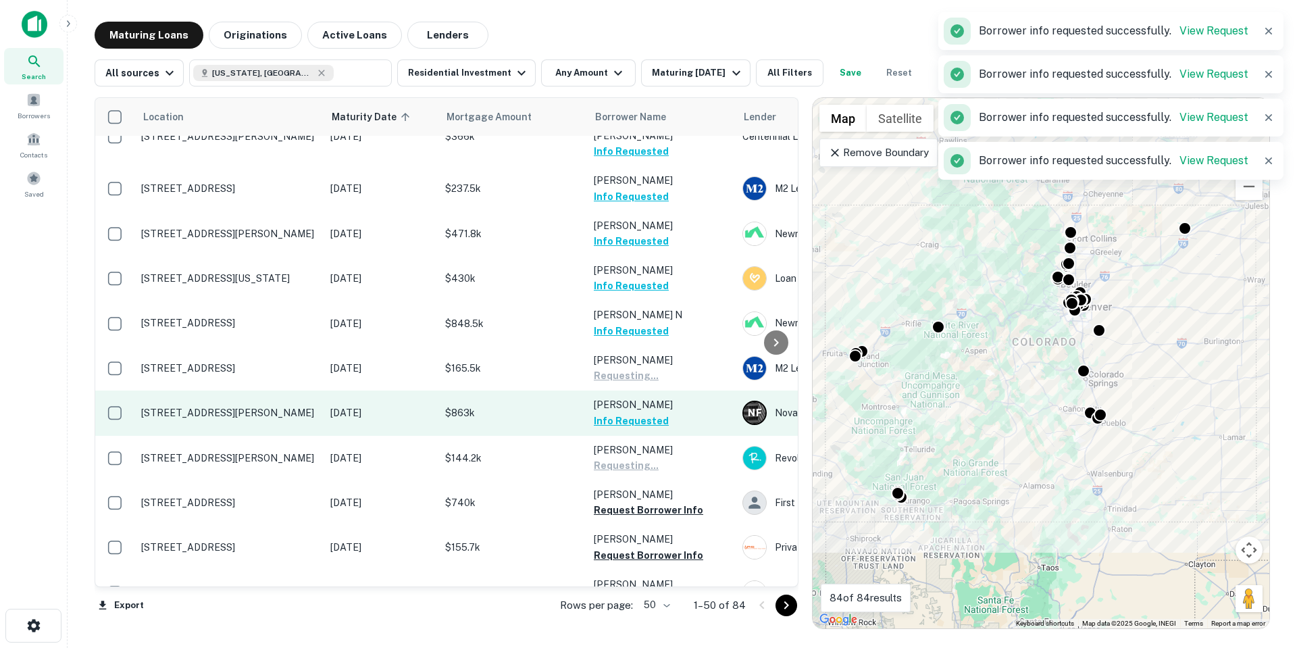
scroll to position [1831, 0]
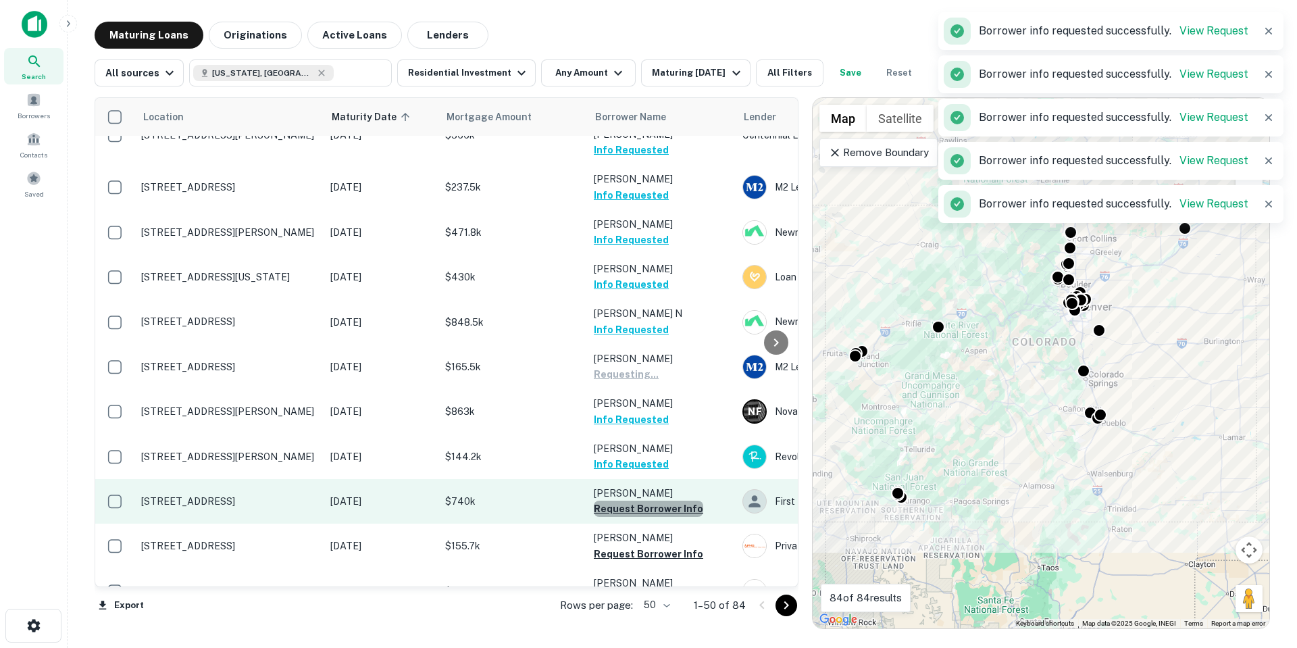
click at [671, 501] on button "Request Borrower Info" at bounding box center [648, 509] width 109 height 16
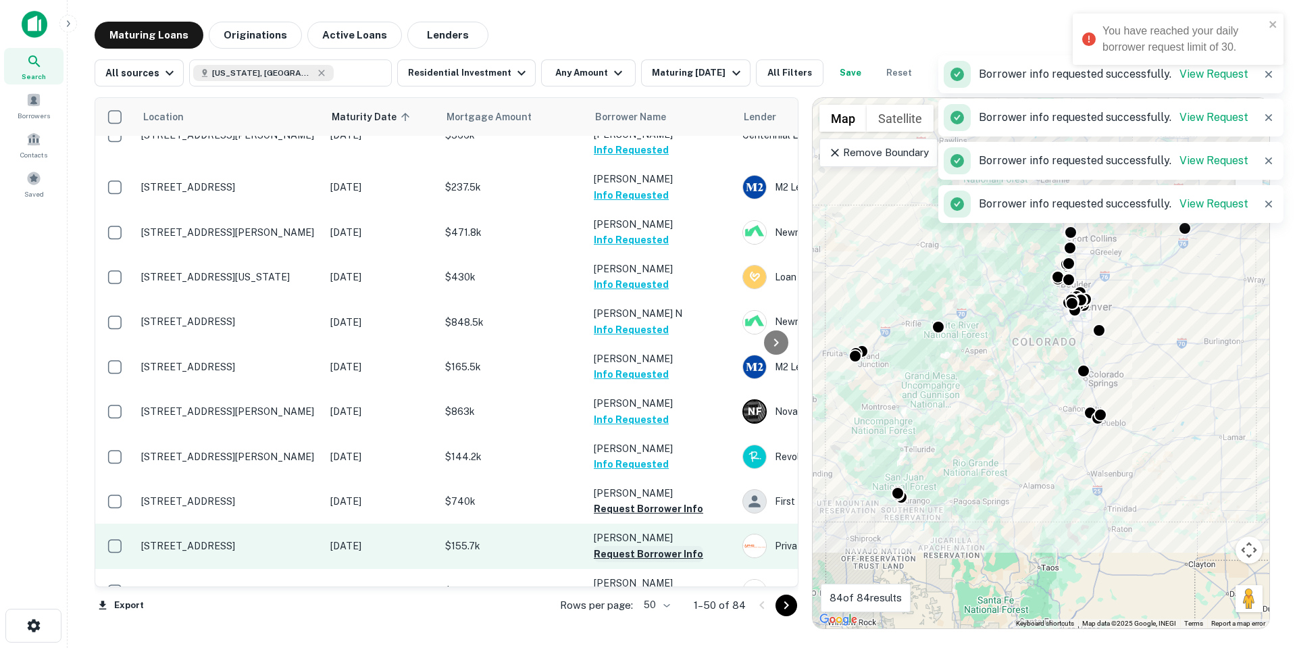
click at [668, 546] on button "Request Borrower Info" at bounding box center [648, 554] width 109 height 16
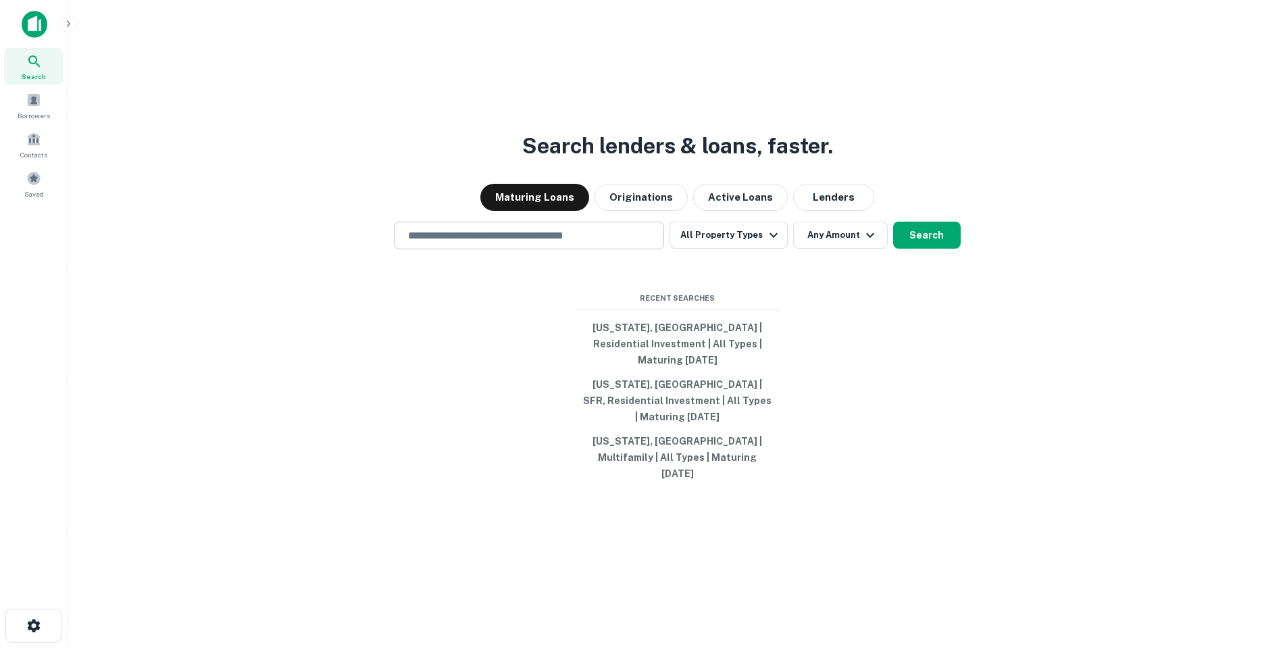
click at [530, 249] on div "​" at bounding box center [529, 236] width 270 height 28
click at [563, 243] on input "text" at bounding box center [529, 236] width 258 height 16
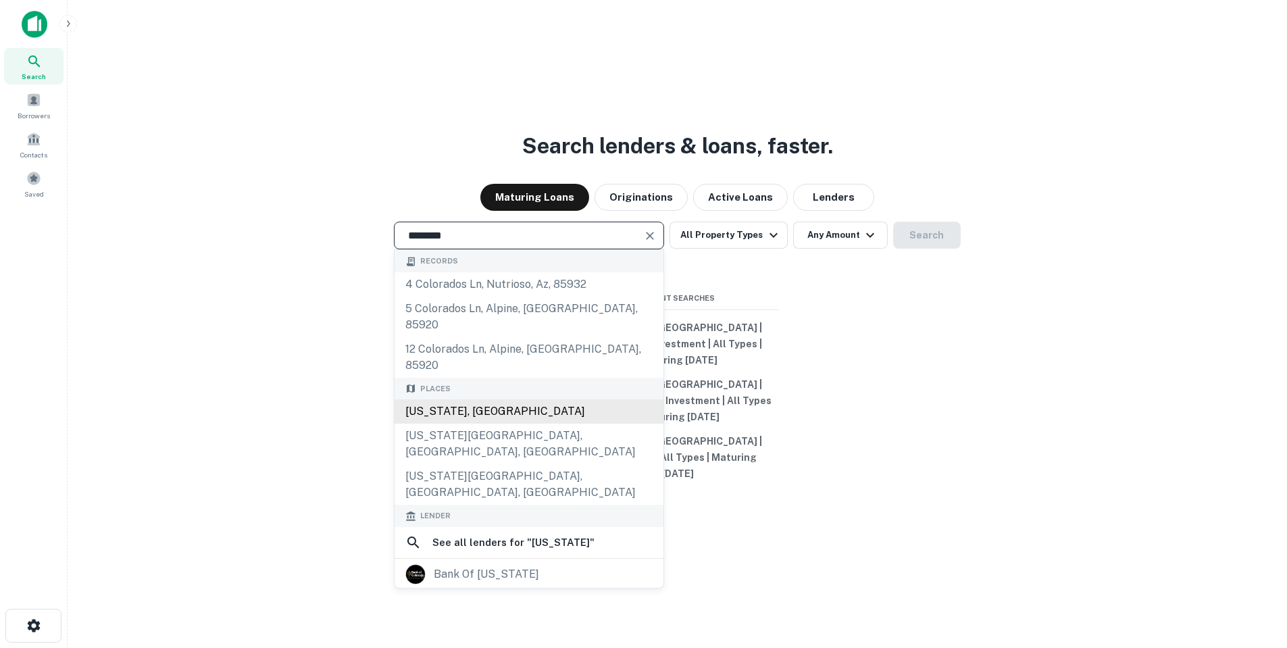
click at [555, 399] on div "[US_STATE], [GEOGRAPHIC_DATA]" at bounding box center [529, 411] width 269 height 24
type input "**********"
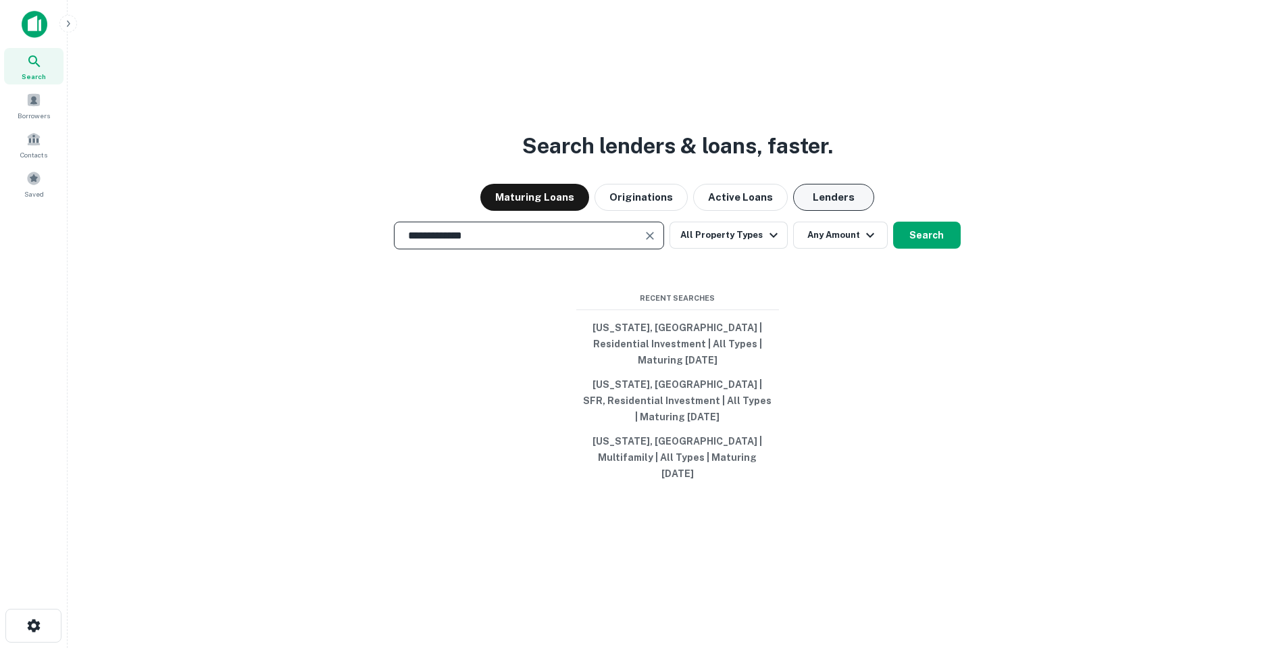
click at [817, 211] on button "Lenders" at bounding box center [833, 197] width 81 height 27
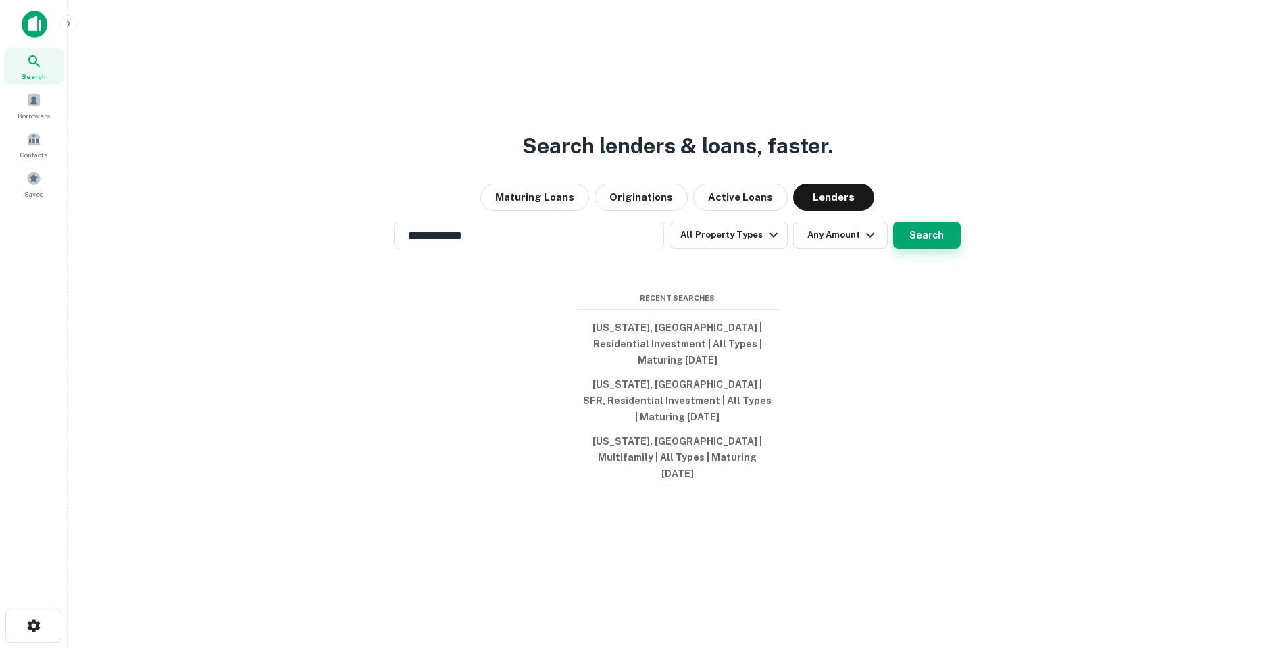
click at [932, 249] on button "Search" at bounding box center [927, 235] width 68 height 27
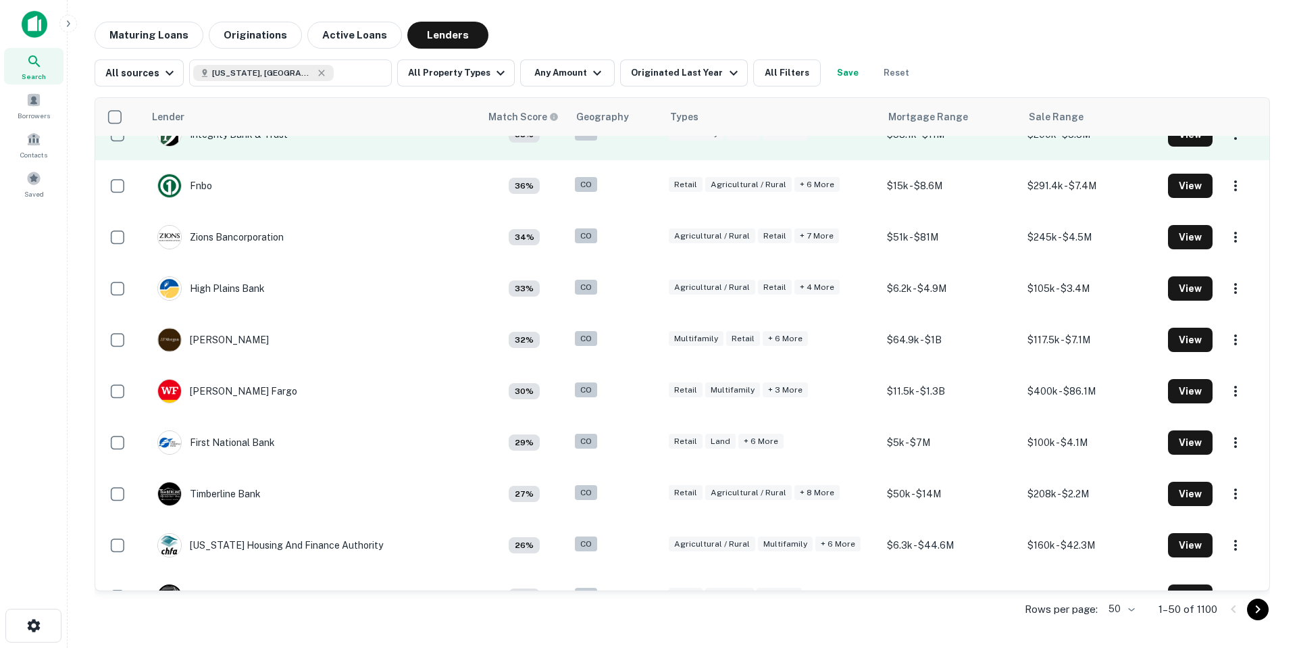
scroll to position [270, 0]
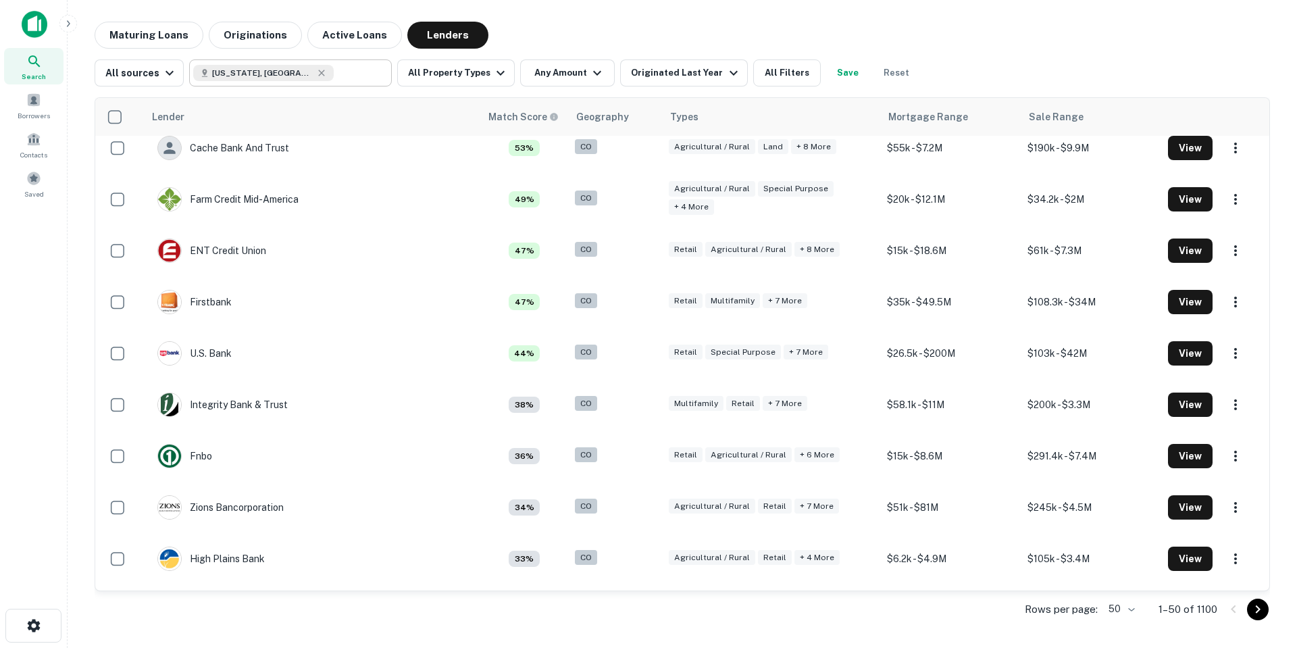
type input "**********"
click at [343, 76] on input "**********" at bounding box center [279, 73] width 172 height 19
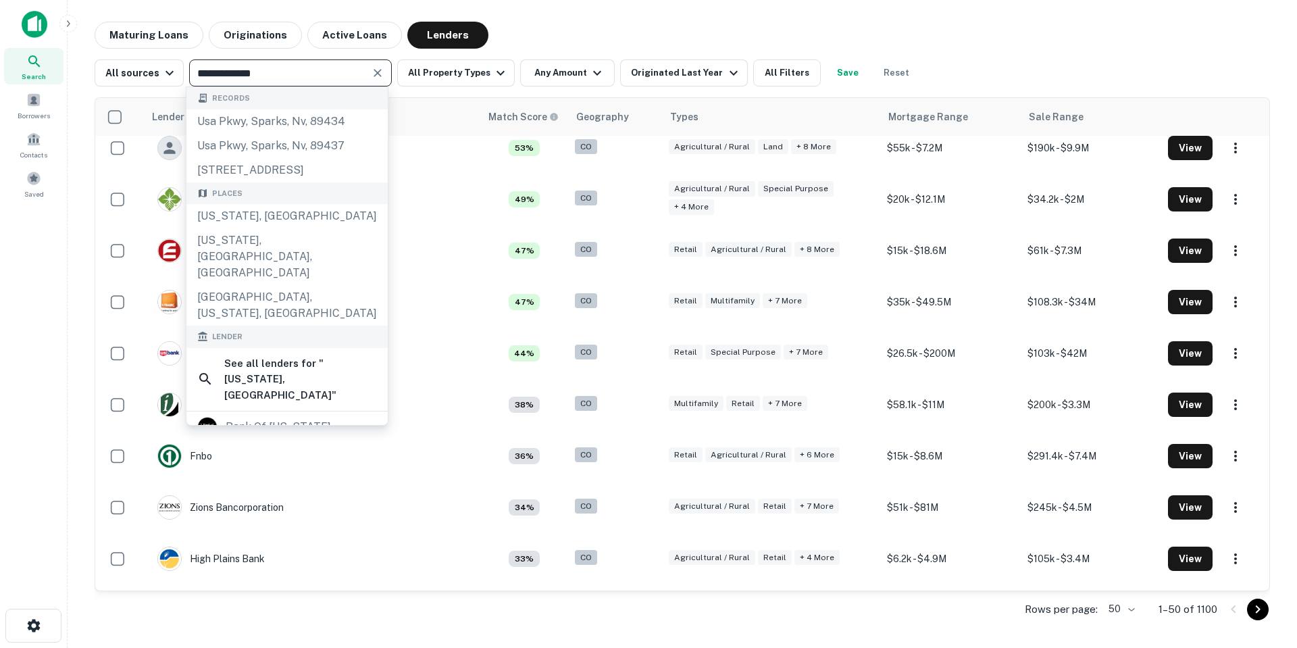
click at [332, 71] on input "**********" at bounding box center [279, 73] width 172 height 19
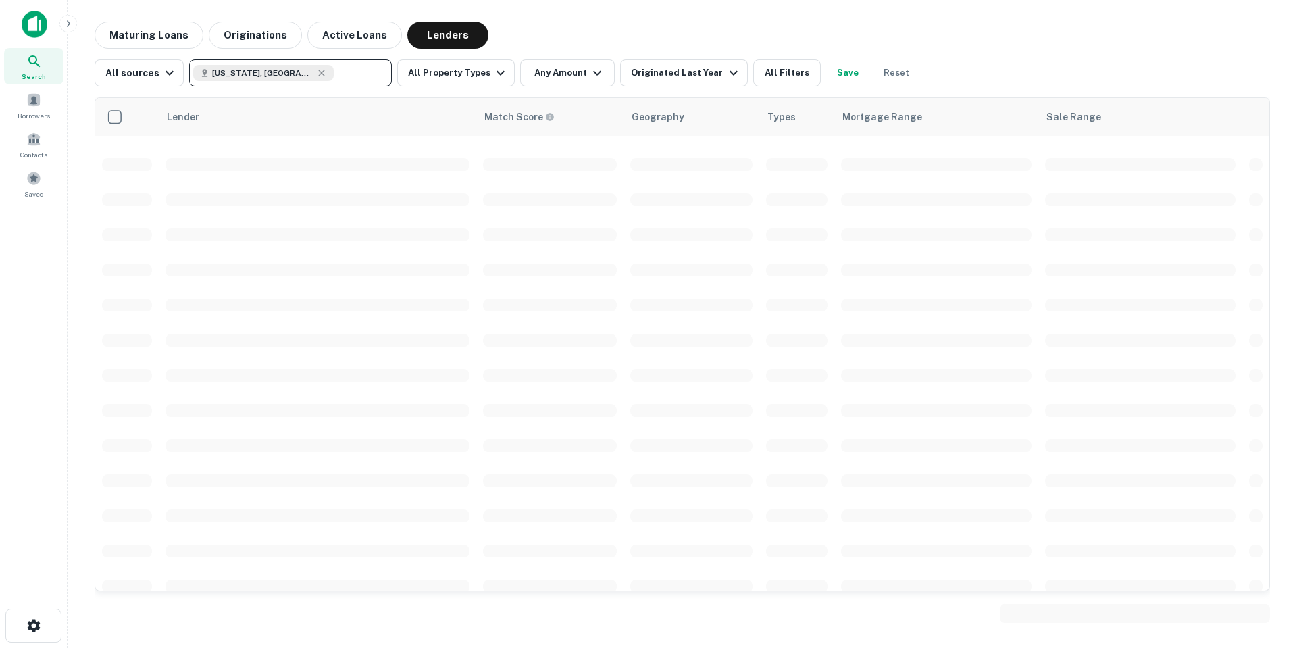
click at [334, 77] on input "text" at bounding box center [360, 73] width 52 height 19
type input "**********"
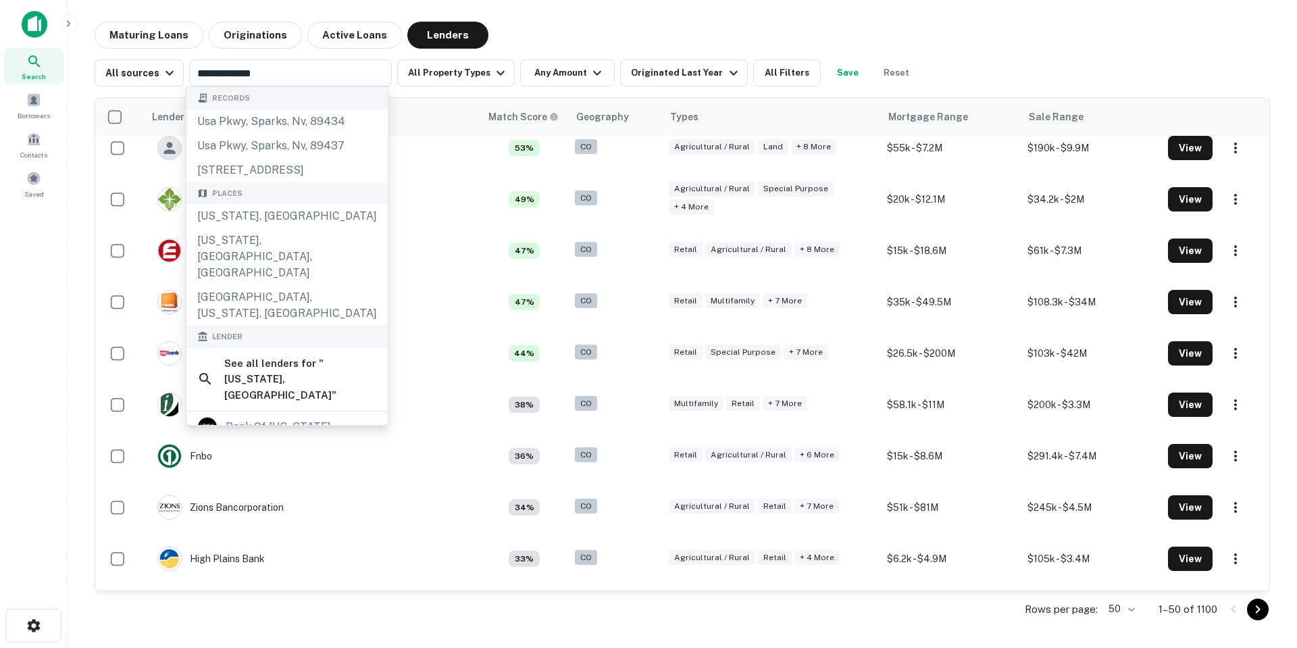
click at [992, 54] on div "**********" at bounding box center [682, 68] width 1175 height 38
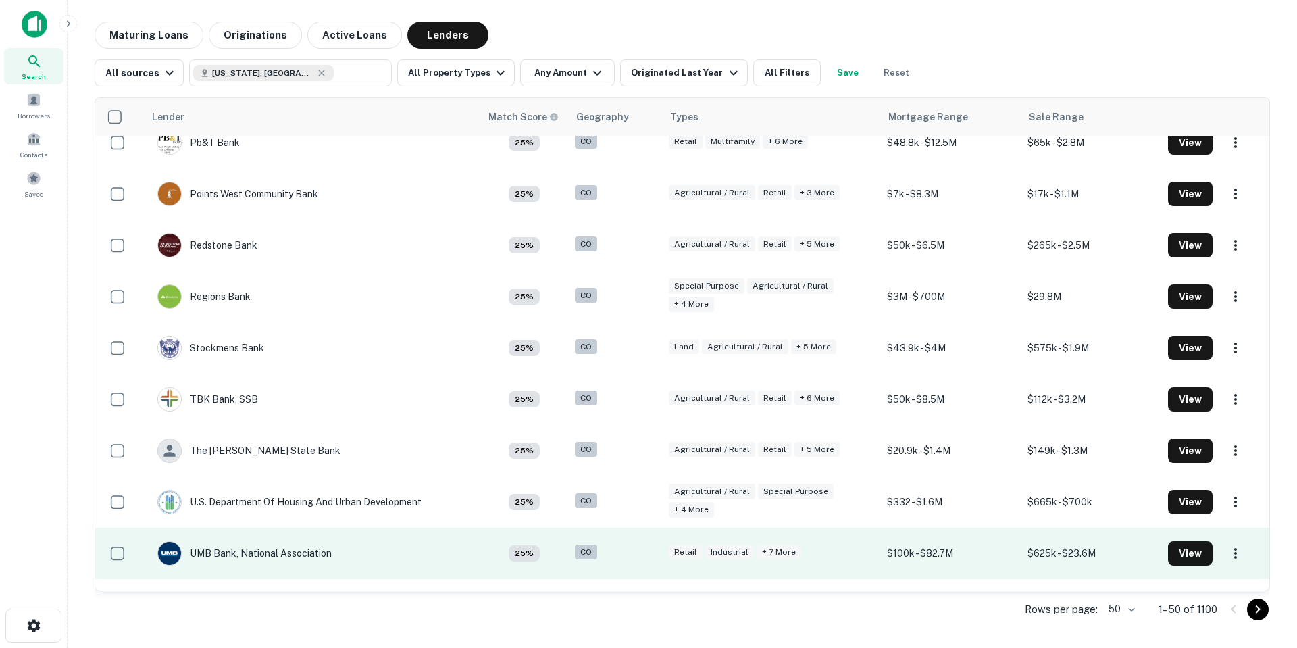
scroll to position [2112, 0]
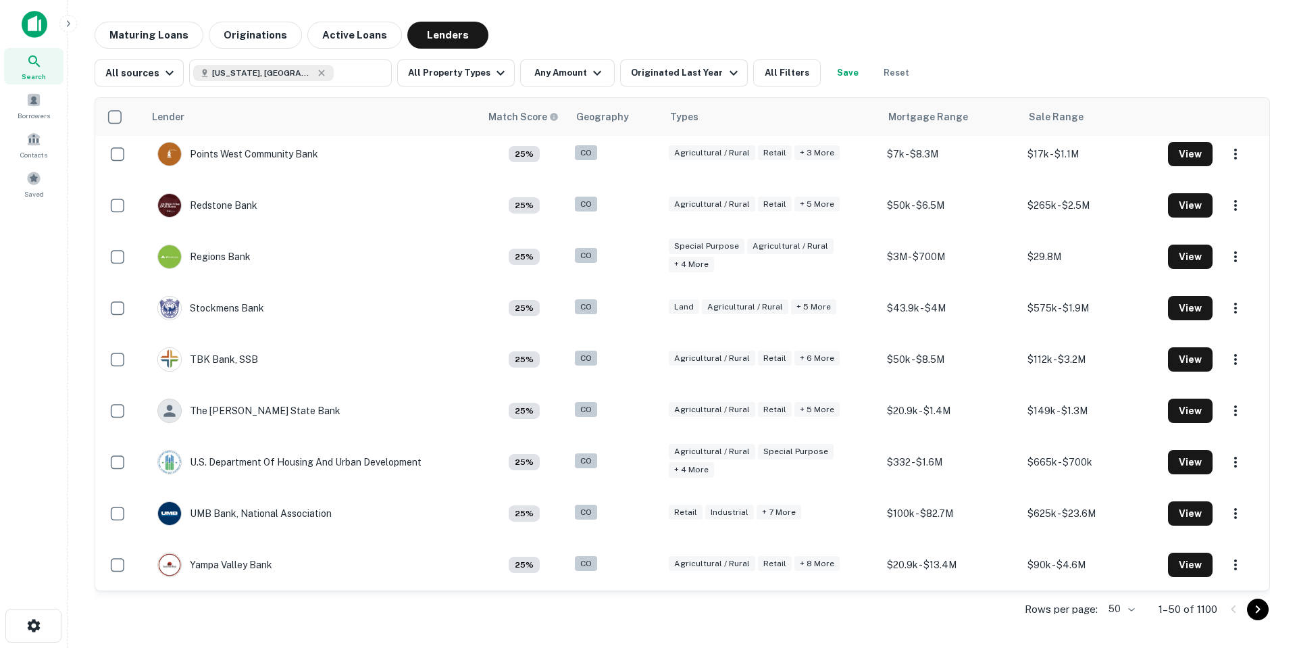
click at [1250, 605] on icon "Go to next page" at bounding box center [1258, 609] width 16 height 16
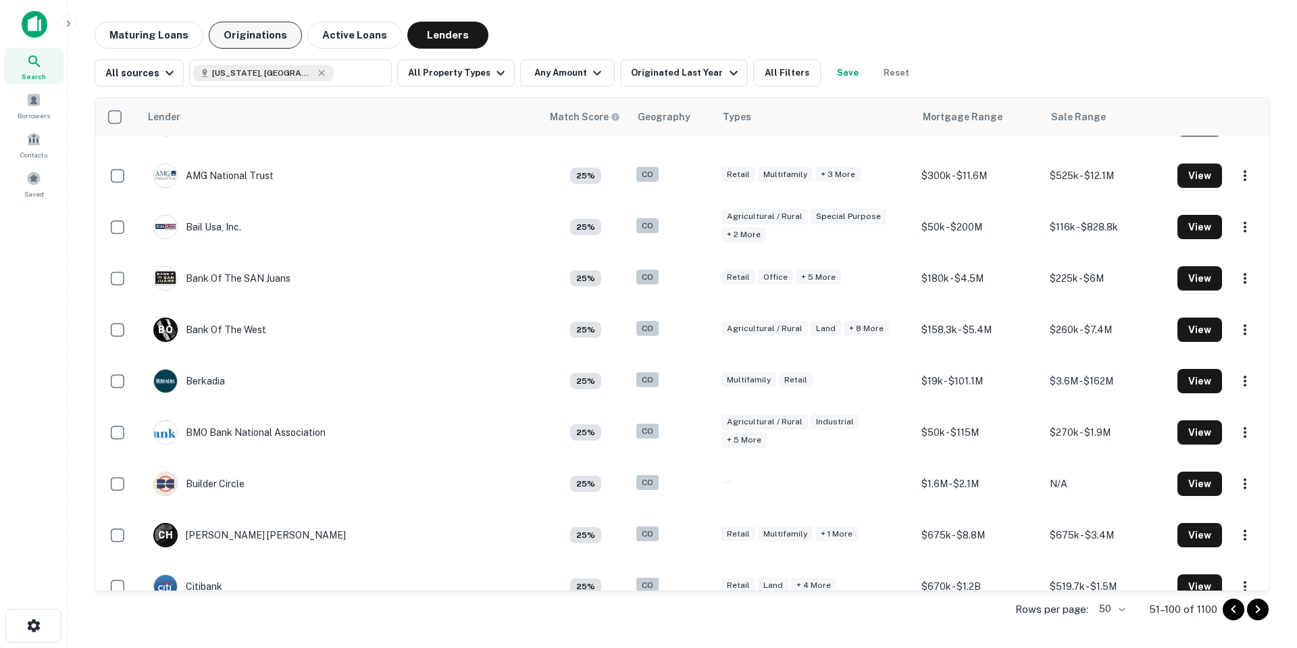
scroll to position [28, 0]
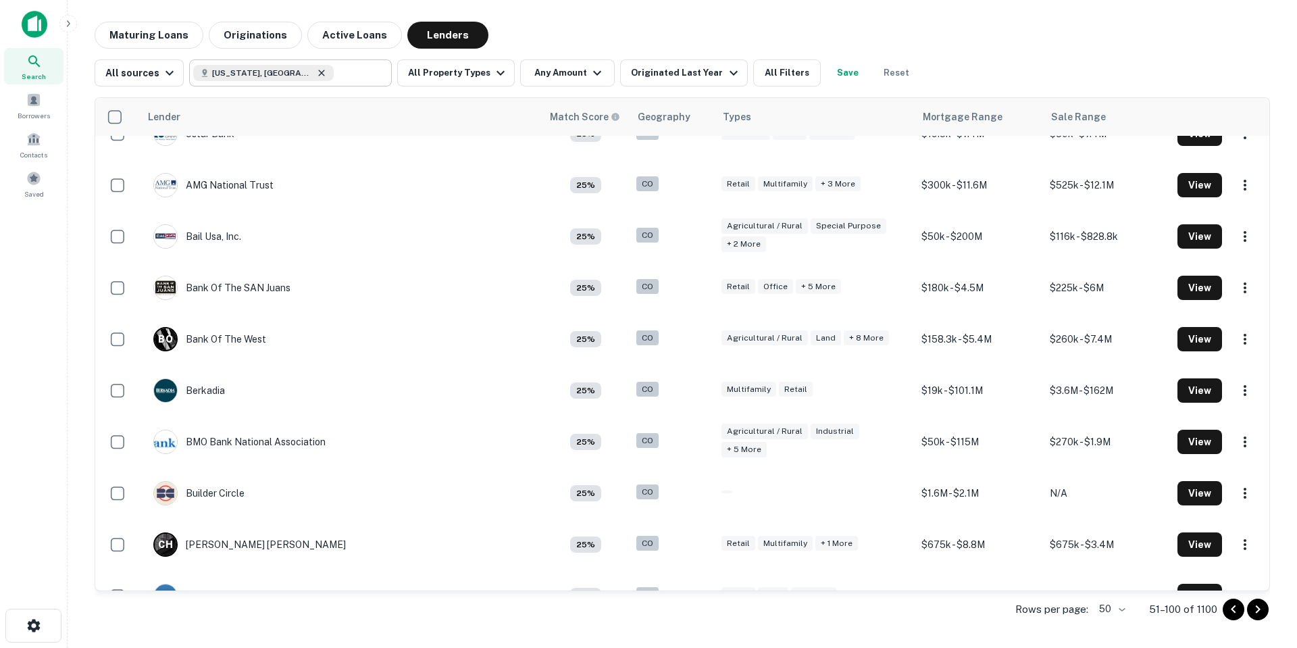
click at [316, 75] on icon at bounding box center [321, 73] width 11 height 11
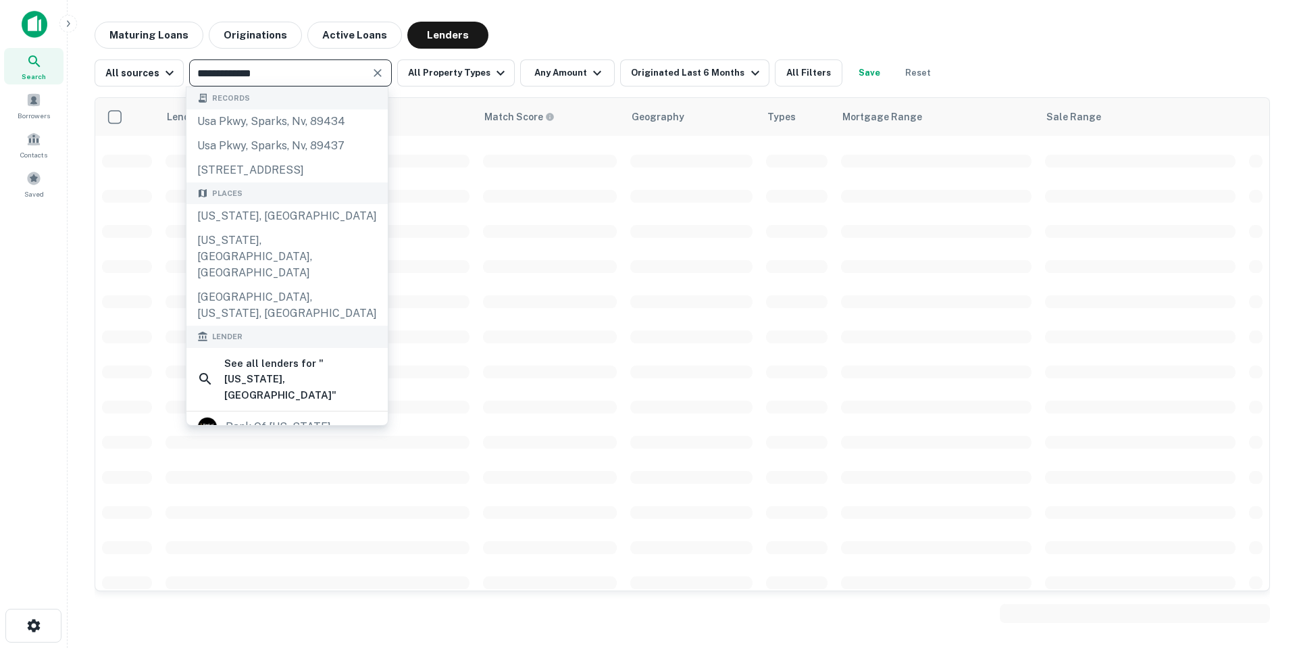
click at [339, 71] on input "**********" at bounding box center [279, 73] width 172 height 19
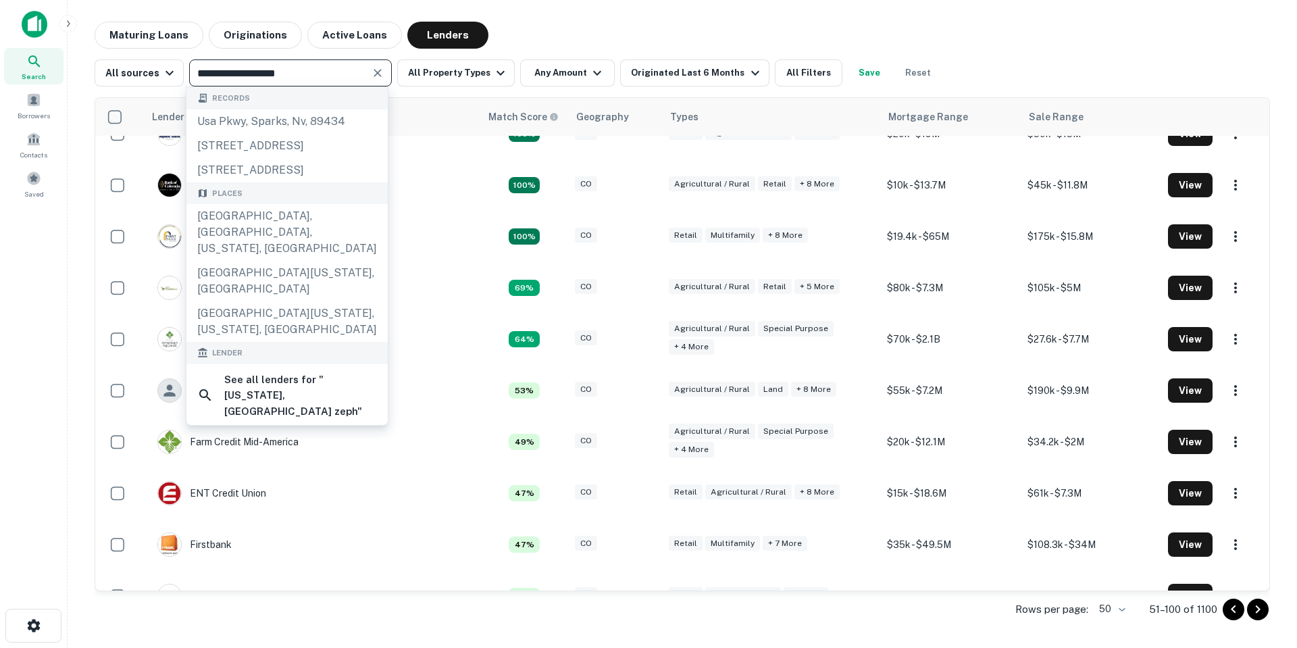
type input "**********"
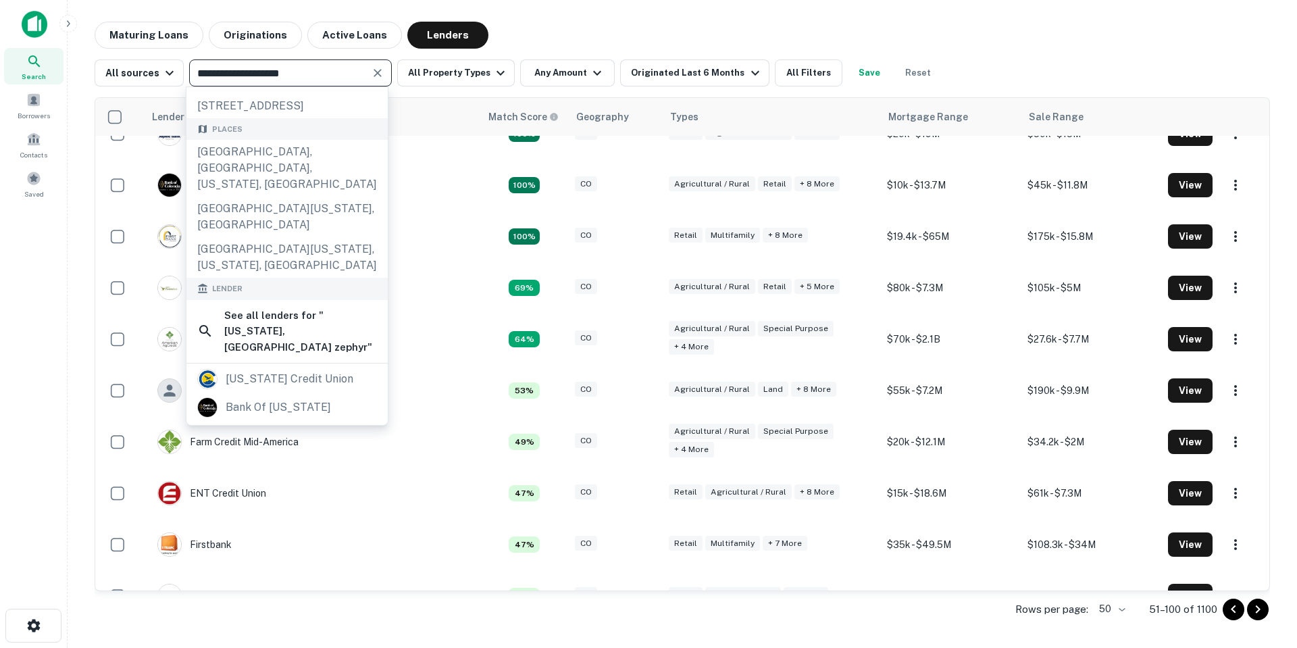
scroll to position [255, 0]
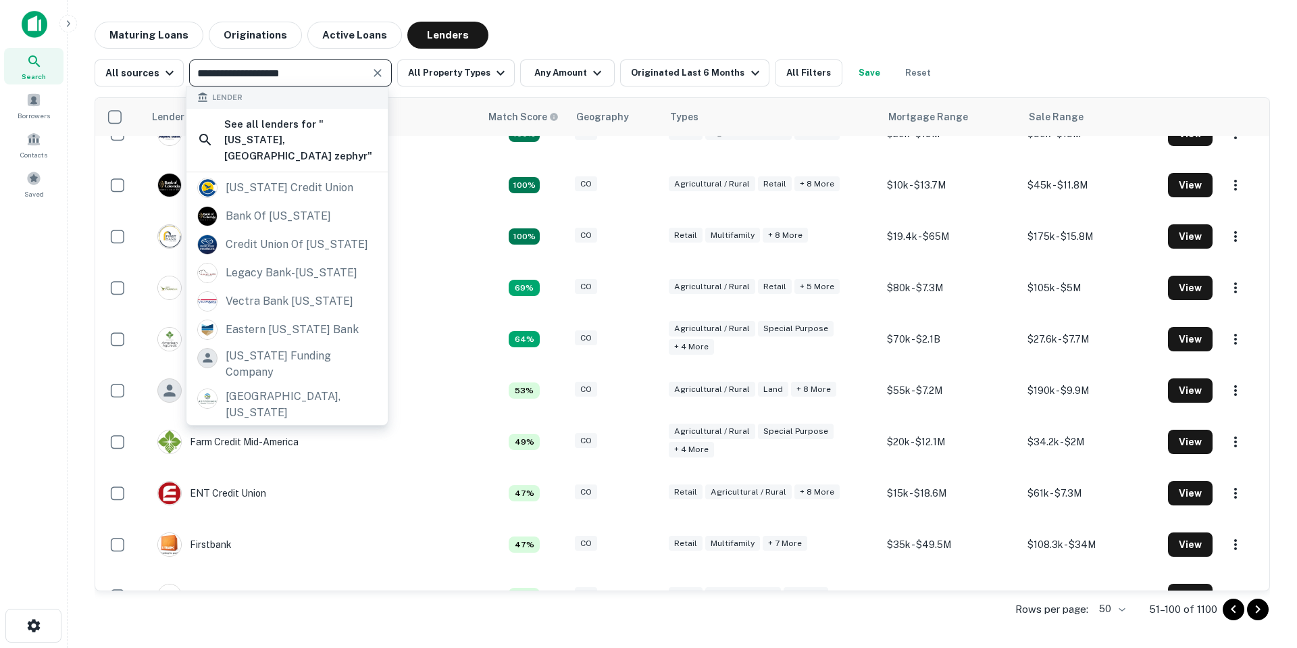
click at [274, 76] on input "**********" at bounding box center [279, 73] width 172 height 19
drag, startPoint x: 270, startPoint y: 74, endPoint x: 132, endPoint y: 74, distance: 137.1
click at [132, 74] on div "**********" at bounding box center [517, 72] width 845 height 27
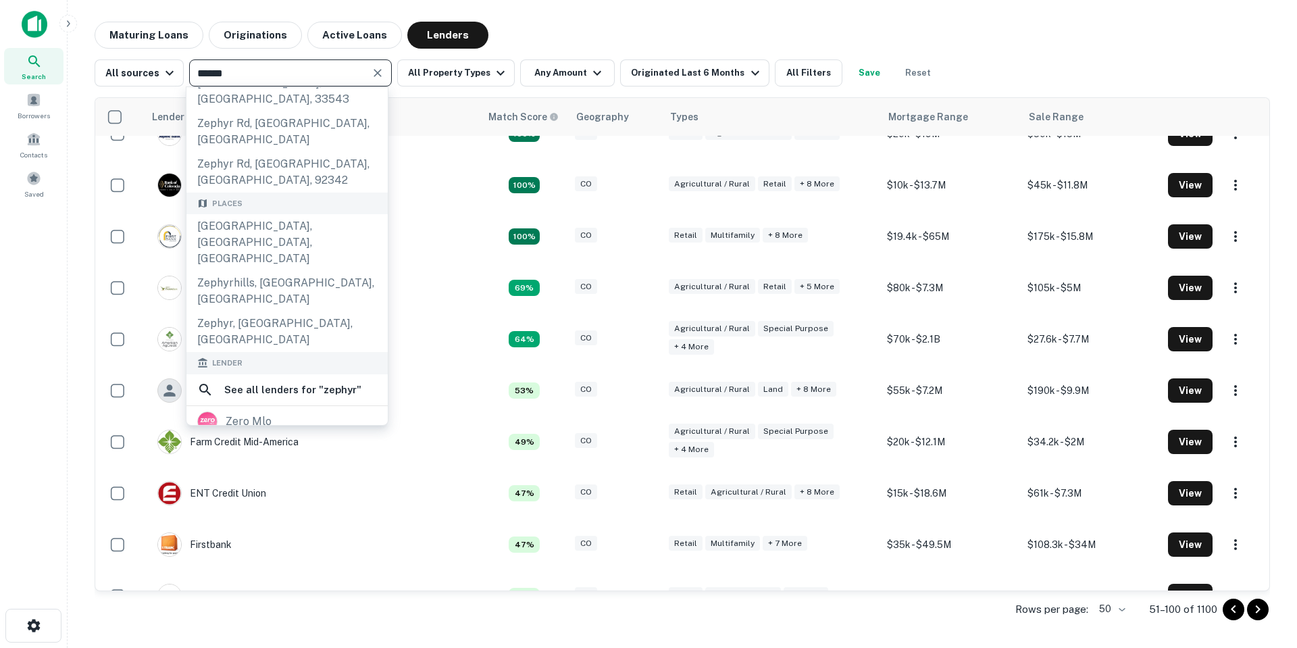
scroll to position [207, 0]
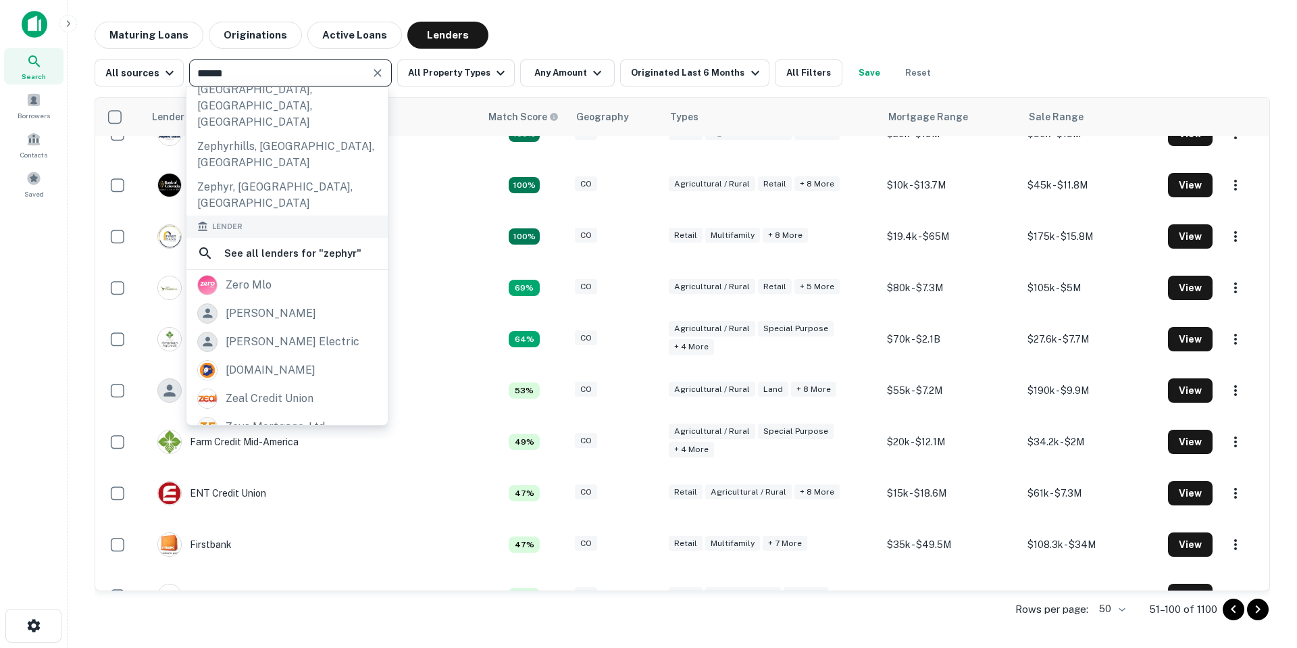
type input "******"
click at [306, 82] on input "text" at bounding box center [279, 73] width 172 height 19
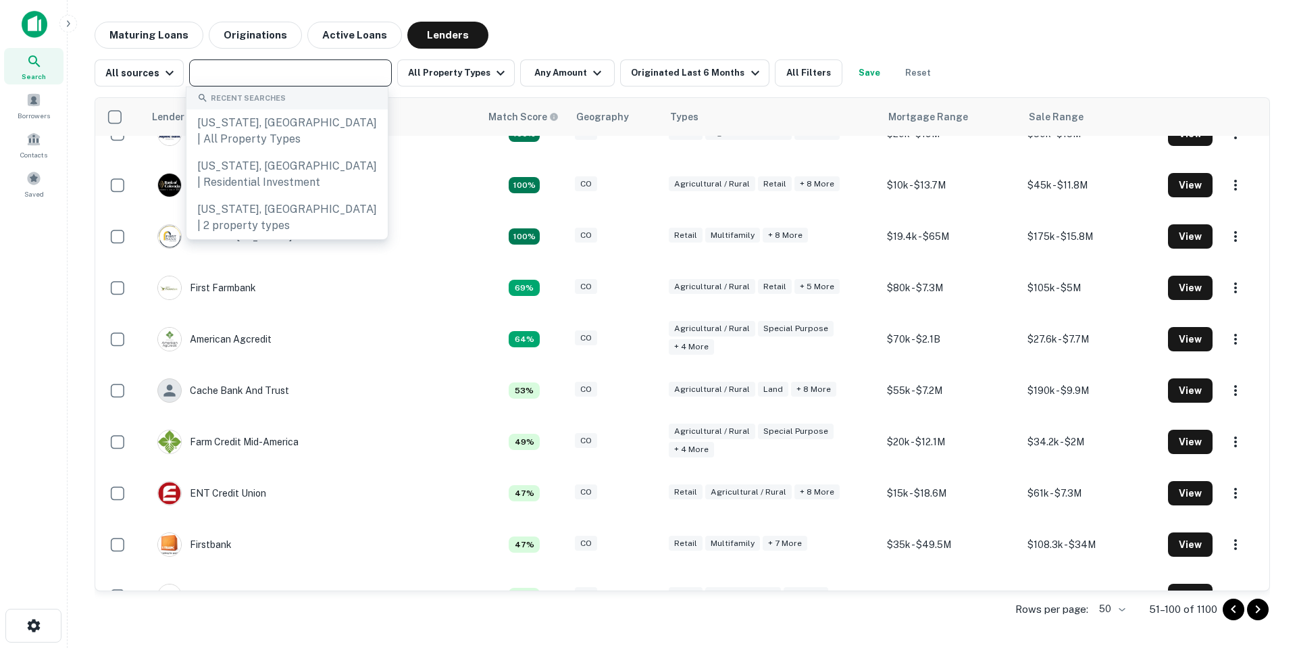
click at [305, 82] on input "text" at bounding box center [289, 73] width 193 height 19
paste input "**********"
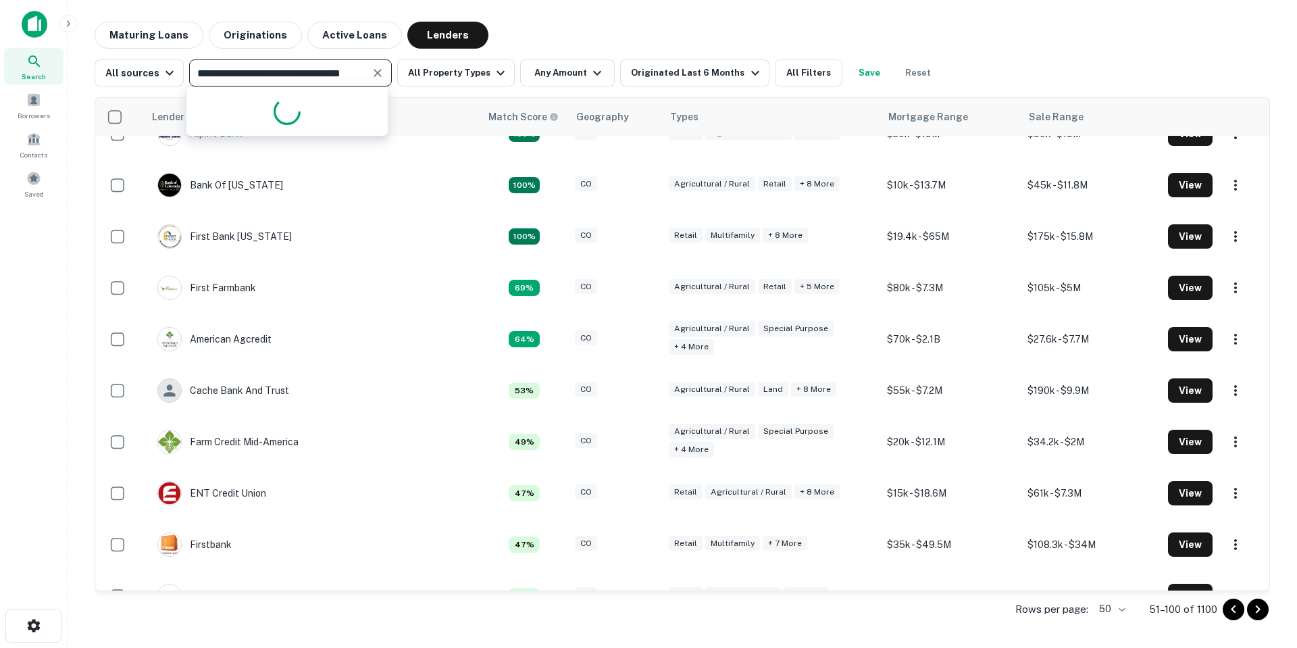
type input "**********"
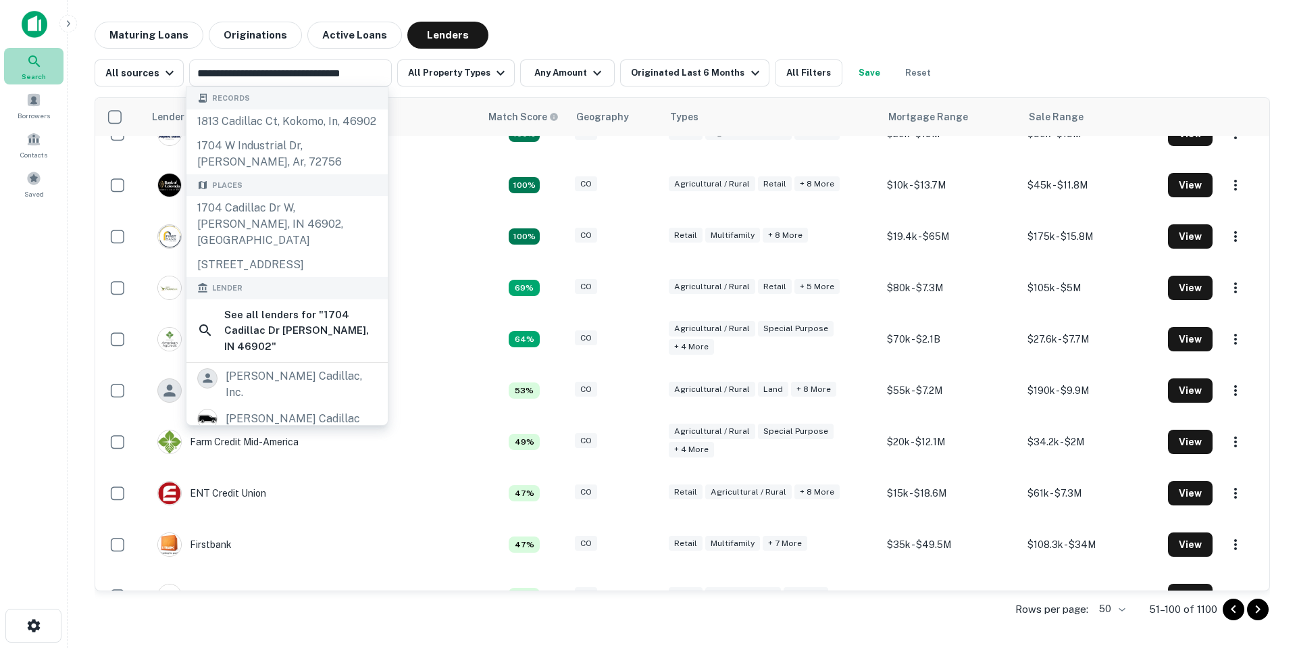
click at [28, 60] on icon at bounding box center [34, 61] width 16 height 16
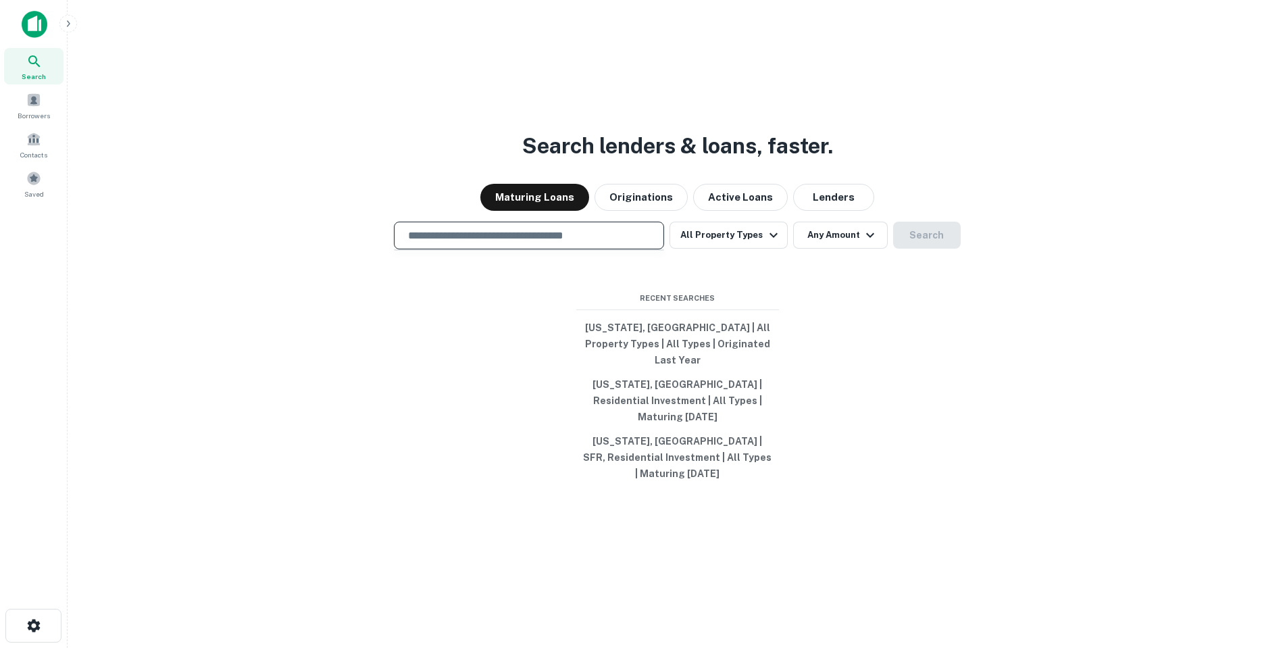
click at [470, 243] on input "text" at bounding box center [529, 236] width 258 height 16
paste input "**********"
type input "**********"
click at [936, 278] on div "**********" at bounding box center [677, 356] width 1198 height 648
click at [932, 249] on button "Search" at bounding box center [927, 235] width 68 height 27
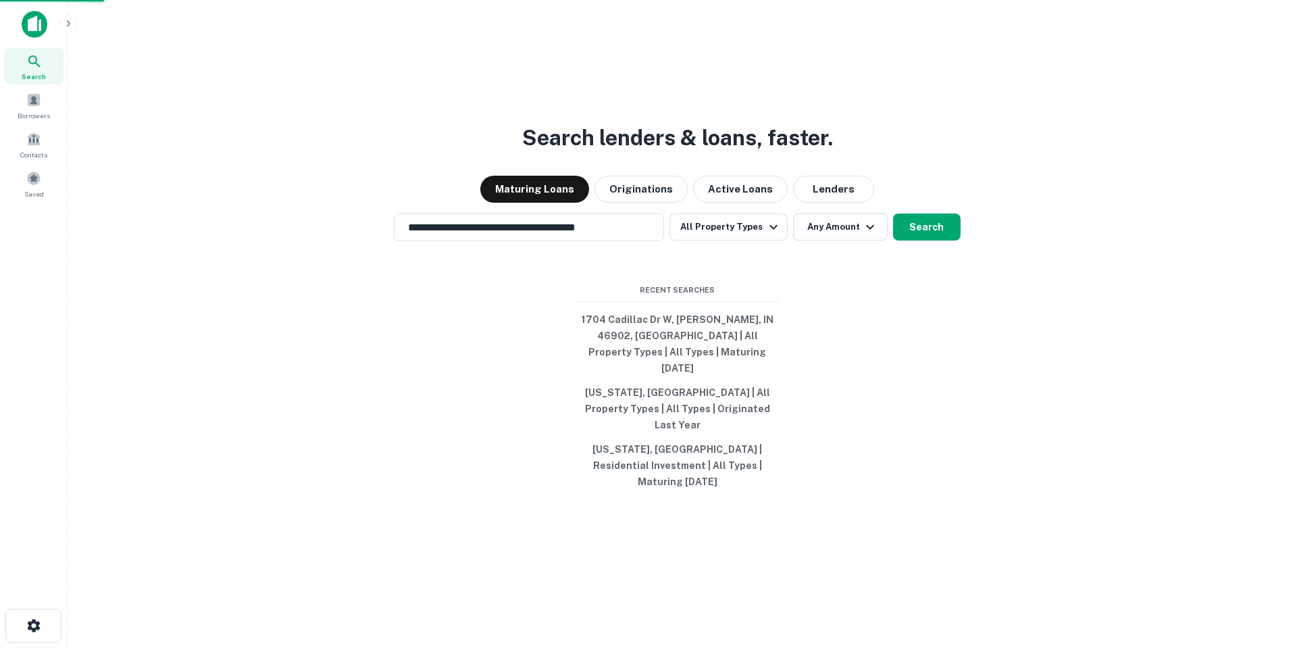
click at [721, 324] on div "1704 Cadillac Dr W, Kokomo, IN 46902, USA" at bounding box center [648, 319] width 503 height 24
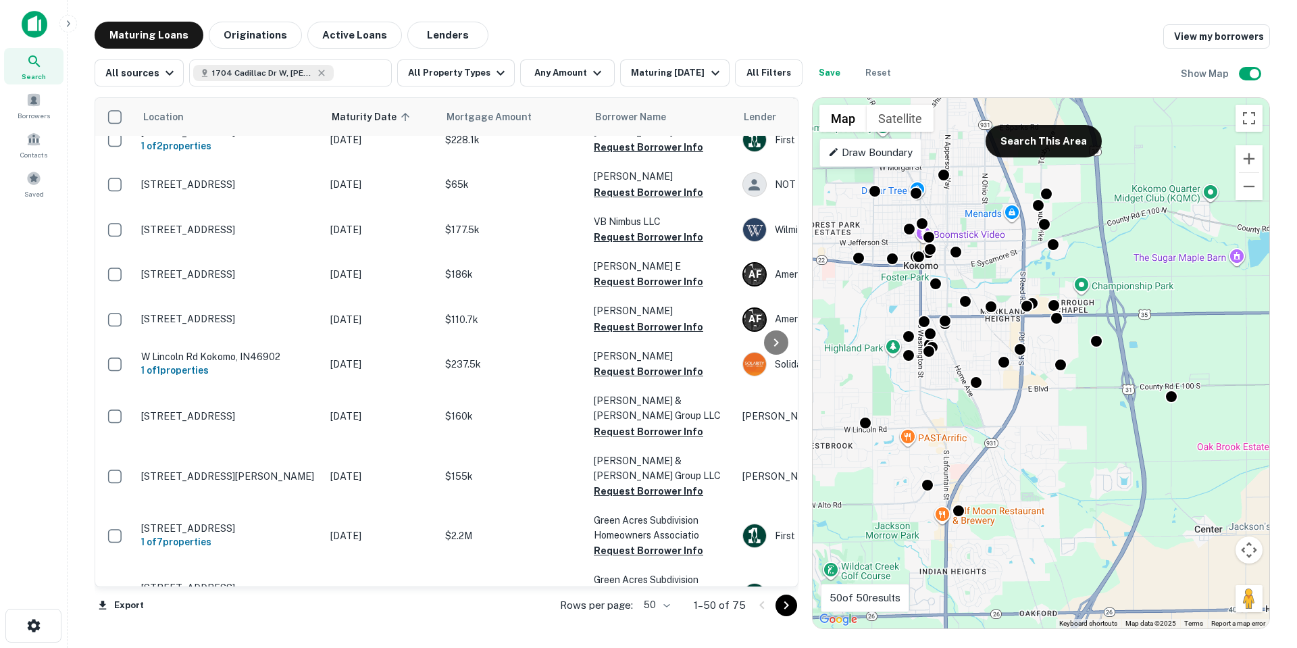
scroll to position [946, 0]
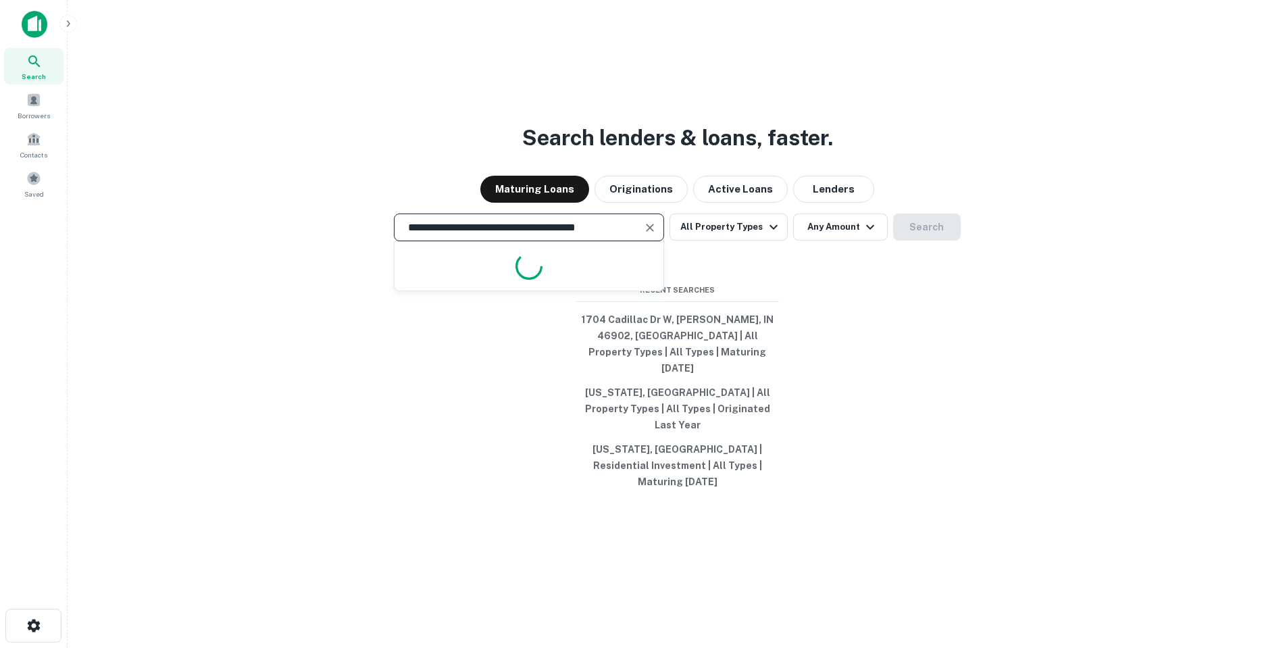
click at [544, 235] on input "**********" at bounding box center [519, 228] width 238 height 16
click at [932, 240] on button "Search" at bounding box center [927, 226] width 68 height 27
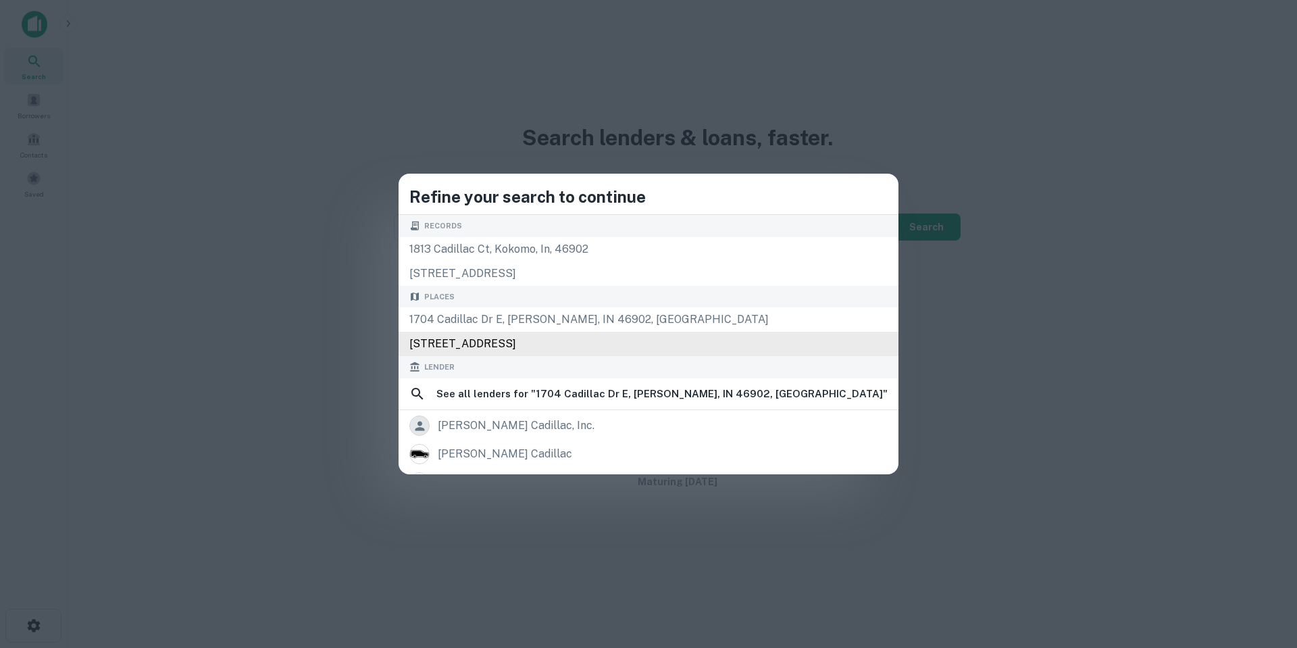
type input "**********"
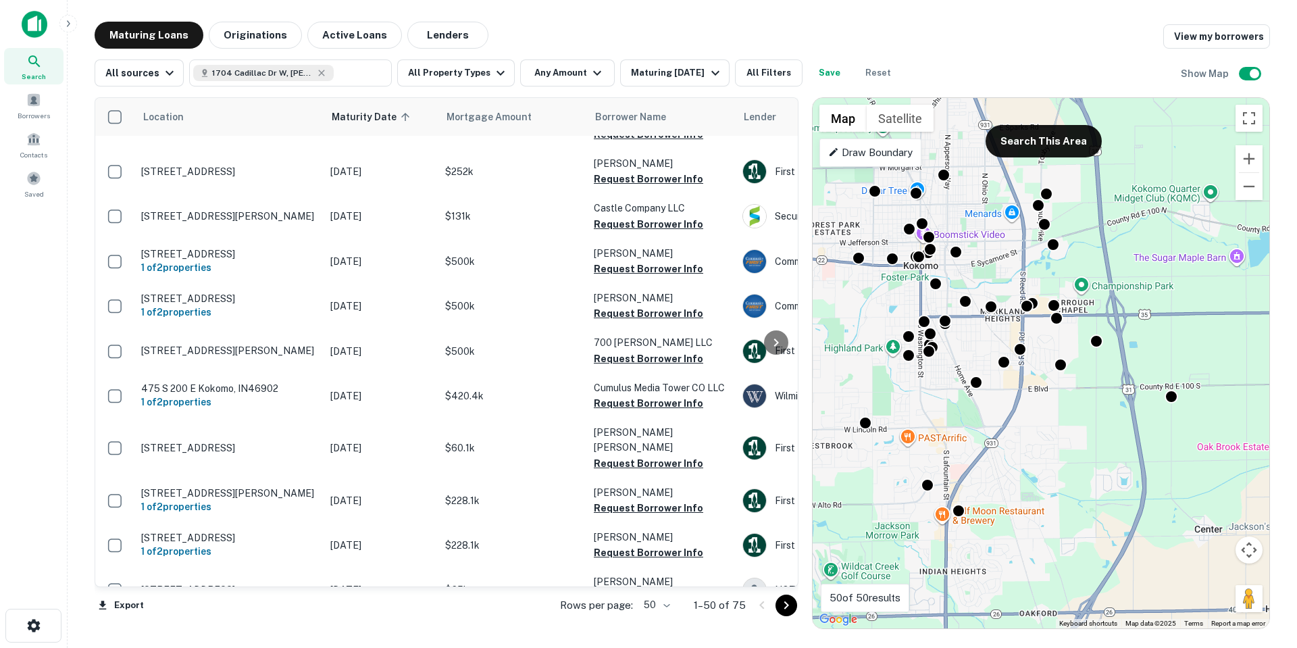
scroll to position [540, 0]
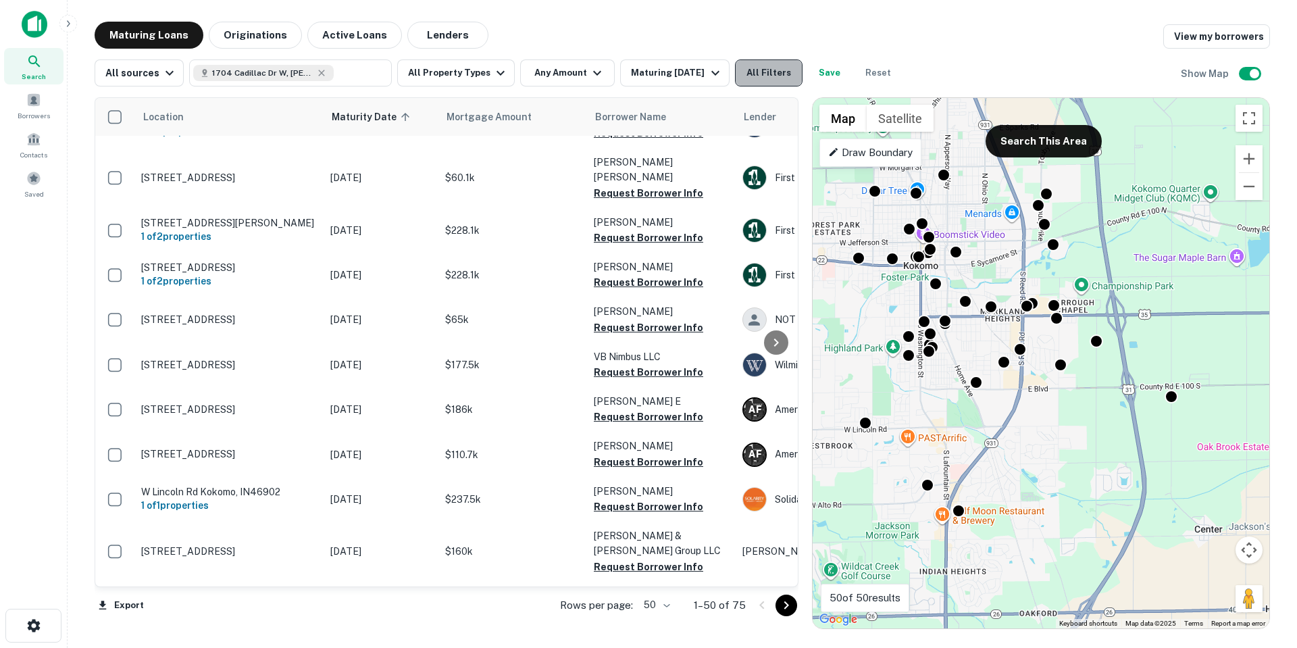
click at [778, 68] on button "All Filters" at bounding box center [769, 72] width 68 height 27
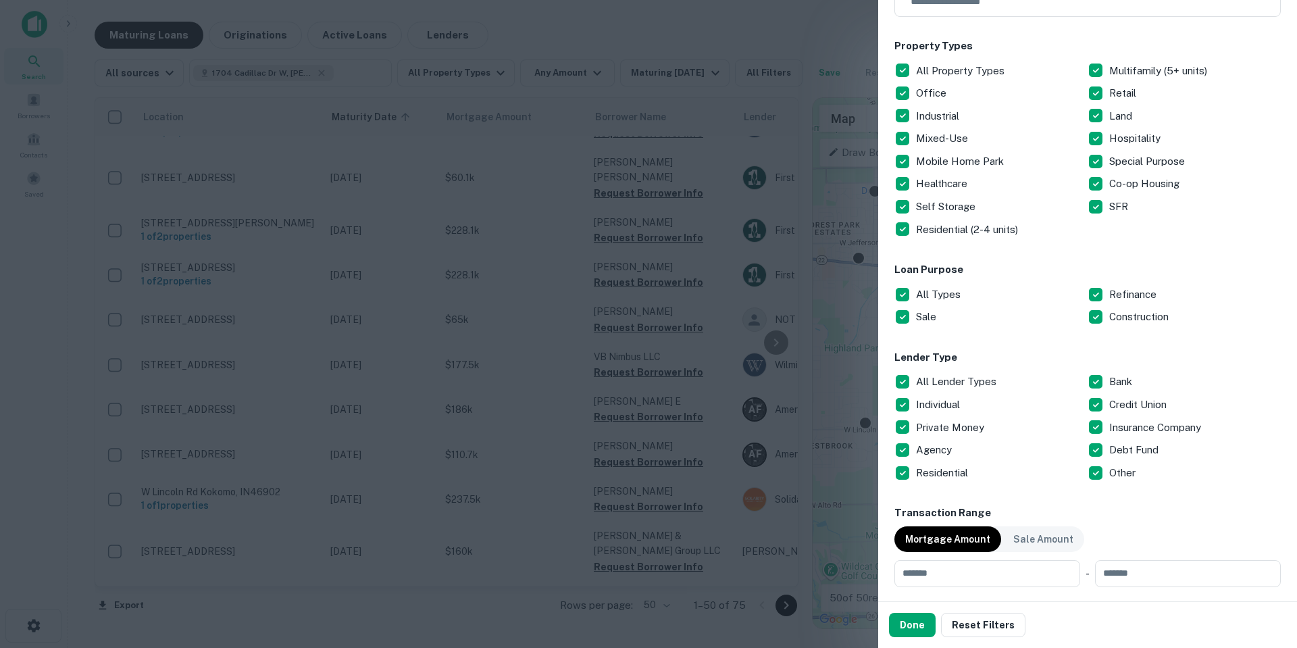
scroll to position [203, 0]
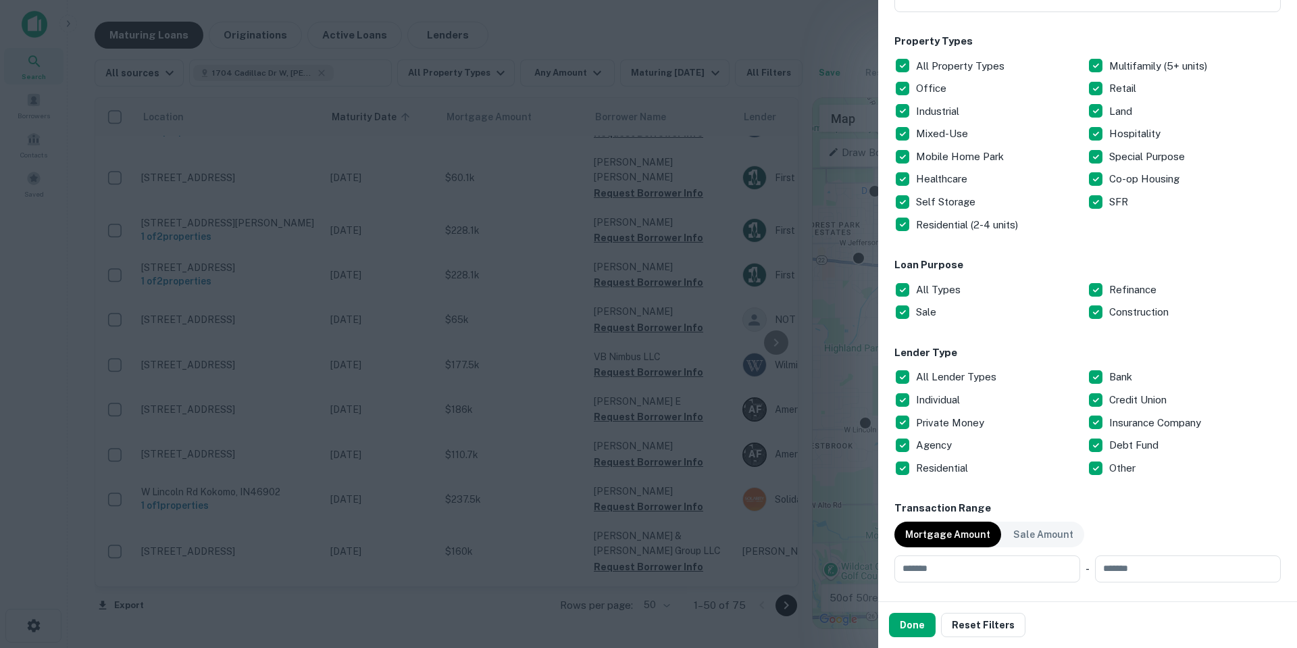
drag, startPoint x: 933, startPoint y: 420, endPoint x: 949, endPoint y: 493, distance: 74.7
click at [933, 420] on p "Private Money" at bounding box center [951, 423] width 71 height 16
click at [918, 423] on p "Private Money" at bounding box center [951, 423] width 71 height 16
click at [912, 611] on div "Done Reset Filters" at bounding box center [1087, 625] width 419 height 46
click at [916, 624] on button "Done" at bounding box center [912, 625] width 47 height 24
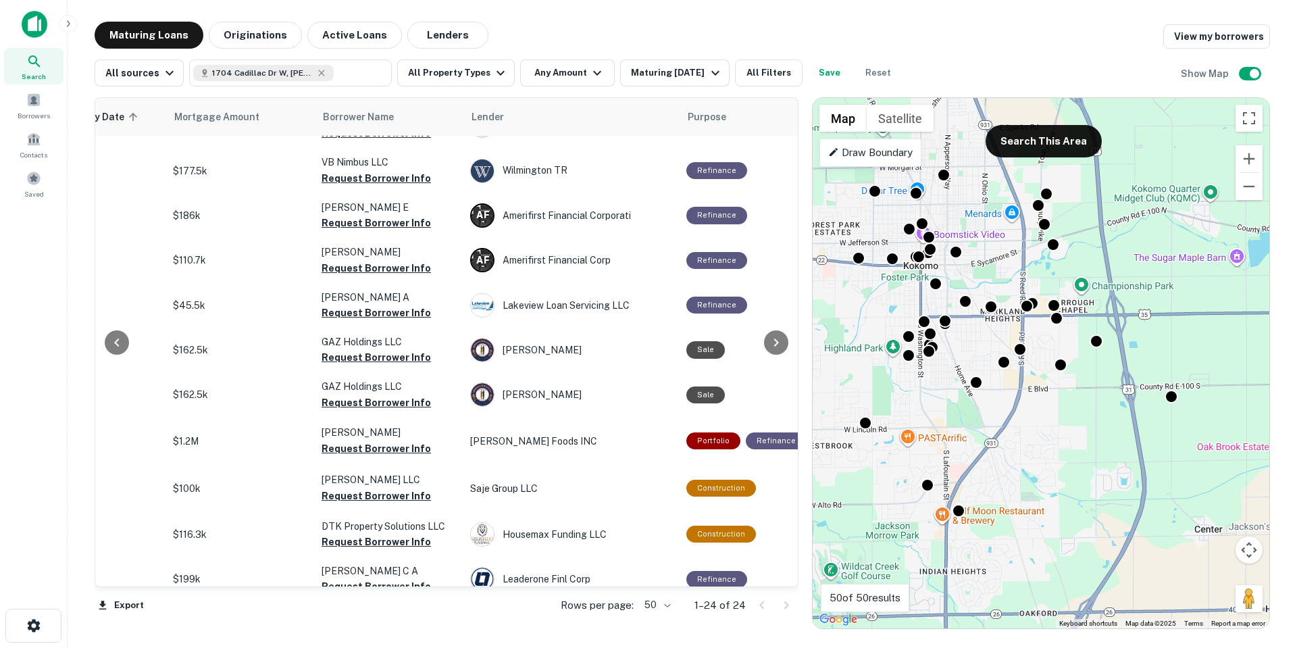
scroll to position [0, 272]
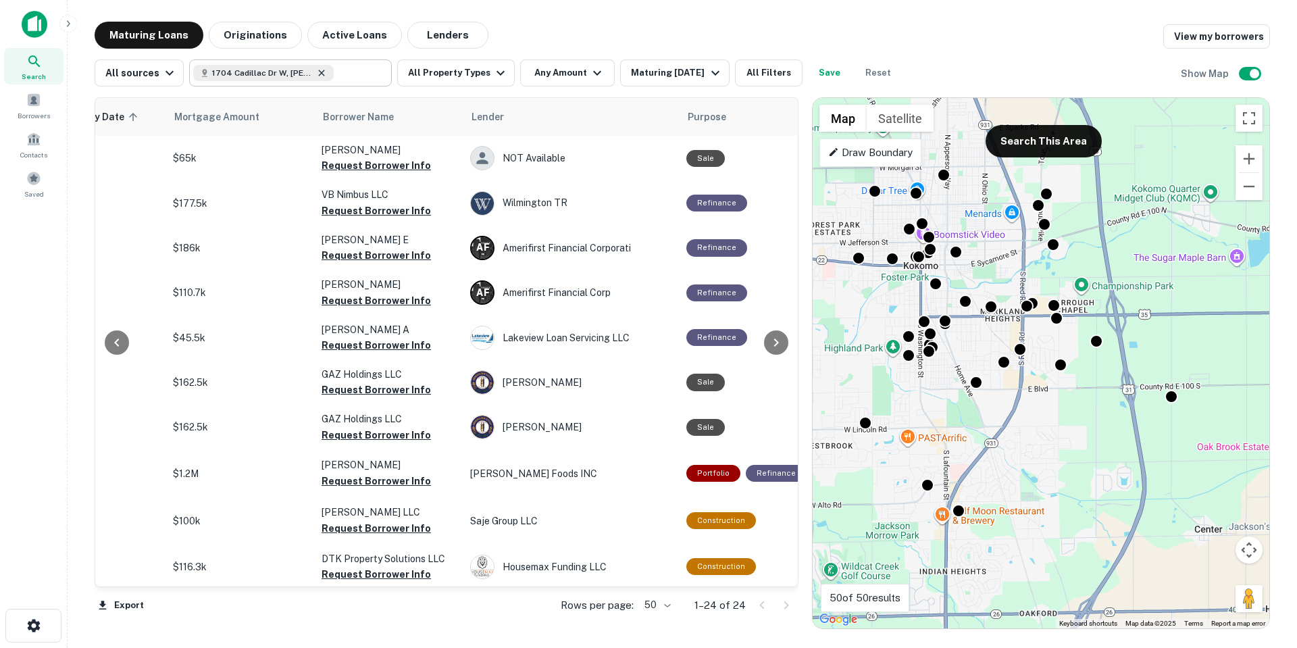
click at [322, 72] on icon at bounding box center [321, 73] width 11 height 11
type input "**********"
